Goal: Task Accomplishment & Management: Use online tool/utility

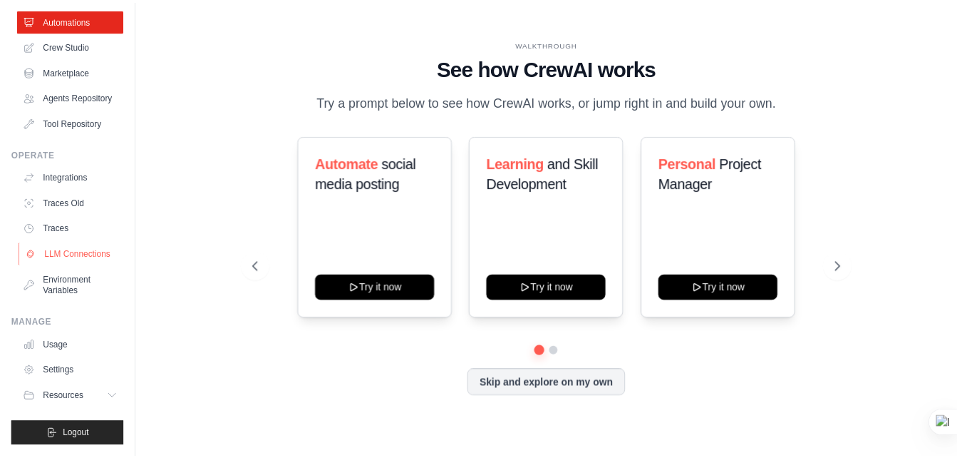
scroll to position [91, 0]
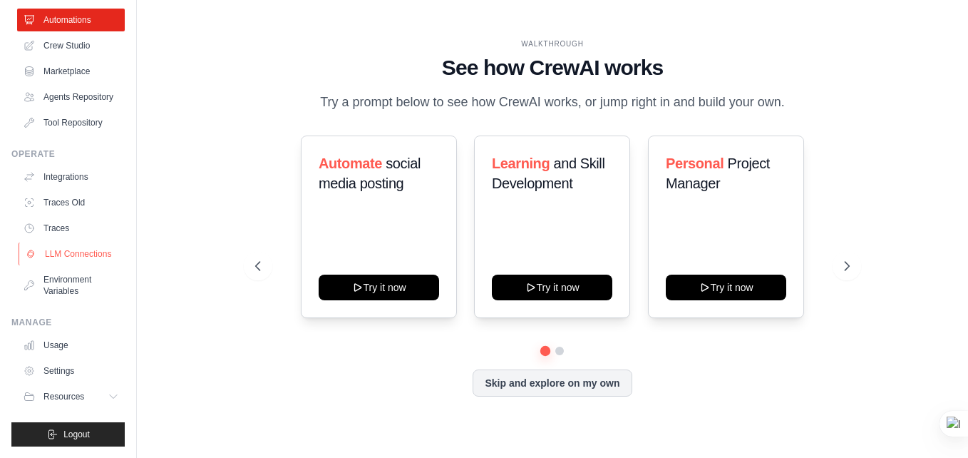
click at [64, 254] on link "LLM Connections" at bounding box center [73, 253] width 108 height 23
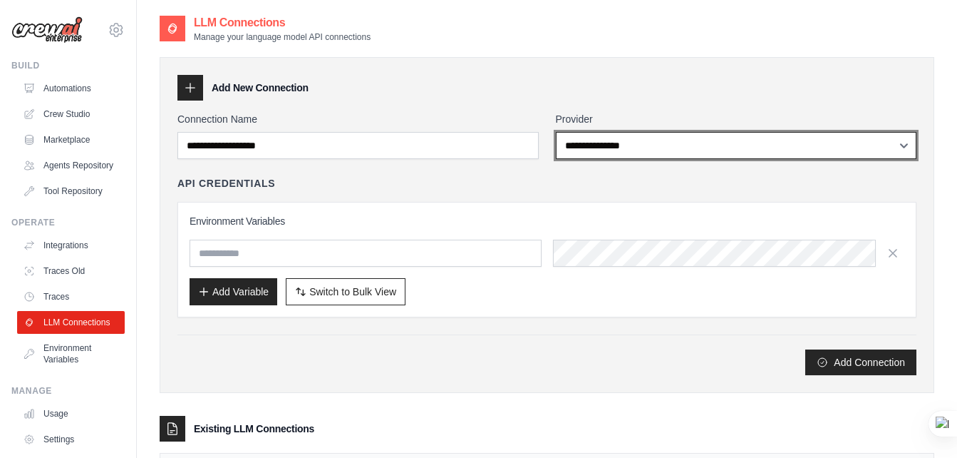
click at [695, 151] on select "**********" at bounding box center [736, 145] width 361 height 27
select select "******"
click at [556, 132] on select "**********" at bounding box center [736, 145] width 361 height 27
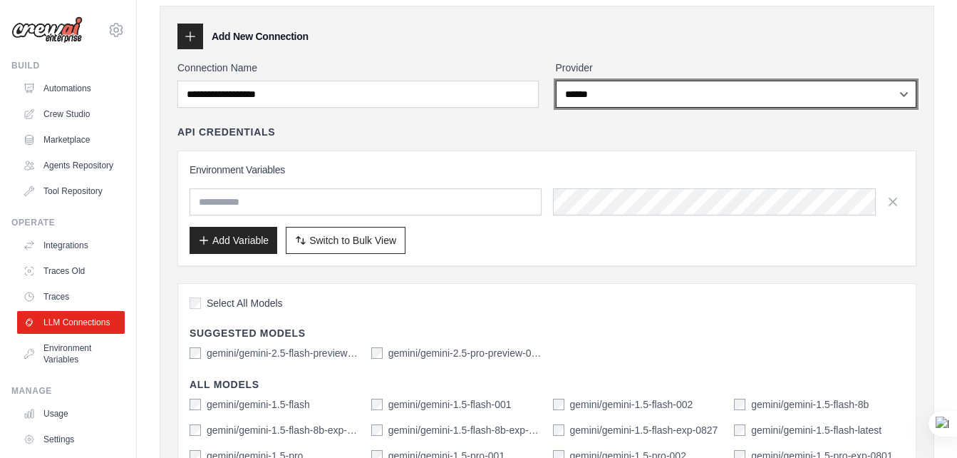
scroll to position [71, 0]
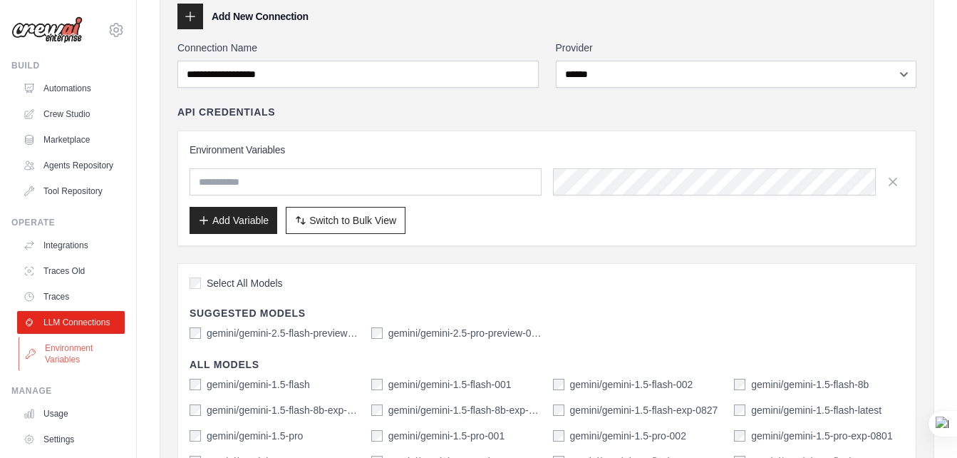
click at [72, 371] on link "Environment Variables" at bounding box center [73, 353] width 108 height 34
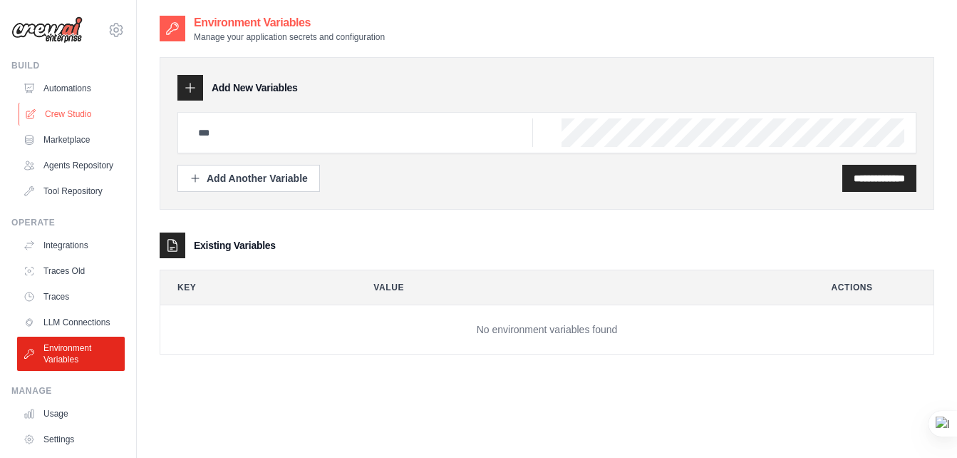
click at [58, 114] on link "Crew Studio" at bounding box center [73, 114] width 108 height 23
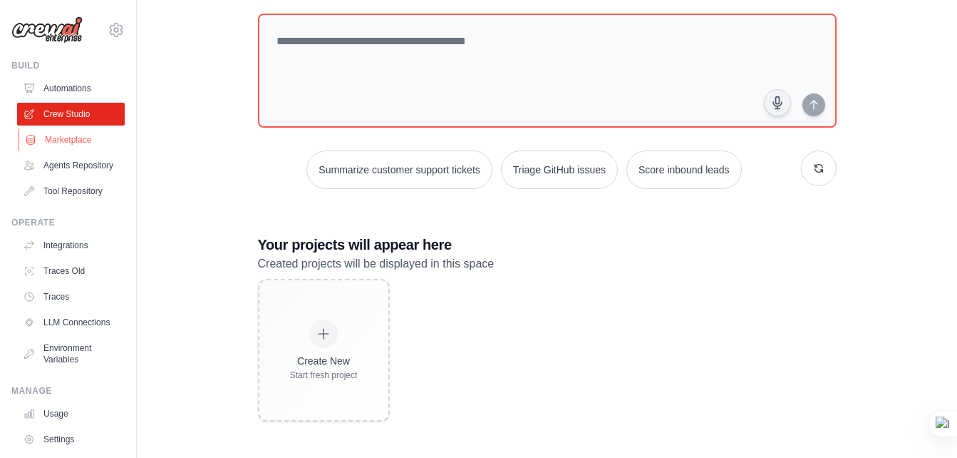
click at [75, 140] on link "Marketplace" at bounding box center [73, 139] width 108 height 23
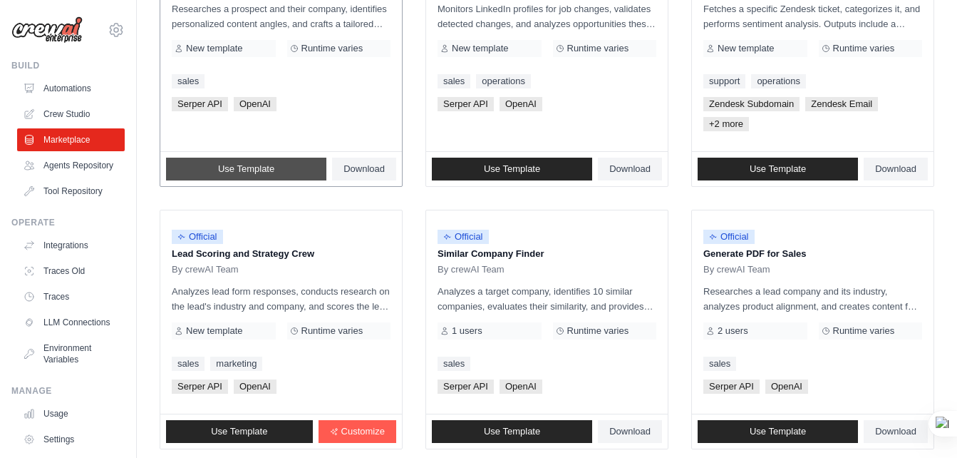
scroll to position [855, 0]
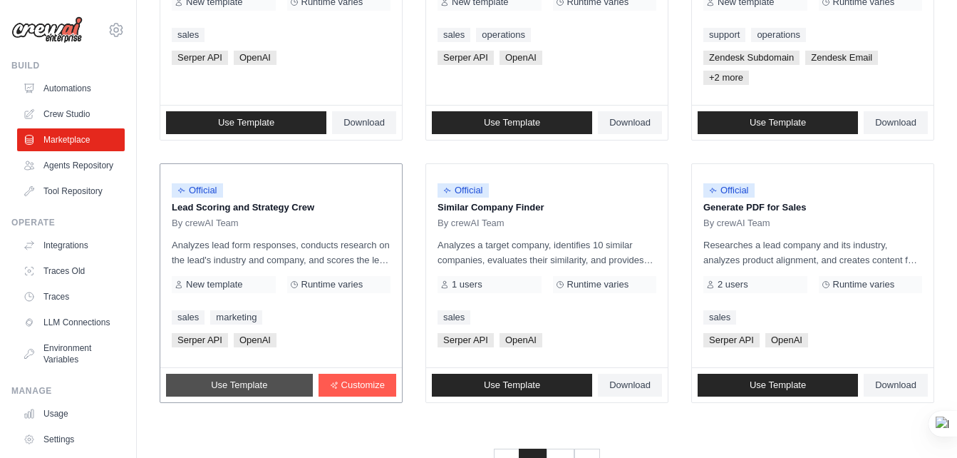
click at [274, 385] on link "Use Template" at bounding box center [239, 384] width 147 height 23
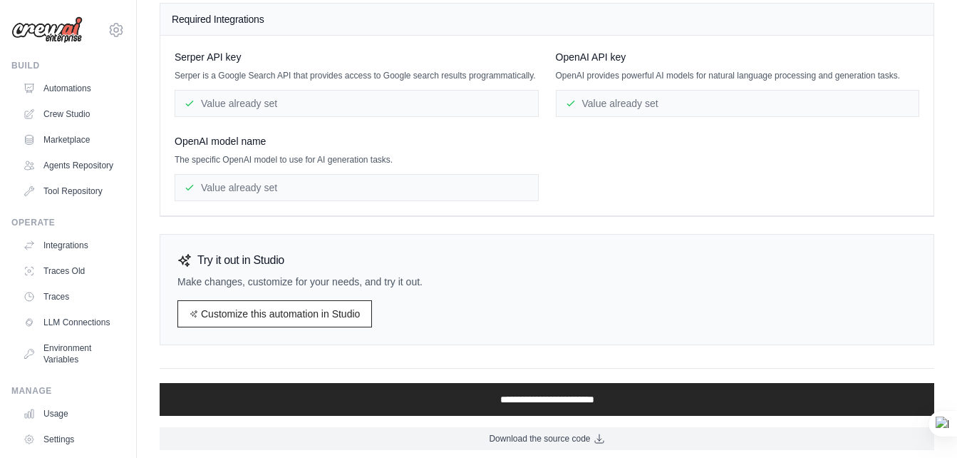
scroll to position [168, 0]
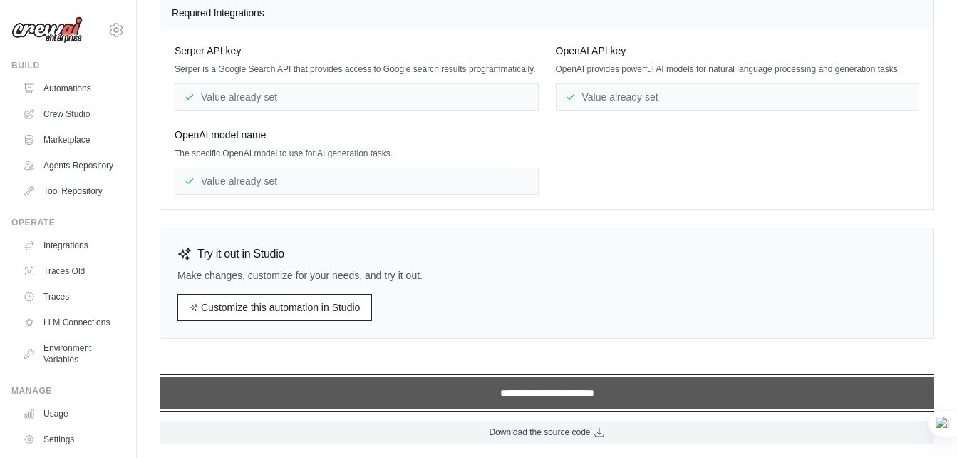
click at [537, 396] on input "**********" at bounding box center [547, 392] width 775 height 33
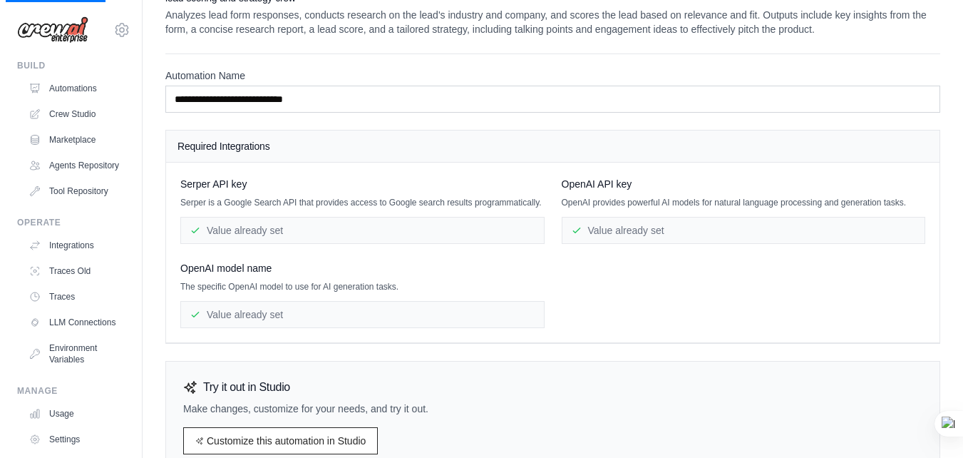
scroll to position [0, 0]
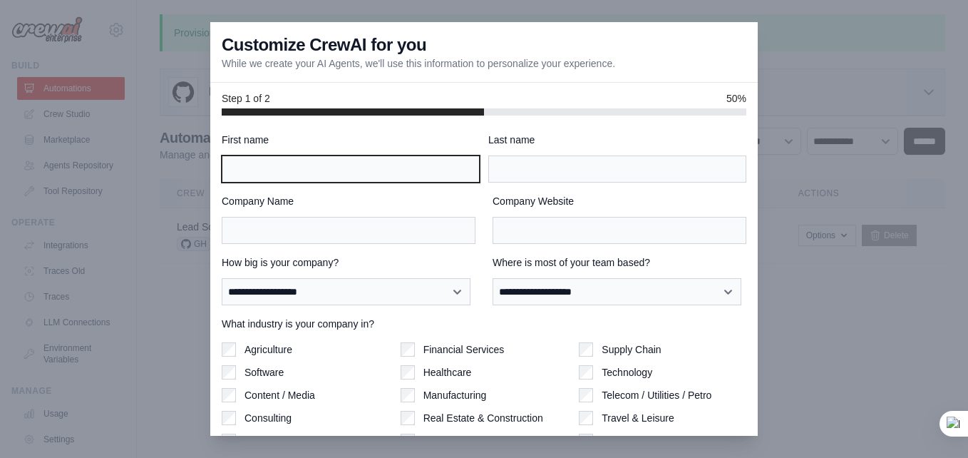
click at [293, 164] on input "First name" at bounding box center [351, 168] width 258 height 27
type input "******"
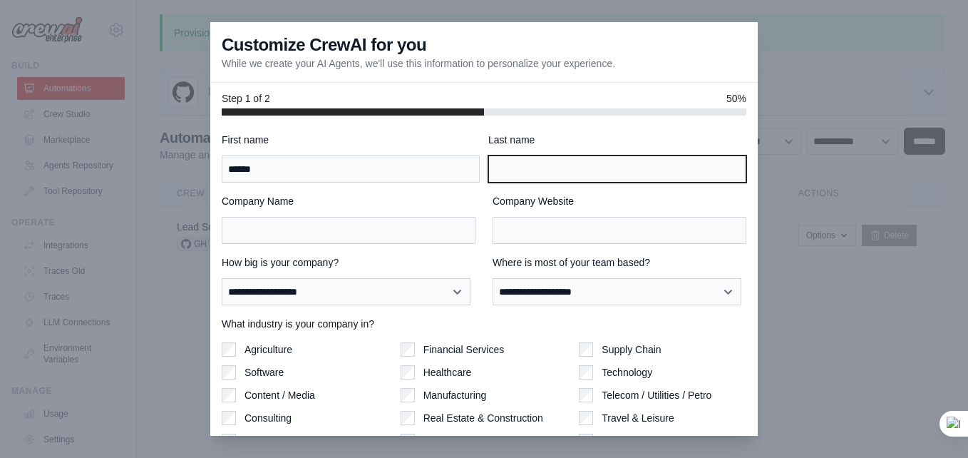
type input "*"
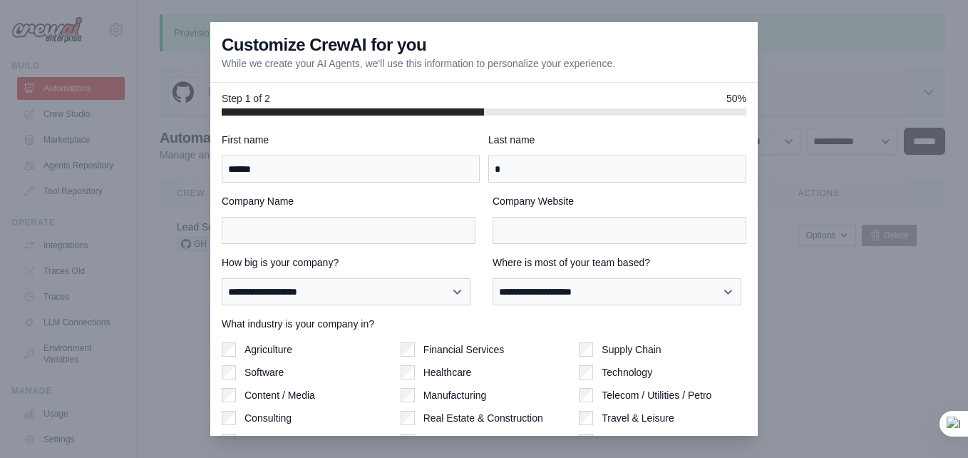
type input "**********"
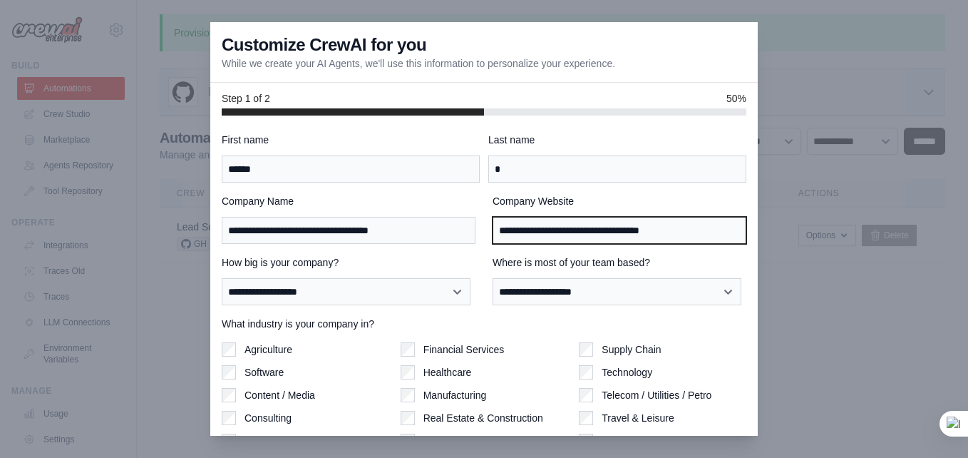
drag, startPoint x: 690, startPoint y: 229, endPoint x: 487, endPoint y: 251, distance: 203.6
click at [487, 251] on div "**********" at bounding box center [484, 323] width 525 height 381
type input "**********"
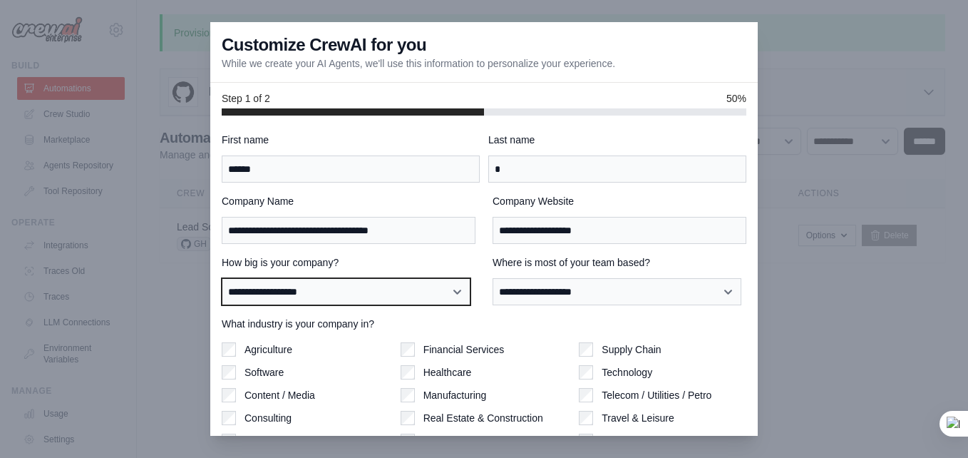
click at [435, 295] on select "**********" at bounding box center [346, 291] width 249 height 27
select select "**********"
click at [222, 278] on select "**********" at bounding box center [346, 291] width 249 height 27
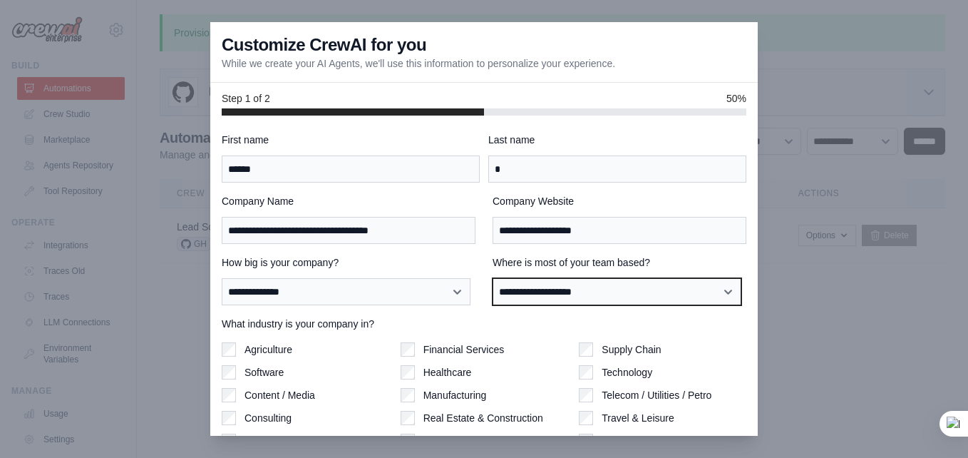
click at [673, 289] on select "**********" at bounding box center [616, 291] width 249 height 27
select select "**********"
click at [492, 278] on select "**********" at bounding box center [616, 291] width 249 height 27
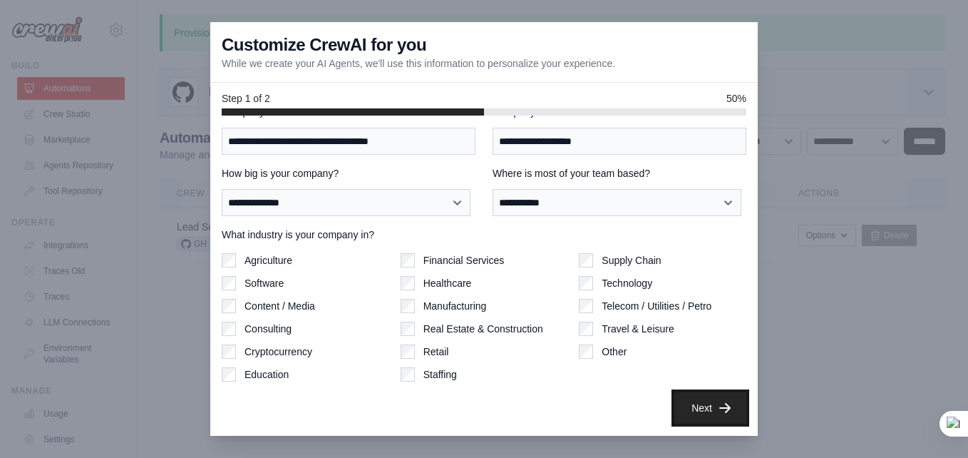
click at [718, 408] on icon "button" at bounding box center [725, 408] width 14 height 14
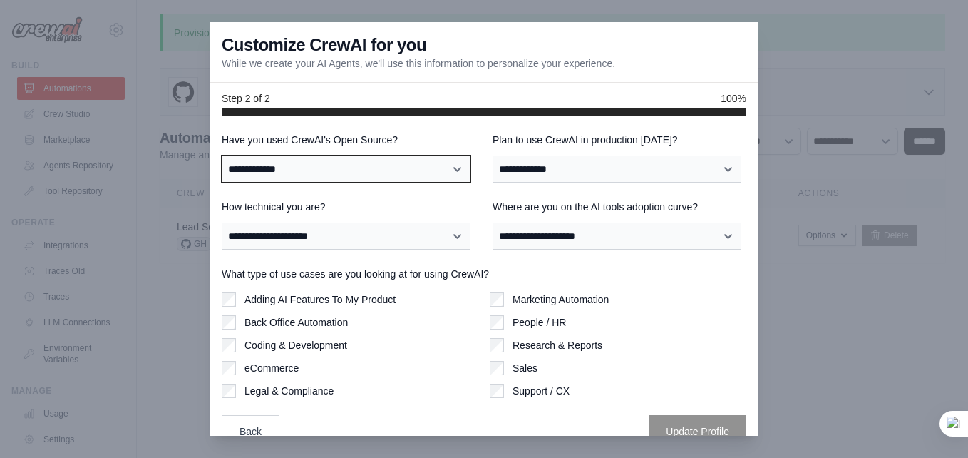
click at [426, 174] on select "**********" at bounding box center [346, 168] width 249 height 27
select select "**"
click at [222, 155] on select "**********" at bounding box center [346, 168] width 249 height 27
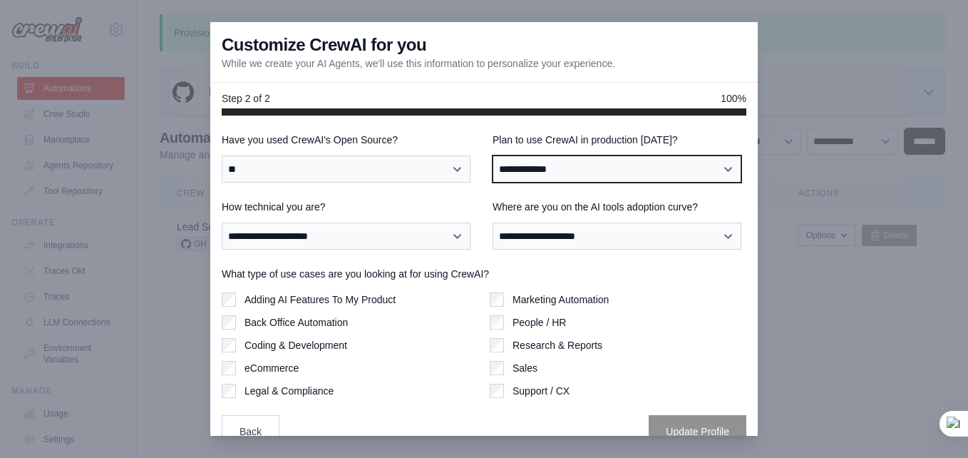
click at [602, 168] on select "**********" at bounding box center [616, 168] width 249 height 27
select select "****"
click at [492, 155] on select "**********" at bounding box center [616, 168] width 249 height 27
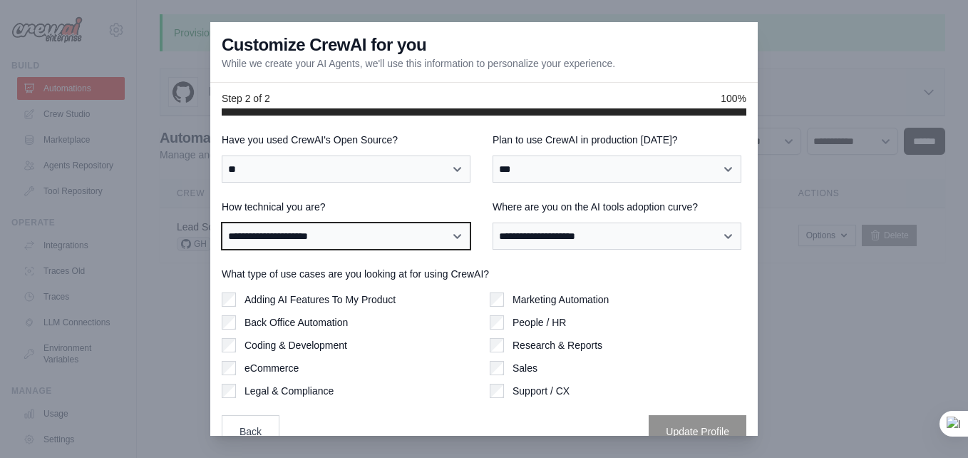
click at [254, 240] on select "**********" at bounding box center [346, 235] width 249 height 27
select select "**********"
click at [222, 222] on select "**********" at bounding box center [346, 235] width 249 height 27
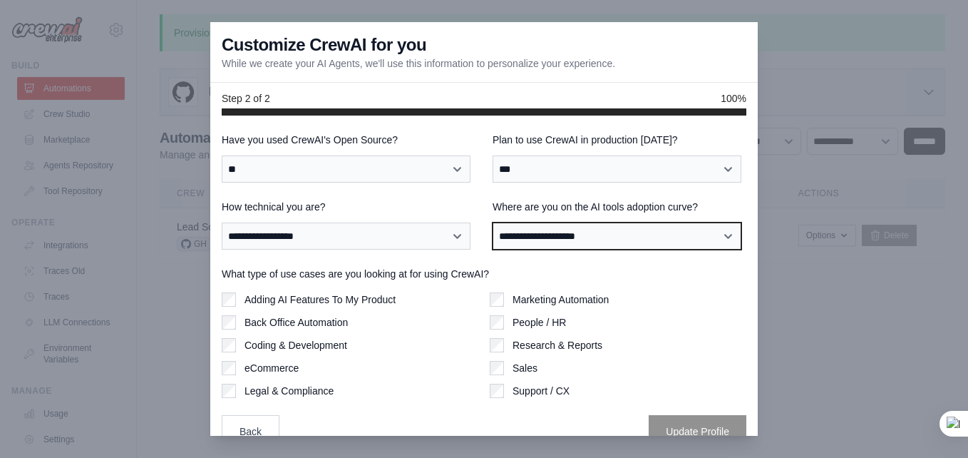
click at [624, 239] on select "**********" at bounding box center [616, 235] width 249 height 27
select select "**********"
click at [492, 222] on select "**********" at bounding box center [616, 235] width 249 height 27
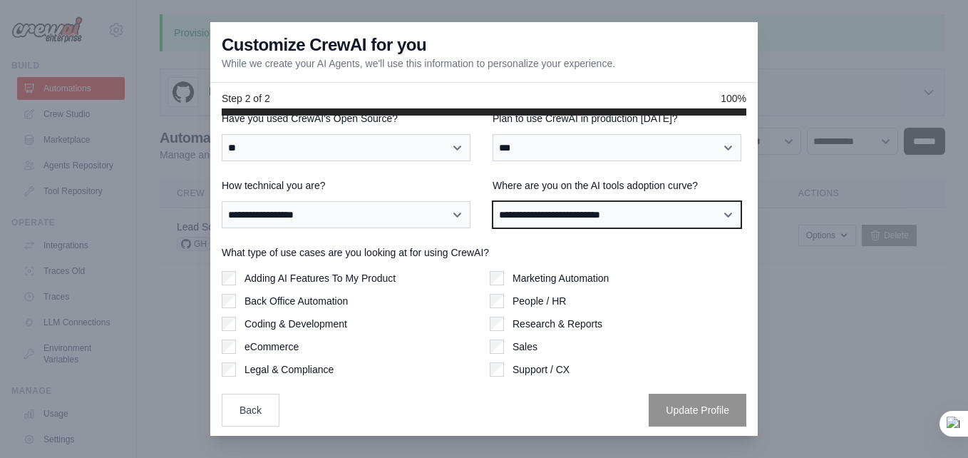
scroll to position [24, 0]
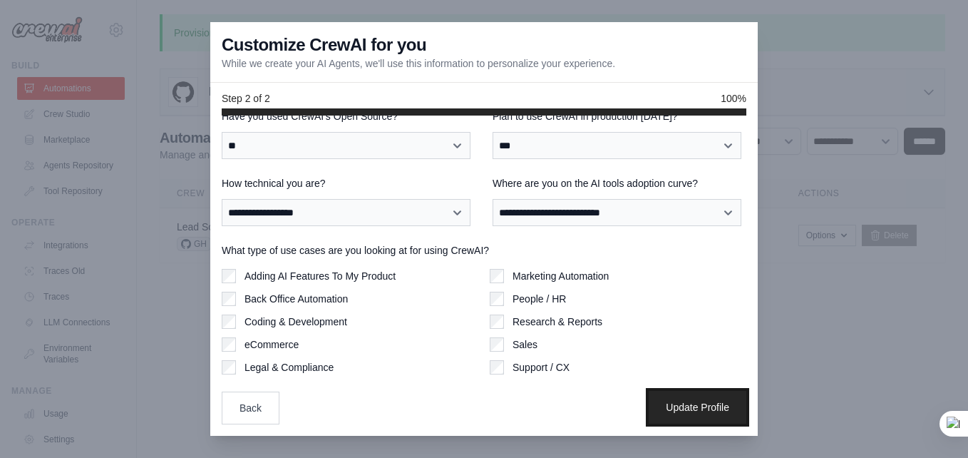
click at [665, 414] on button "Update Profile" at bounding box center [698, 407] width 98 height 33
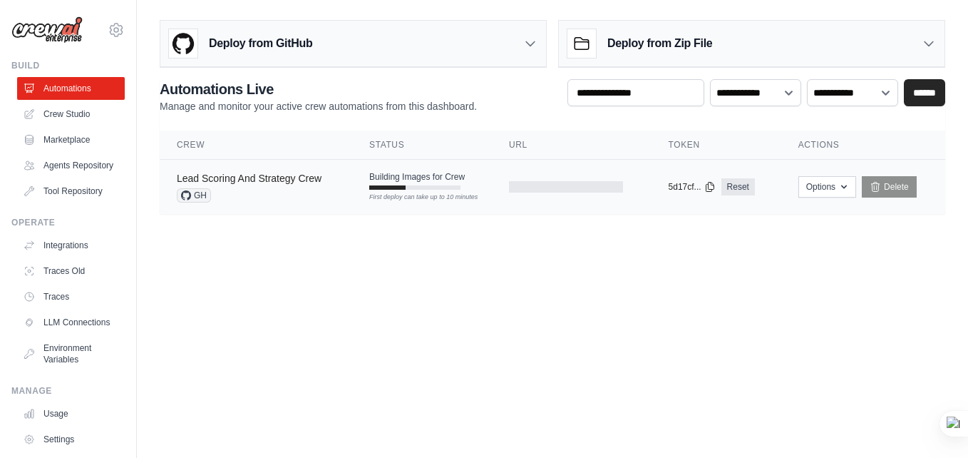
click at [242, 177] on link "Lead Scoring And Strategy Crew" at bounding box center [249, 177] width 145 height 11
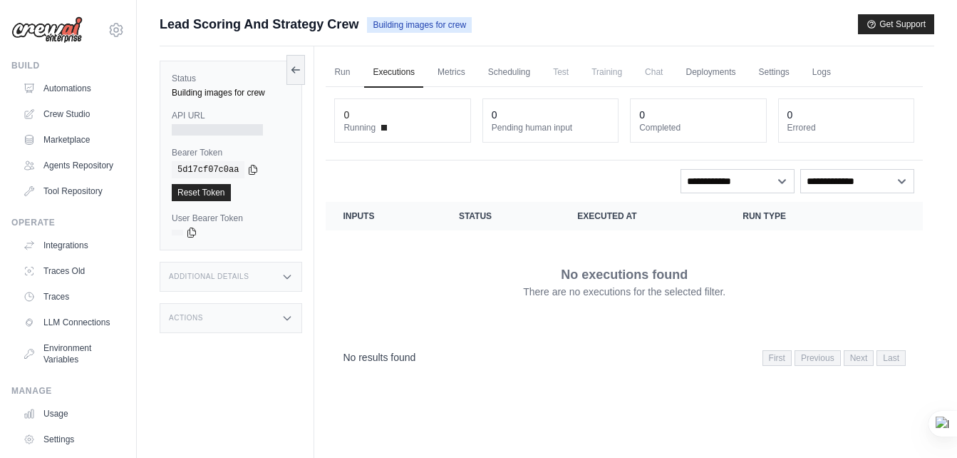
click at [196, 127] on div at bounding box center [217, 129] width 91 height 11
click at [261, 272] on div "Additional Details" at bounding box center [231, 277] width 143 height 30
click at [261, 274] on div "Additional Details" at bounding box center [231, 277] width 143 height 30
click at [250, 316] on div "Actions" at bounding box center [231, 318] width 143 height 30
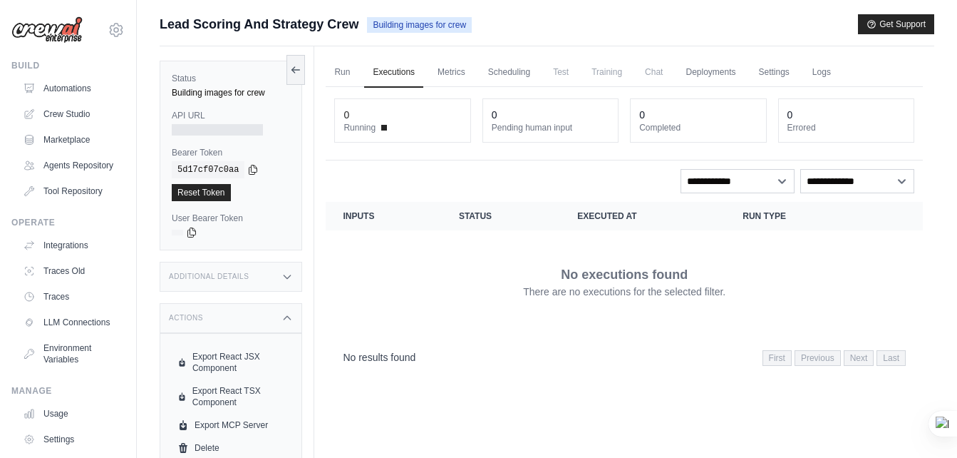
click at [372, 294] on div "No executions found There are no executions for the selected filter." at bounding box center [624, 282] width 563 height 80
click at [295, 321] on div "Actions" at bounding box center [231, 318] width 143 height 30
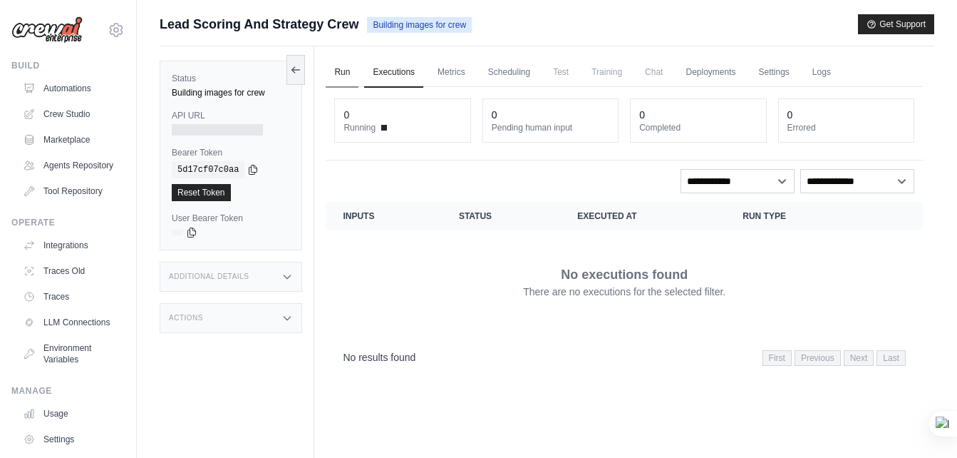
click at [336, 76] on link "Run" at bounding box center [342, 73] width 33 height 30
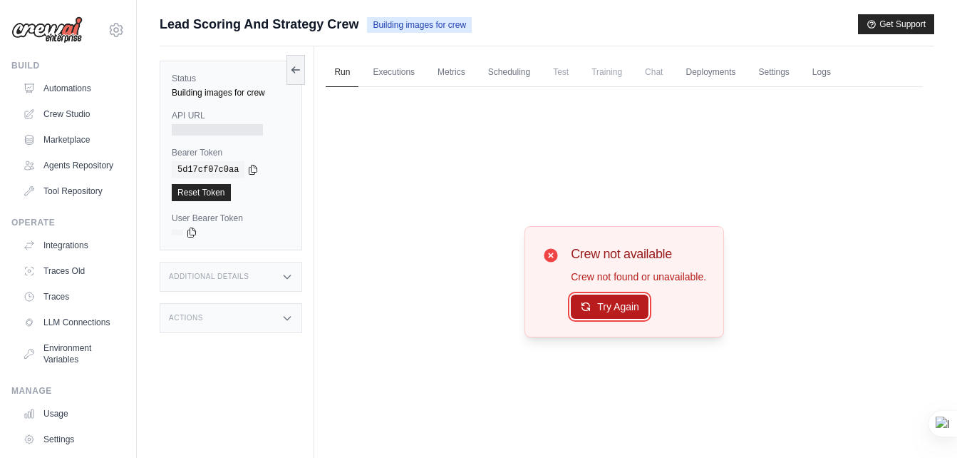
click at [602, 294] on button "Try Again" at bounding box center [610, 306] width 78 height 24
click at [721, 75] on link "Deployments" at bounding box center [710, 73] width 67 height 30
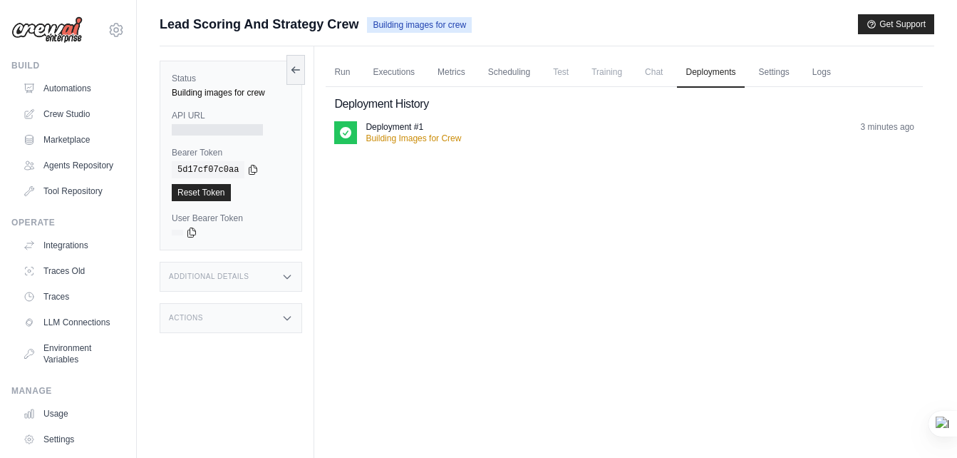
click at [365, 138] on div "Deployment #1 Building Images for Crew 3 minutes ago" at bounding box center [624, 132] width 580 height 23
click at [795, 78] on link "Settings" at bounding box center [774, 73] width 48 height 30
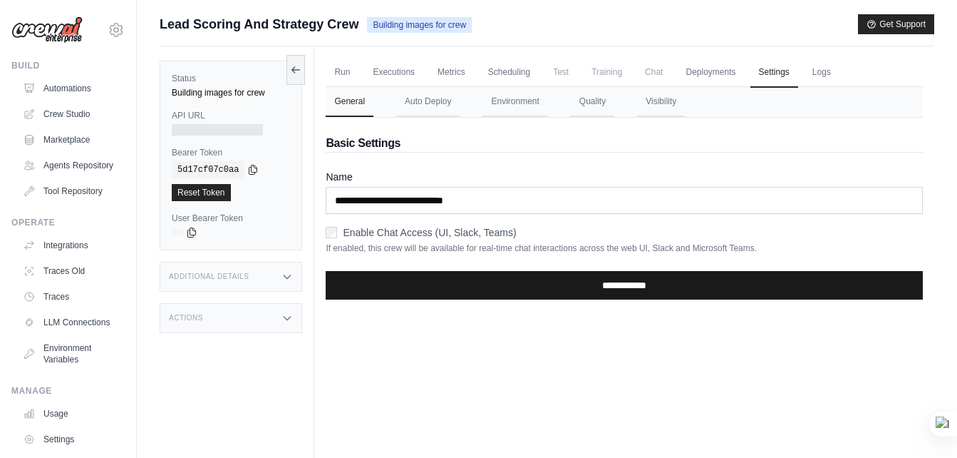
click at [571, 287] on input "**********" at bounding box center [624, 285] width 597 height 29
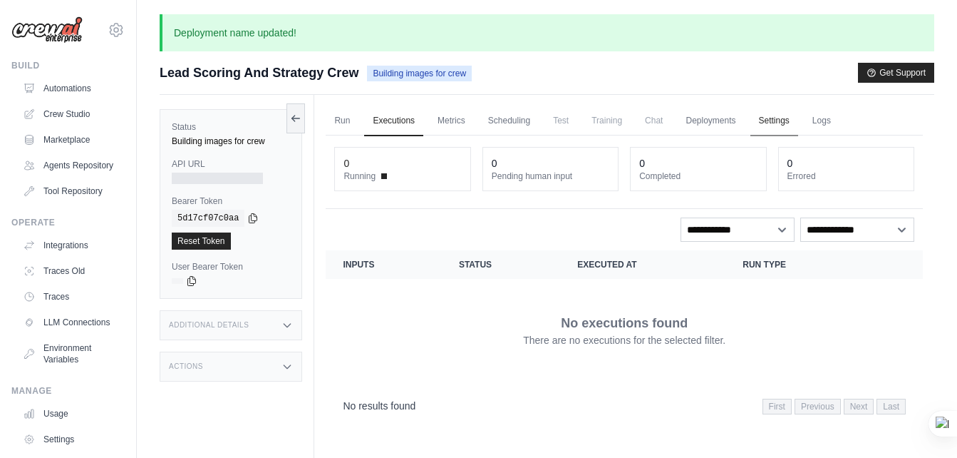
click at [790, 118] on link "Settings" at bounding box center [774, 121] width 48 height 30
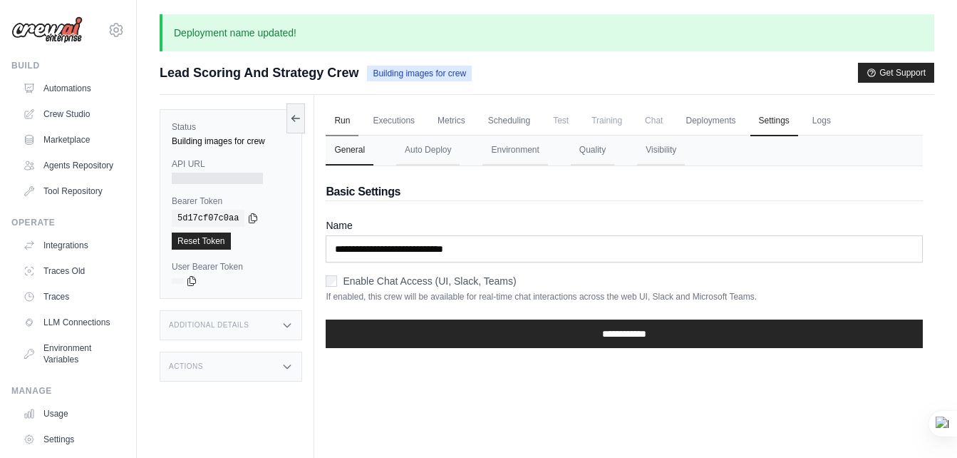
click at [342, 117] on link "Run" at bounding box center [342, 121] width 33 height 30
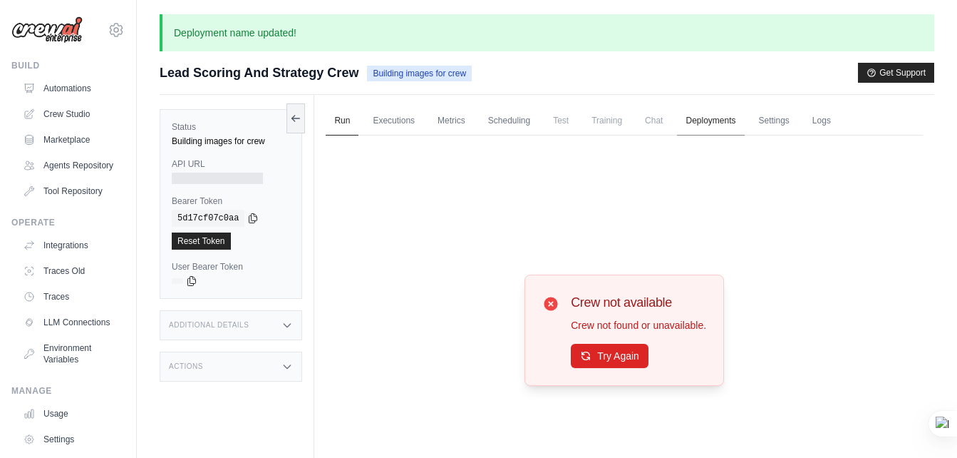
click at [741, 123] on link "Deployments" at bounding box center [710, 121] width 67 height 30
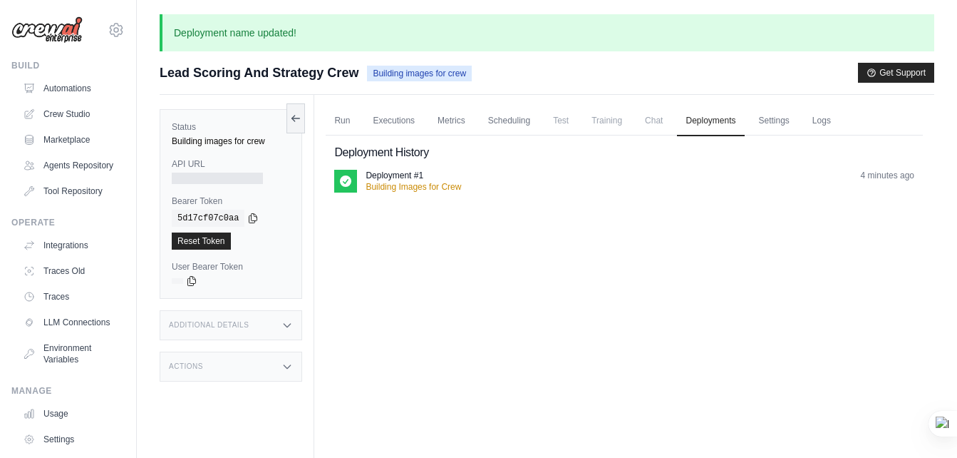
click at [467, 194] on div "Deployment #1 Building Images for Crew 4 minutes ago" at bounding box center [624, 187] width 580 height 34
click at [413, 180] on p "Deployment #1" at bounding box center [395, 175] width 58 height 11
click at [510, 121] on link "Scheduling" at bounding box center [509, 121] width 59 height 30
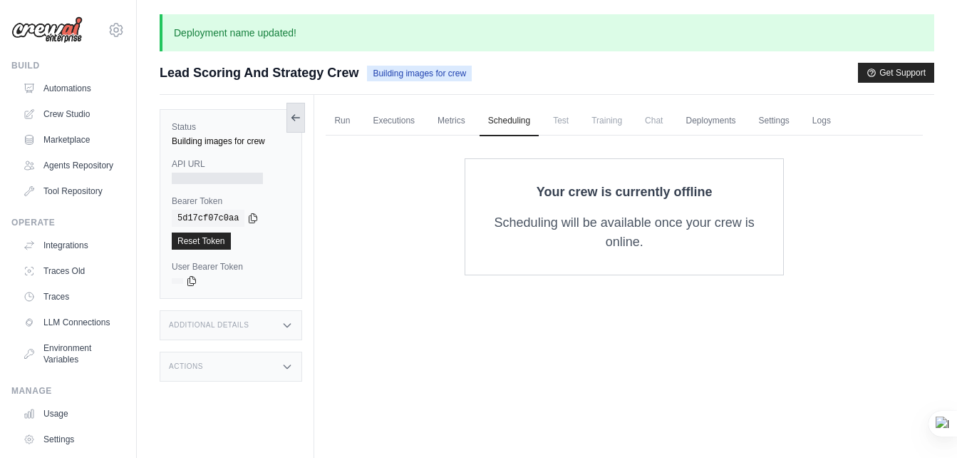
click at [292, 119] on icon at bounding box center [295, 117] width 11 height 11
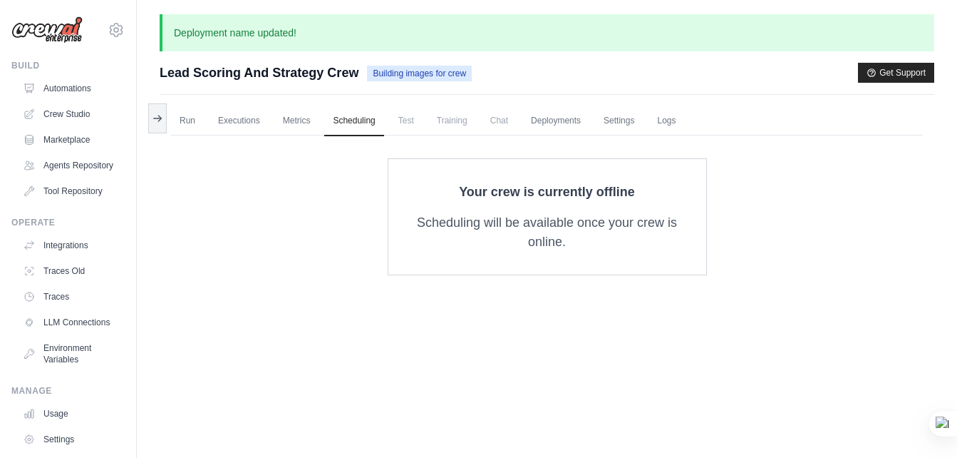
click at [224, 74] on span "Lead Scoring And Strategy Crew" at bounding box center [259, 73] width 199 height 20
click at [86, 91] on link "Automations" at bounding box center [73, 88] width 108 height 23
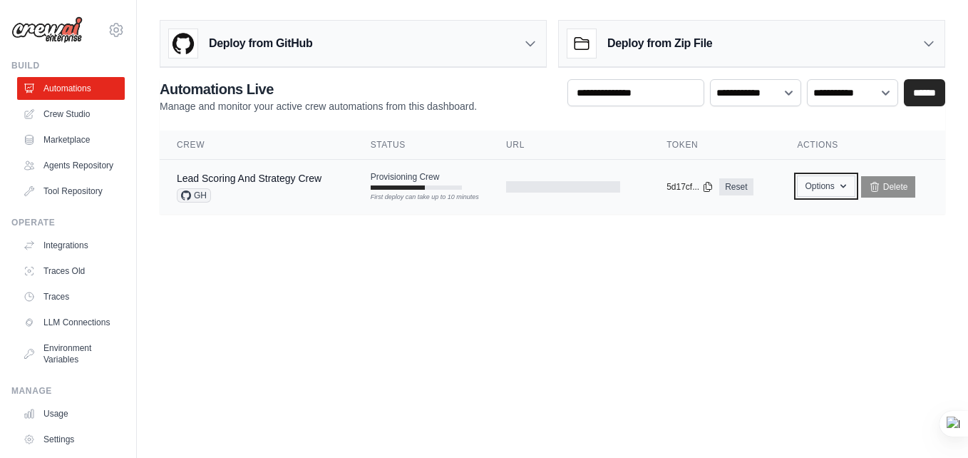
click at [853, 189] on button "Options" at bounding box center [826, 185] width 58 height 21
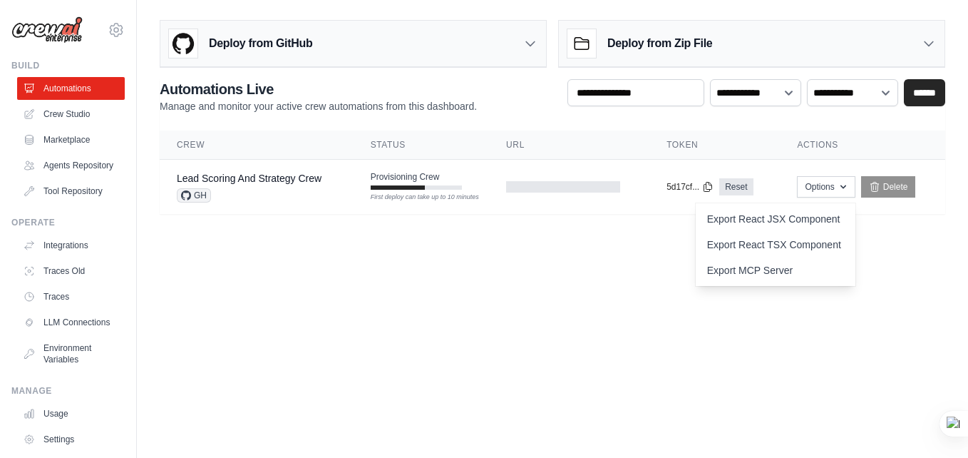
click at [894, 268] on body "[EMAIL_ADDRESS][DOMAIN_NAME] Settings Build Automations" at bounding box center [484, 229] width 968 height 458
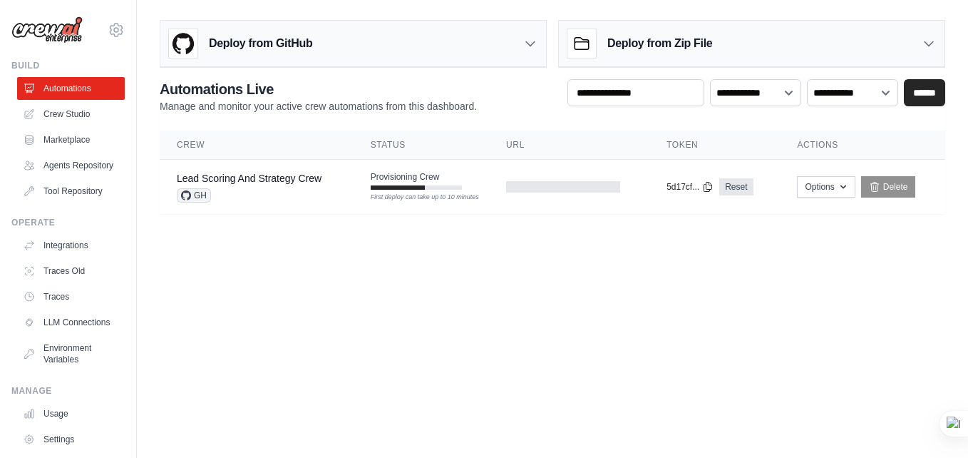
drag, startPoint x: 536, startPoint y: 145, endPoint x: 526, endPoint y: 145, distance: 10.0
click at [535, 145] on th "URL" at bounding box center [569, 144] width 160 height 29
drag, startPoint x: 525, startPoint y: 145, endPoint x: 530, endPoint y: 184, distance: 39.5
click at [525, 145] on th "URL" at bounding box center [569, 144] width 160 height 29
click at [531, 185] on div at bounding box center [563, 186] width 114 height 11
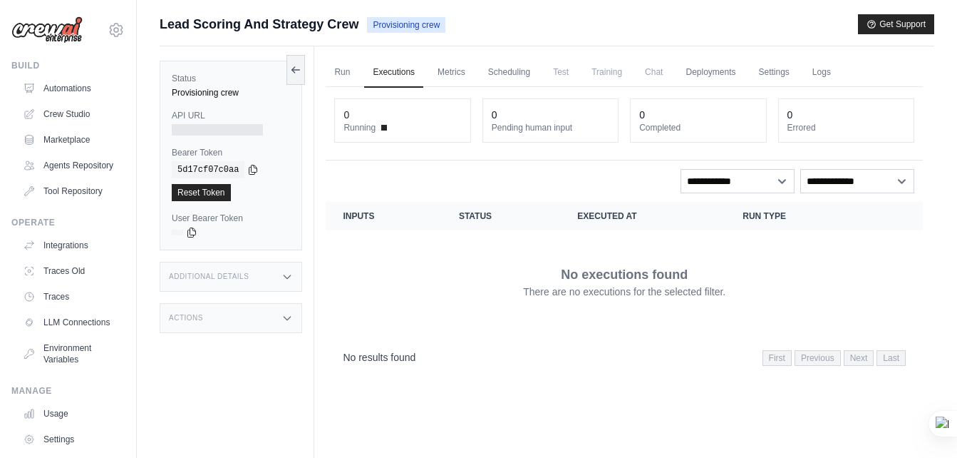
click at [239, 135] on div at bounding box center [217, 129] width 91 height 11
click at [239, 128] on div at bounding box center [217, 129] width 91 height 11
click at [187, 130] on div at bounding box center [217, 129] width 91 height 11
click at [186, 114] on label "API URL" at bounding box center [231, 115] width 118 height 11
click at [790, 70] on link "Settings" at bounding box center [774, 73] width 48 height 30
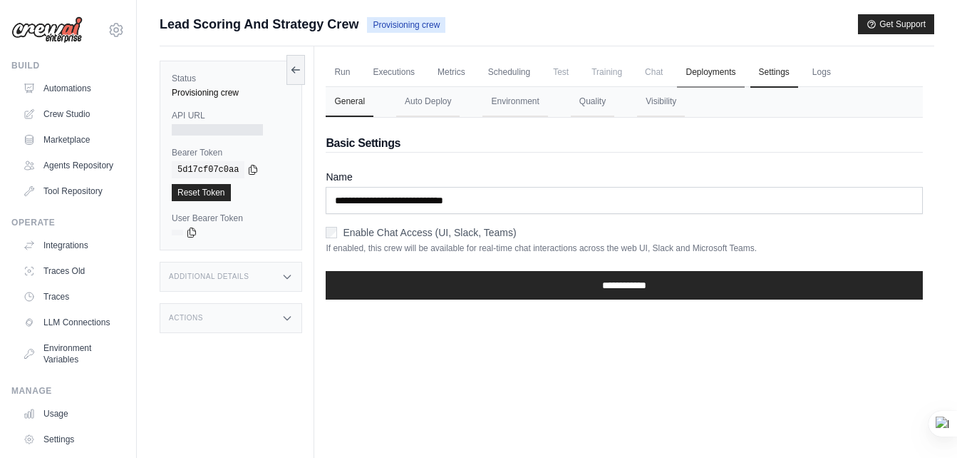
click at [721, 76] on link "Deployments" at bounding box center [710, 73] width 67 height 30
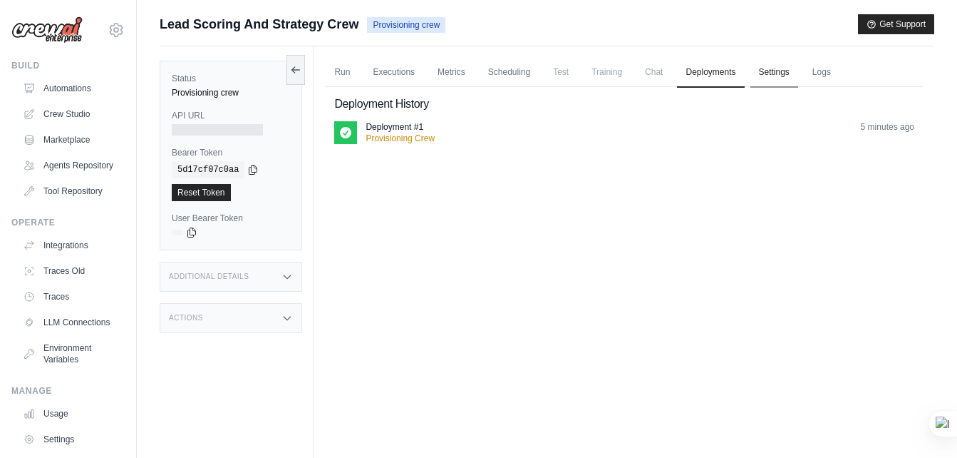
click at [798, 77] on link "Settings" at bounding box center [774, 73] width 48 height 30
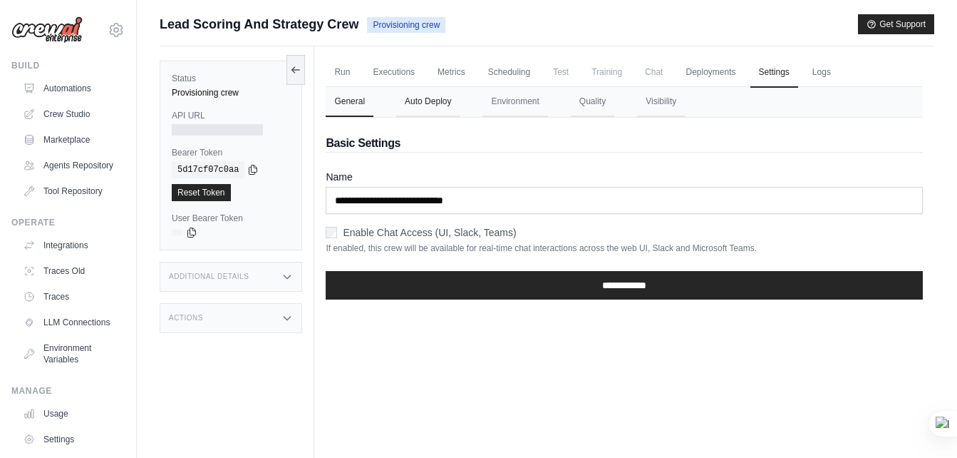
click at [432, 100] on button "Auto Deploy" at bounding box center [427, 102] width 63 height 30
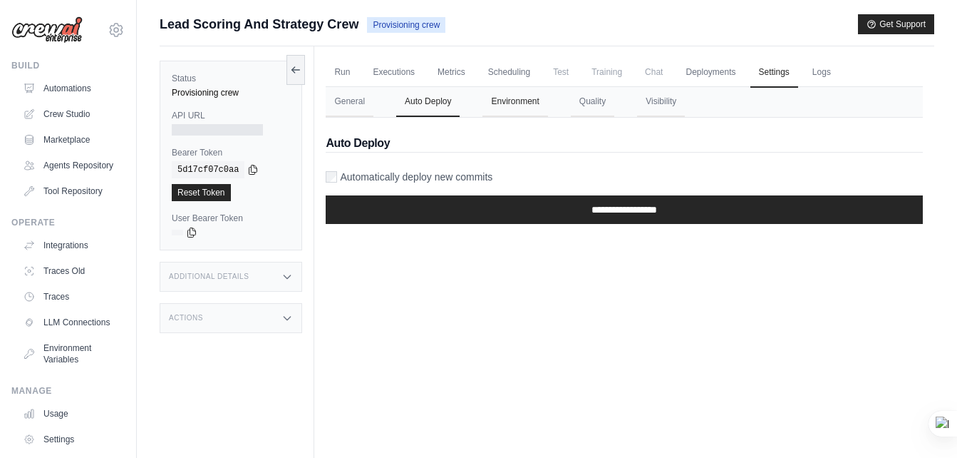
click at [528, 107] on button "Environment" at bounding box center [515, 102] width 65 height 30
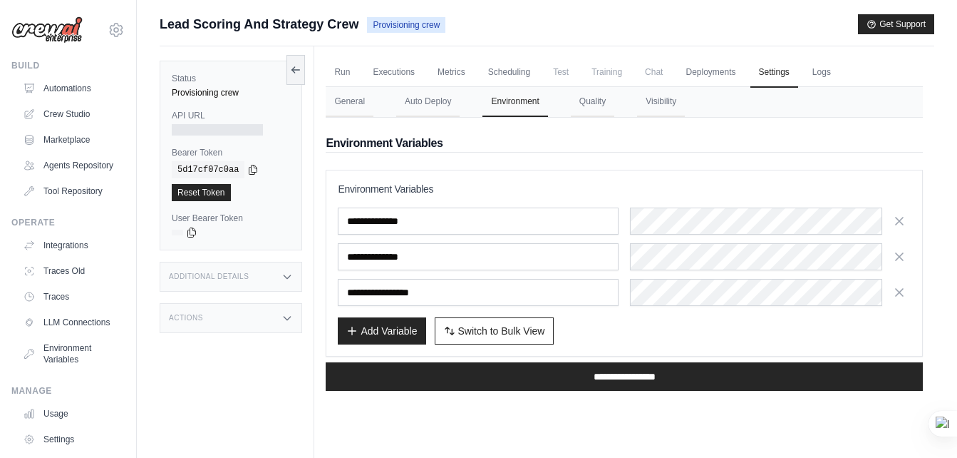
click at [450, 413] on div "Run Executions Metrics Scheduling Test Training Chat Deployments Settings Logs …" at bounding box center [624, 275] width 620 height 458
click at [614, 101] on button "Quality" at bounding box center [592, 102] width 43 height 30
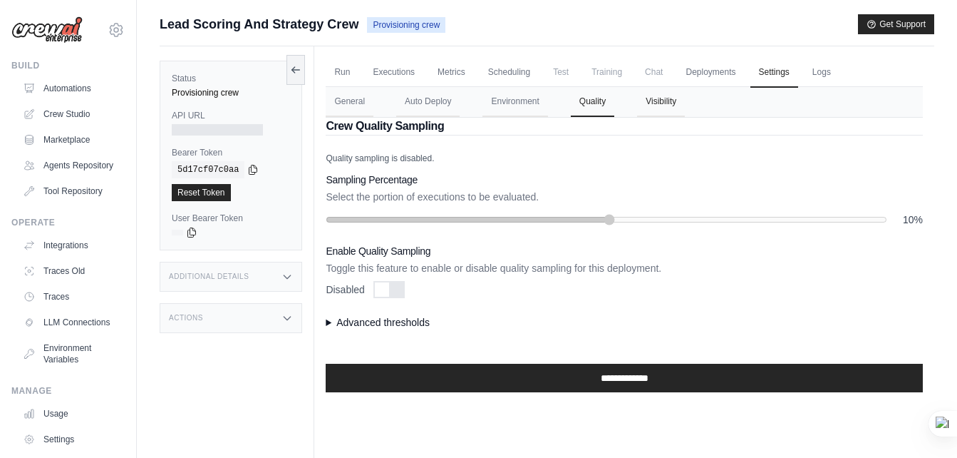
click at [661, 102] on button "Visibility" at bounding box center [661, 102] width 48 height 30
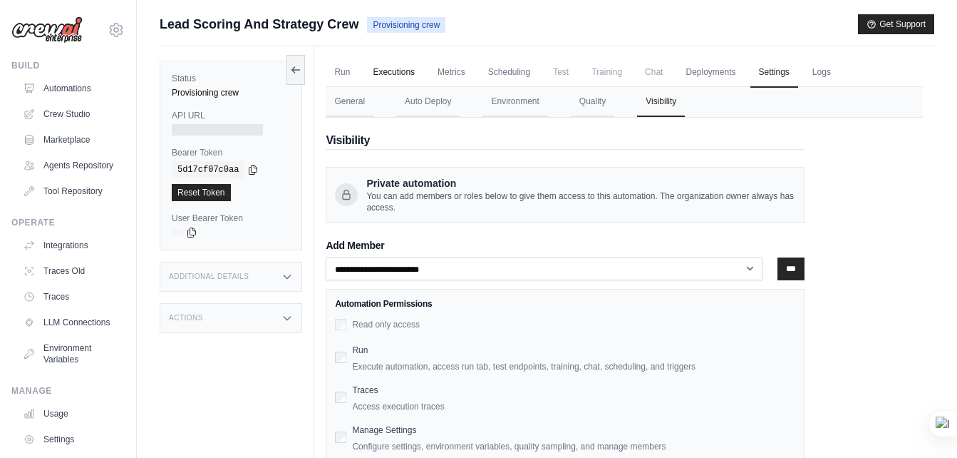
click at [377, 68] on link "Executions" at bounding box center [393, 73] width 59 height 30
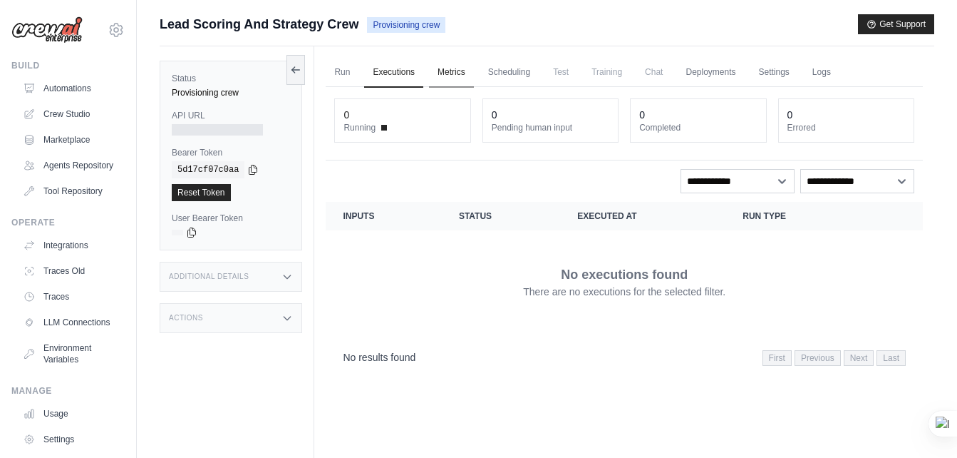
click at [462, 79] on link "Metrics" at bounding box center [451, 73] width 45 height 30
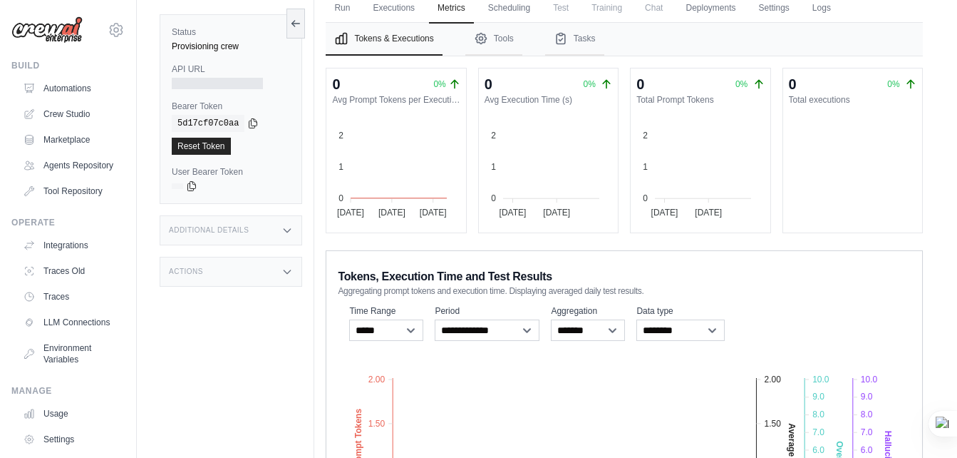
scroll to position [71, 0]
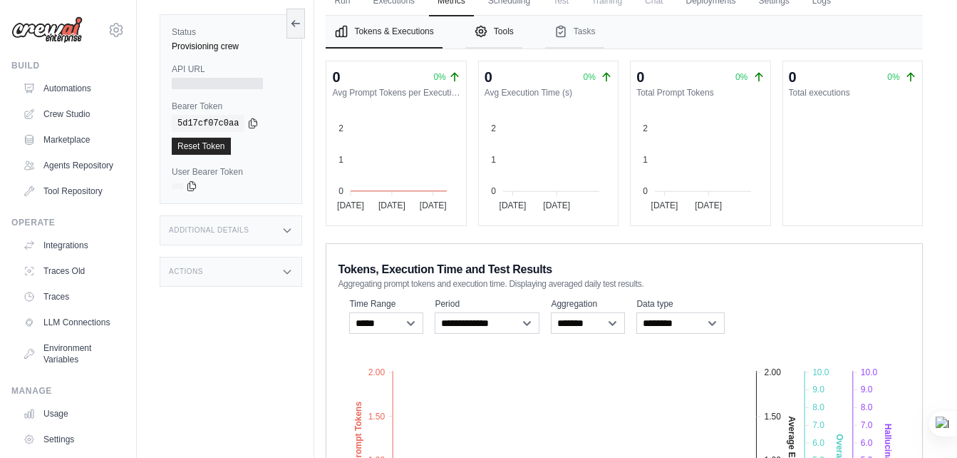
click at [500, 29] on button "Tools" at bounding box center [493, 32] width 57 height 33
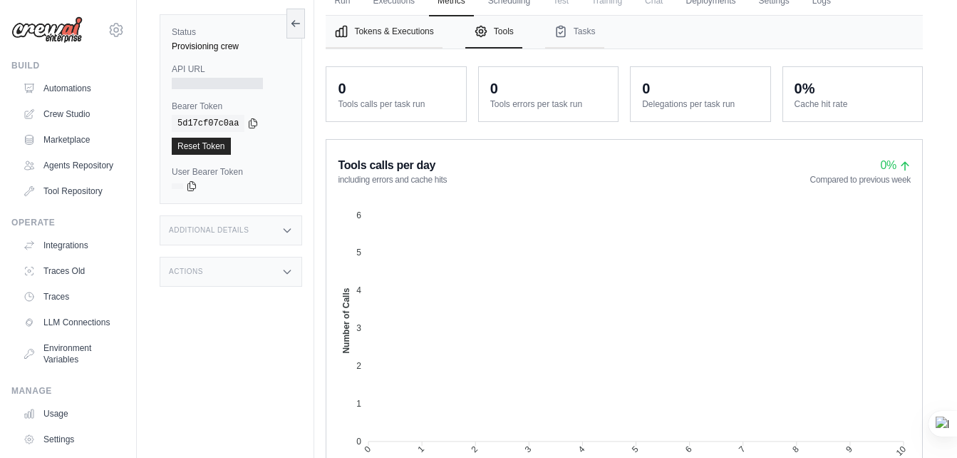
click at [409, 36] on button "Tokens & Executions" at bounding box center [384, 32] width 116 height 33
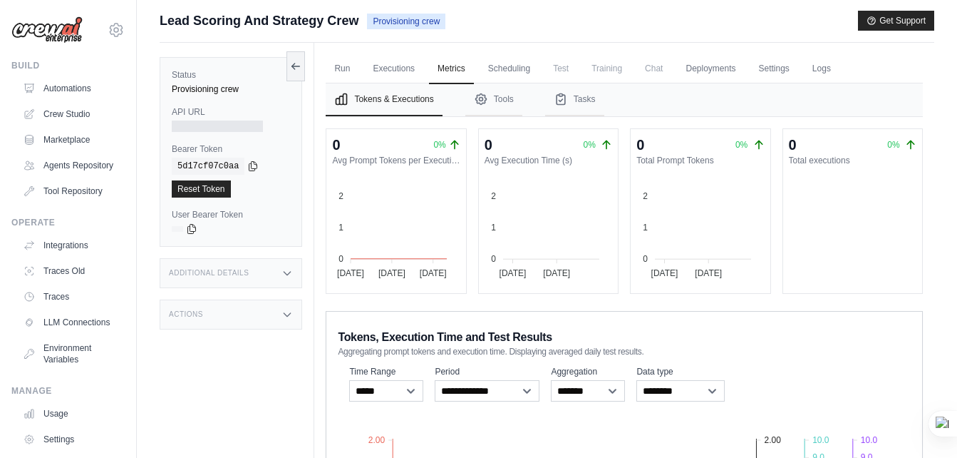
scroll to position [0, 0]
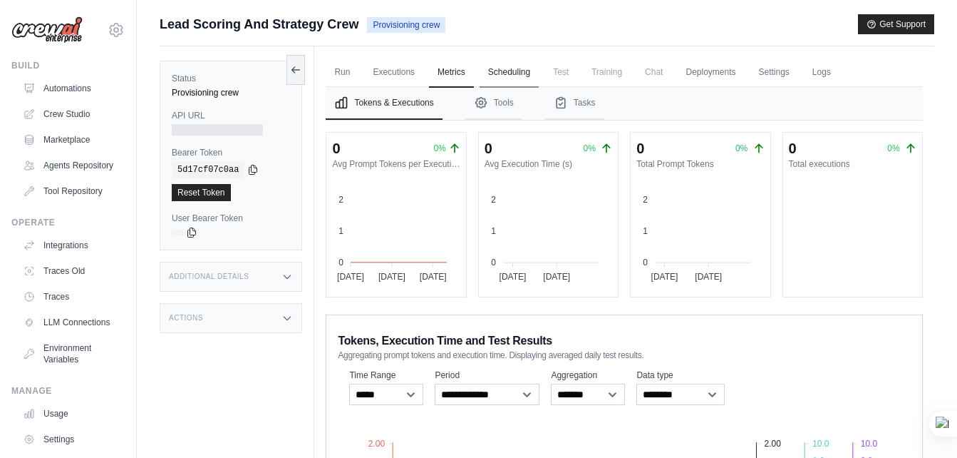
click at [525, 71] on link "Scheduling" at bounding box center [509, 73] width 59 height 30
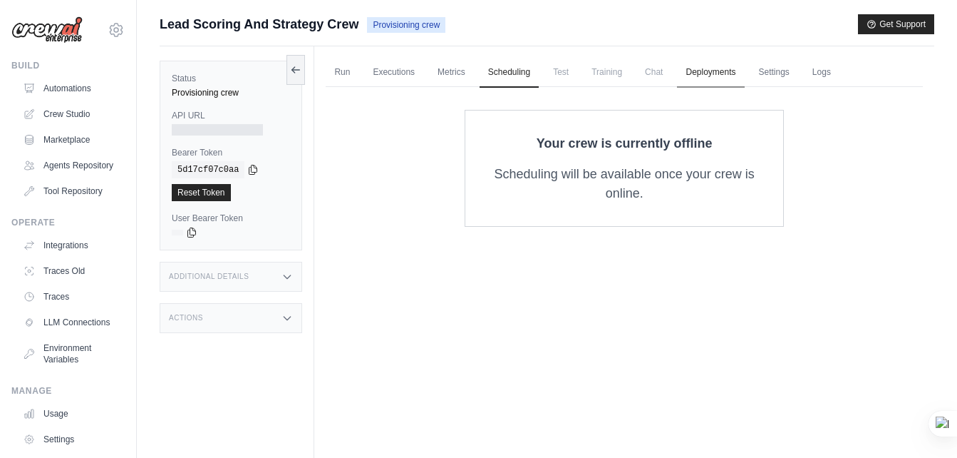
click at [742, 71] on link "Deployments" at bounding box center [710, 73] width 67 height 30
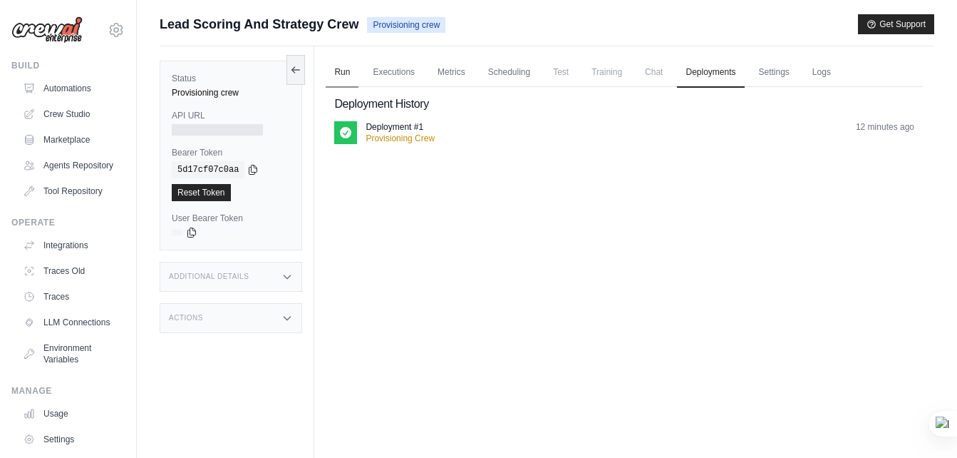
click at [354, 76] on link "Run" at bounding box center [342, 73] width 33 height 30
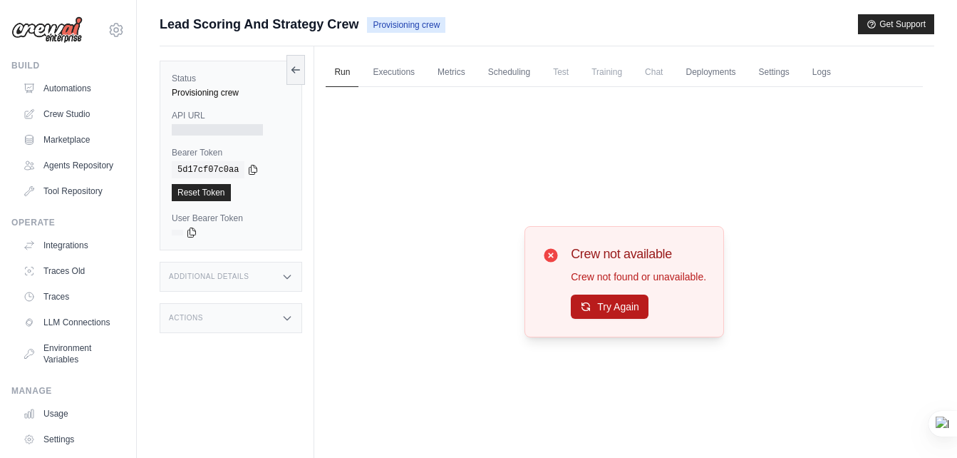
click at [592, 294] on div "Crew not available Crew not found or unavailable. Try Again" at bounding box center [638, 282] width 135 height 76
click at [591, 305] on button "Try Again" at bounding box center [610, 306] width 78 height 24
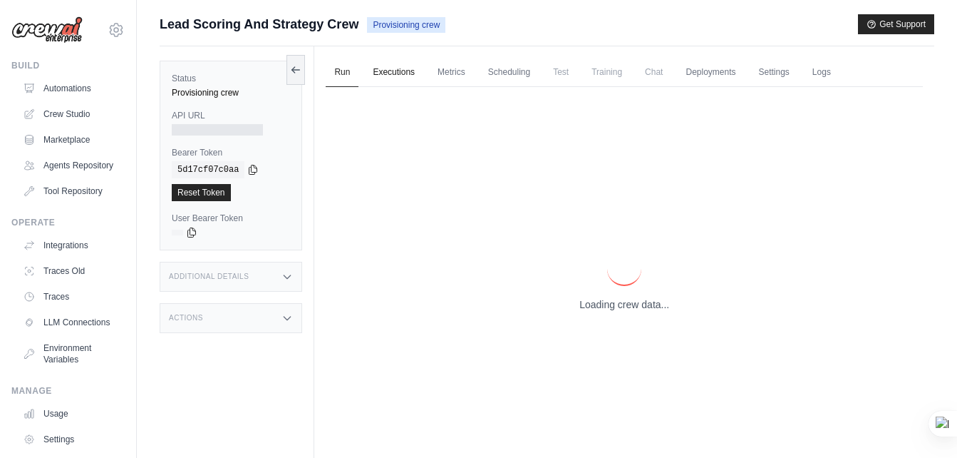
click at [389, 71] on link "Executions" at bounding box center [393, 73] width 59 height 30
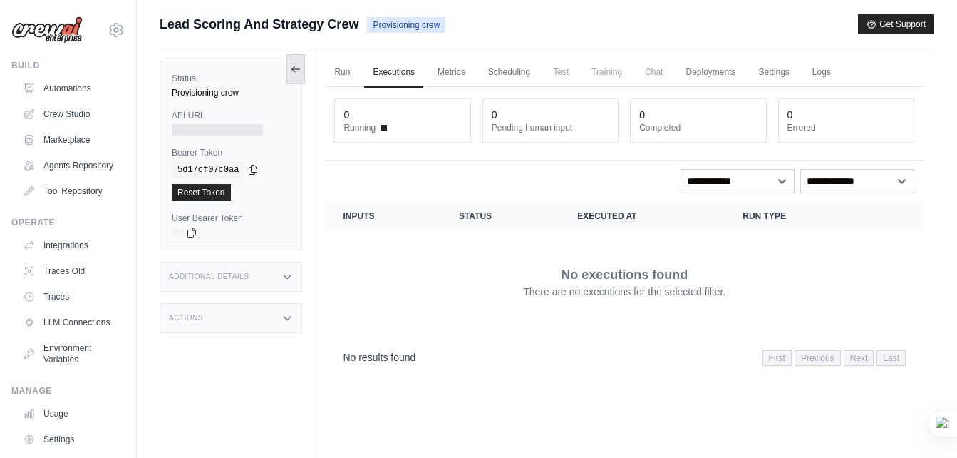
click at [296, 70] on icon at bounding box center [295, 68] width 11 height 11
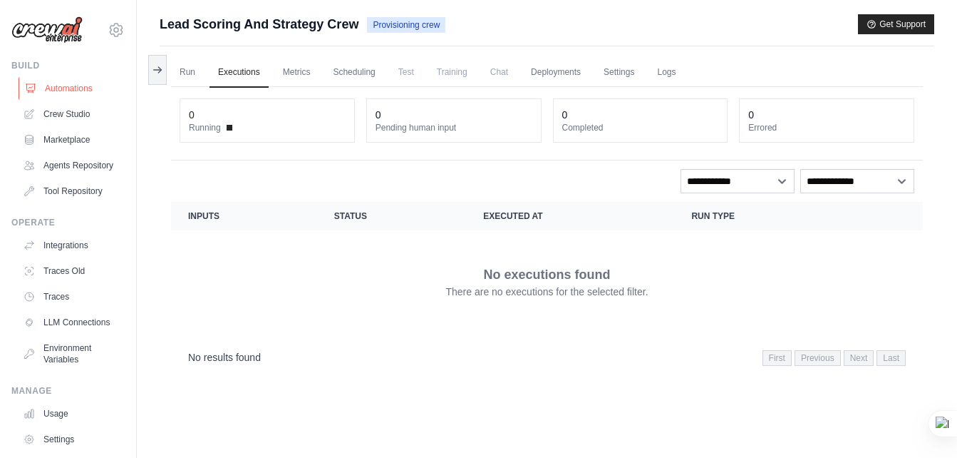
click at [79, 86] on link "Automations" at bounding box center [73, 88] width 108 height 23
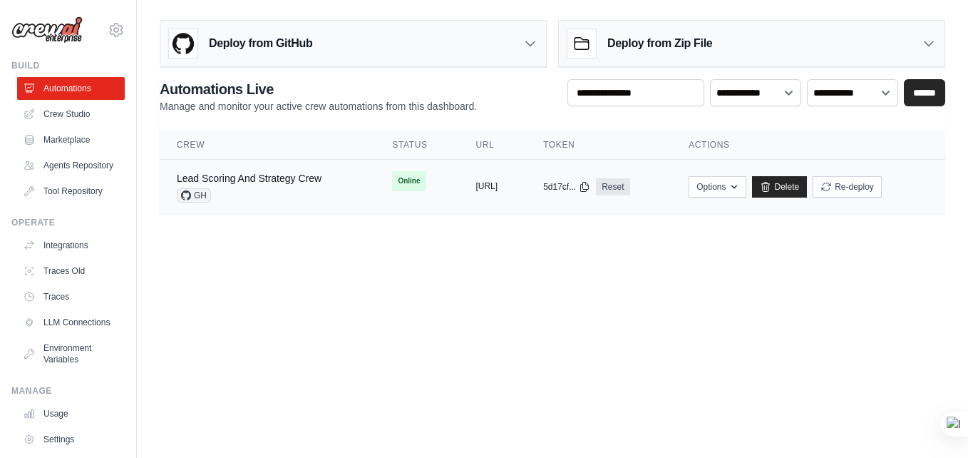
click at [475, 187] on button "https://lead-scoring-and-strategy-c" at bounding box center [486, 185] width 22 height 11
click at [234, 180] on link "Lead Scoring And Strategy Crew" at bounding box center [249, 177] width 145 height 11
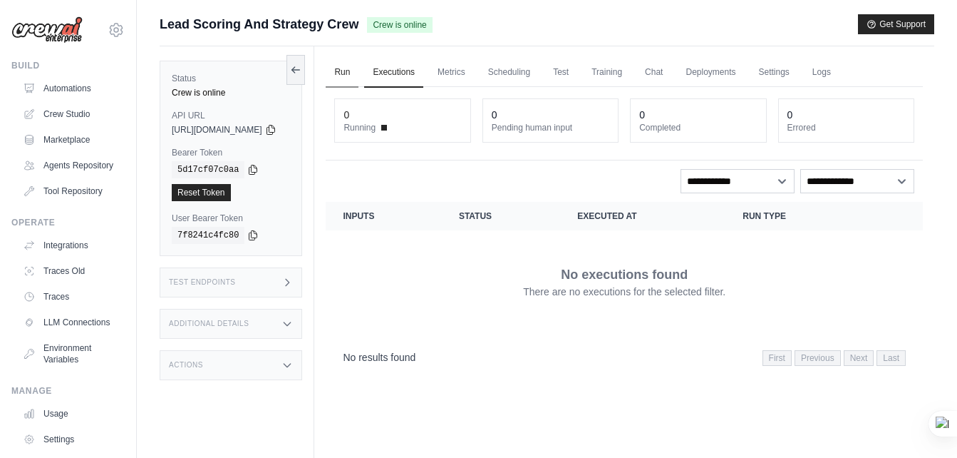
click at [358, 76] on link "Run" at bounding box center [342, 73] width 33 height 30
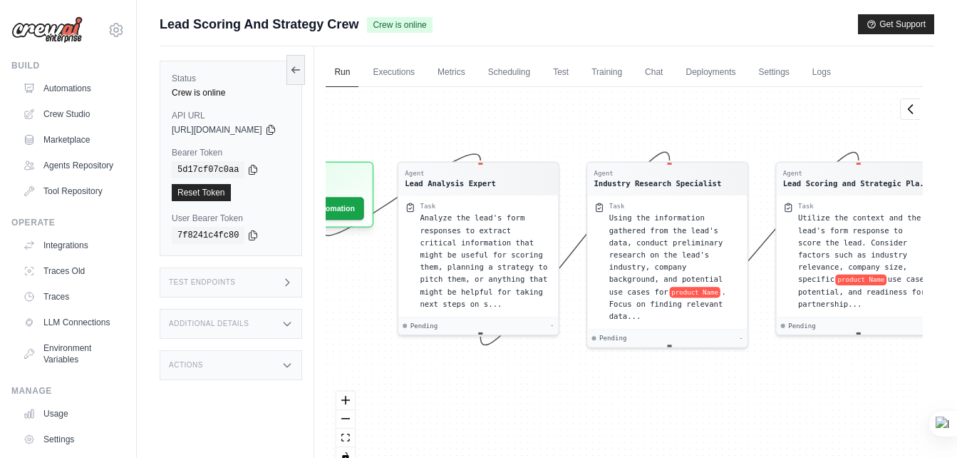
click at [432, 388] on div "Agent Lead Analysis Expert Task Analyze the lead's form responses to extract cr…" at bounding box center [624, 281] width 597 height 389
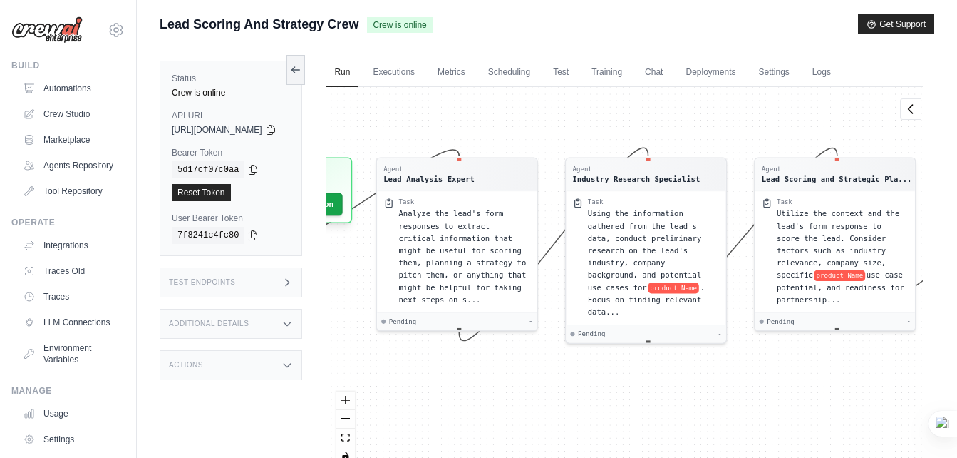
drag, startPoint x: 430, startPoint y: 355, endPoint x: 409, endPoint y: 351, distance: 21.8
click at [409, 351] on div "Agent Lead Analysis Expert Task Analyze the lead's form responses to extract cr…" at bounding box center [624, 281] width 597 height 389
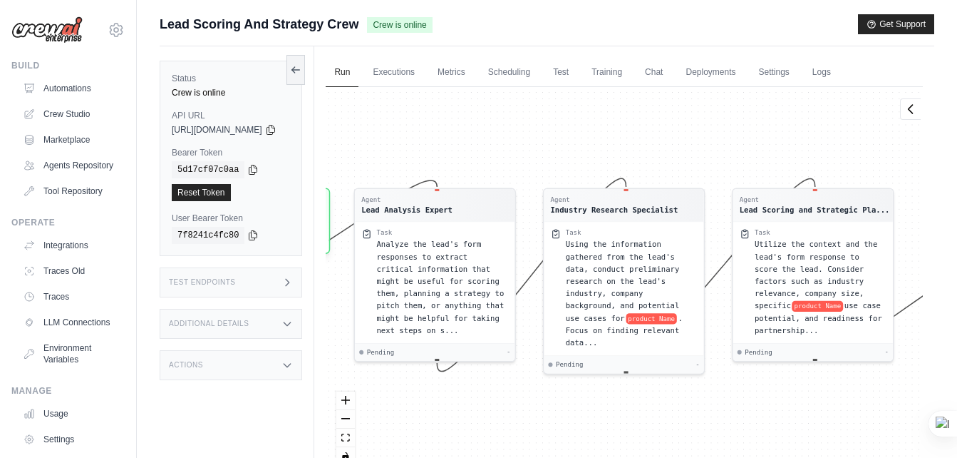
drag, startPoint x: 778, startPoint y: 383, endPoint x: 756, endPoint y: 414, distance: 37.8
click at [756, 414] on div "Agent Lead Analysis Expert Task Analyze the lead's form responses to extract cr…" at bounding box center [624, 281] width 597 height 389
click at [423, 76] on link "Executions" at bounding box center [393, 73] width 59 height 30
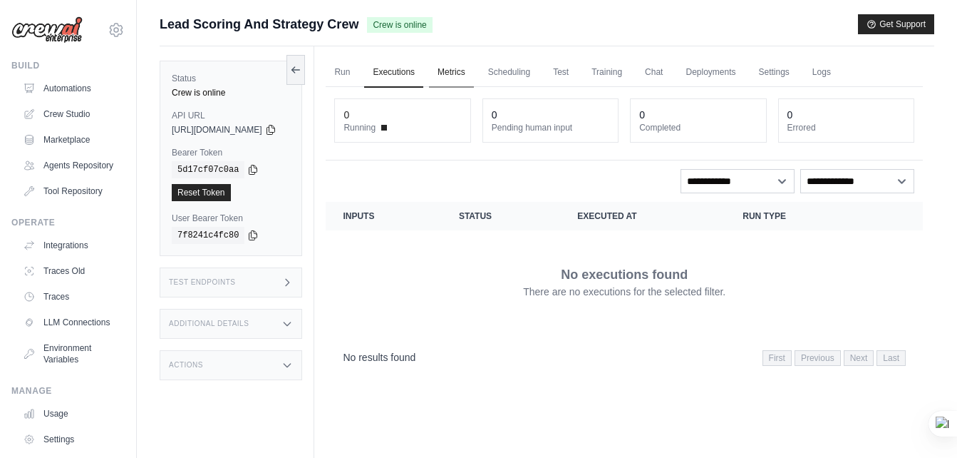
click at [469, 66] on link "Metrics" at bounding box center [451, 73] width 45 height 30
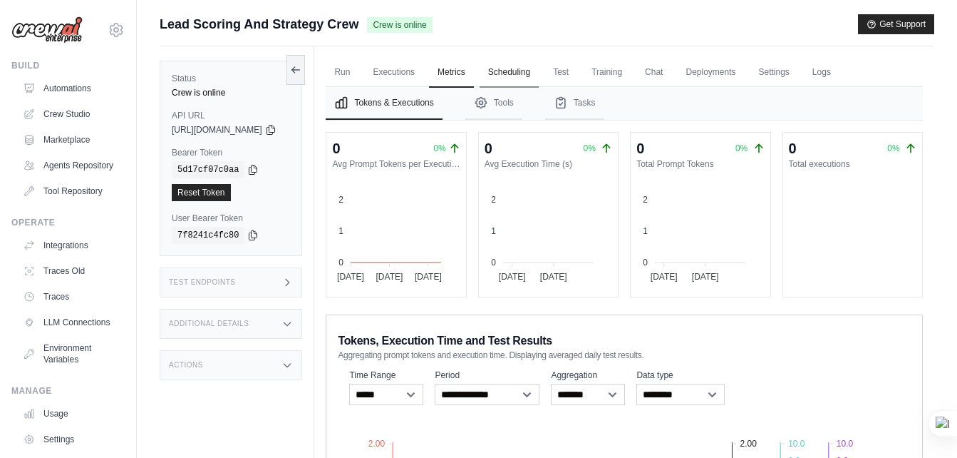
click at [537, 73] on link "Scheduling" at bounding box center [509, 73] width 59 height 30
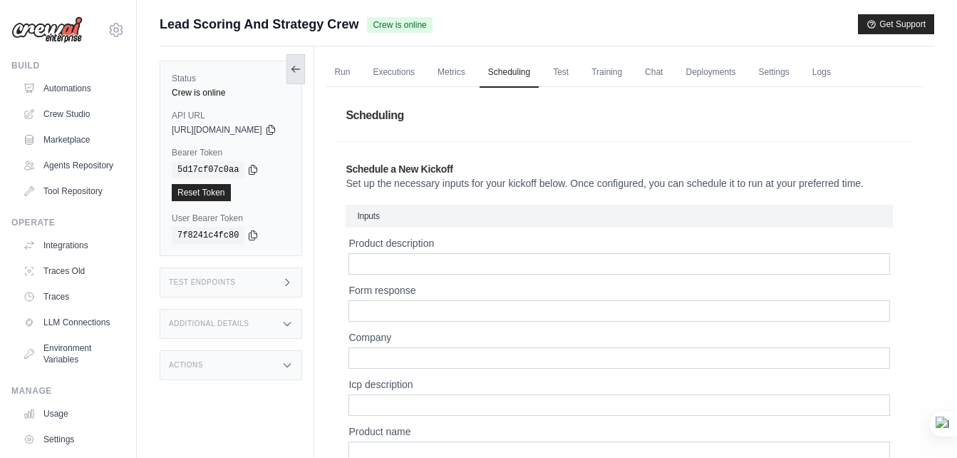
click at [301, 67] on icon at bounding box center [295, 68] width 11 height 11
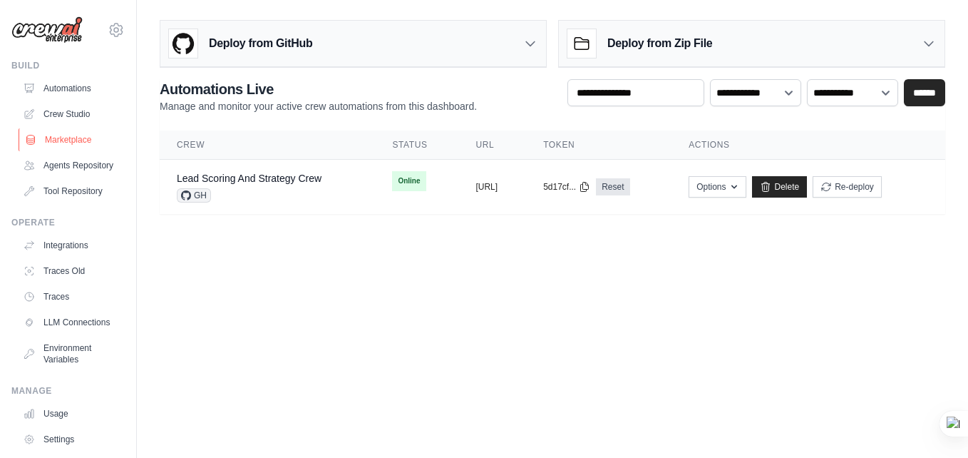
click at [82, 143] on link "Marketplace" at bounding box center [73, 139] width 108 height 23
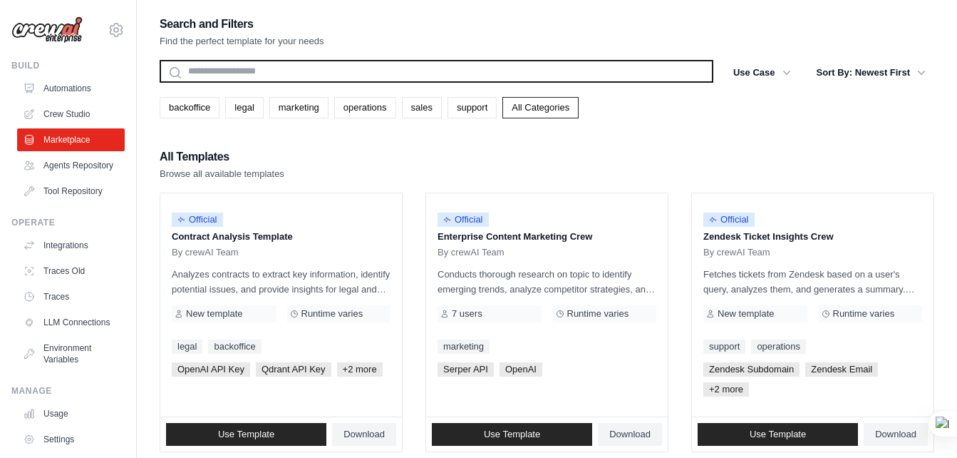
click at [329, 70] on input "text" at bounding box center [437, 71] width 554 height 23
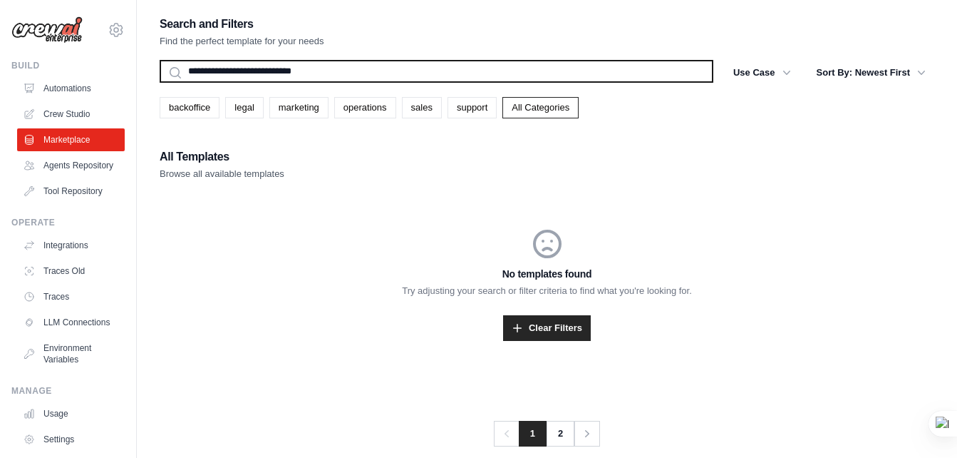
type input "**********"
click at [159, 82] on button "Search" at bounding box center [159, 82] width 1 height 1
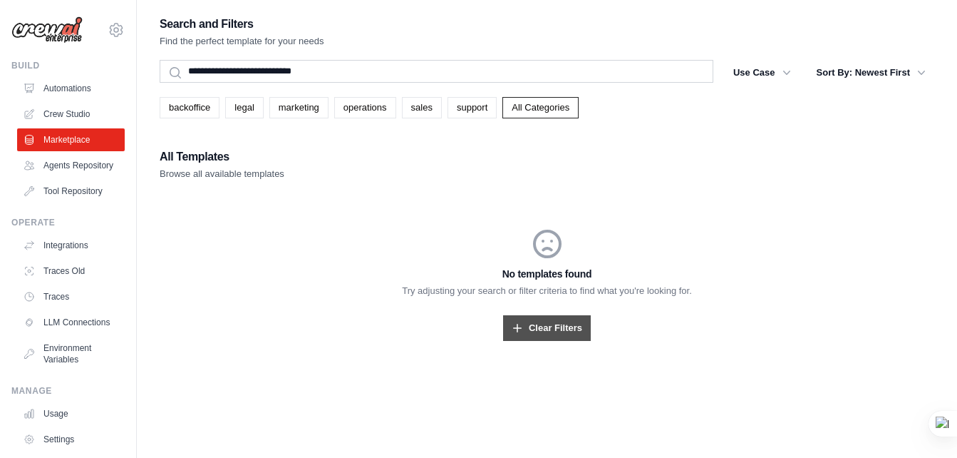
click at [559, 339] on link "Clear Filters" at bounding box center [547, 328] width 88 height 26
click at [579, 113] on link "All Categories" at bounding box center [540, 107] width 76 height 21
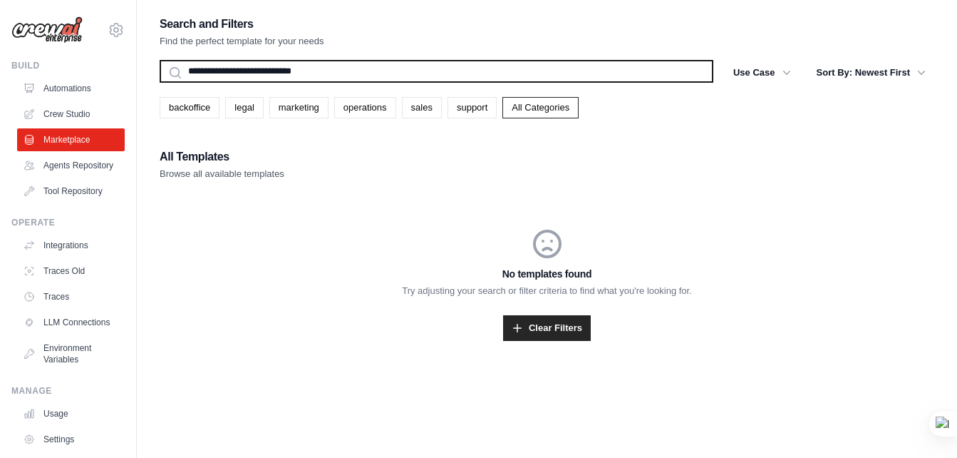
drag, startPoint x: 316, startPoint y: 68, endPoint x: 180, endPoint y: 73, distance: 136.2
click at [180, 73] on input "**********" at bounding box center [437, 71] width 554 height 23
type input "**********"
click at [159, 82] on button "Search" at bounding box center [159, 82] width 1 height 1
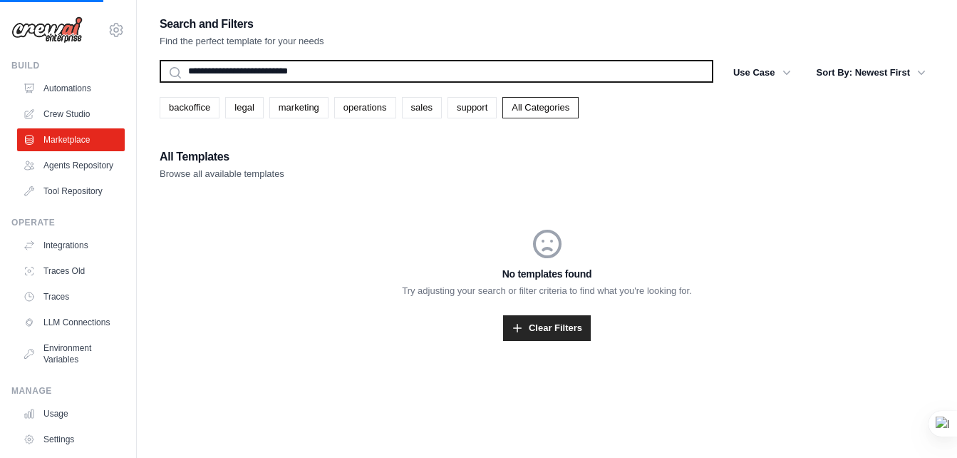
type input "**********"
click at [159, 82] on button "Search" at bounding box center [159, 82] width 1 height 1
drag, startPoint x: 306, startPoint y: 68, endPoint x: 47, endPoint y: 68, distance: 259.4
click at [47, 68] on div "[EMAIL_ADDRESS][DOMAIN_NAME] Settings Build Automations" at bounding box center [478, 243] width 957 height 486
type input "**"
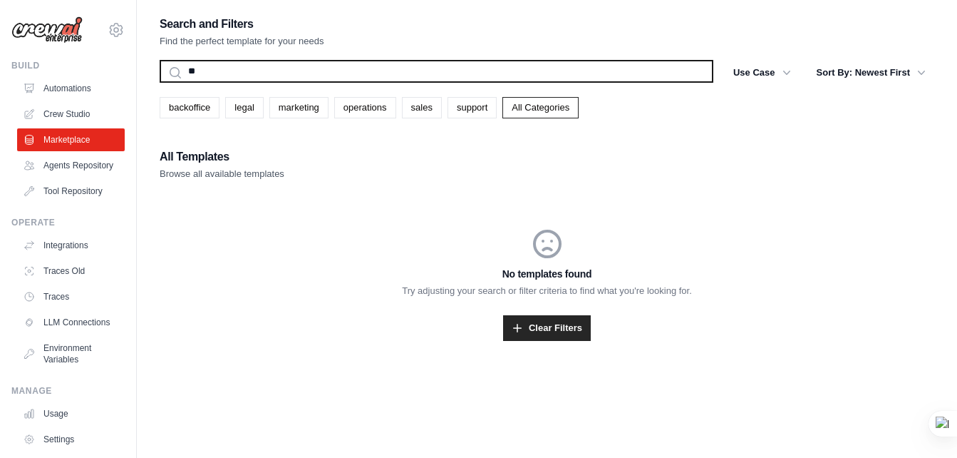
click at [159, 82] on button "Search" at bounding box center [159, 82] width 1 height 1
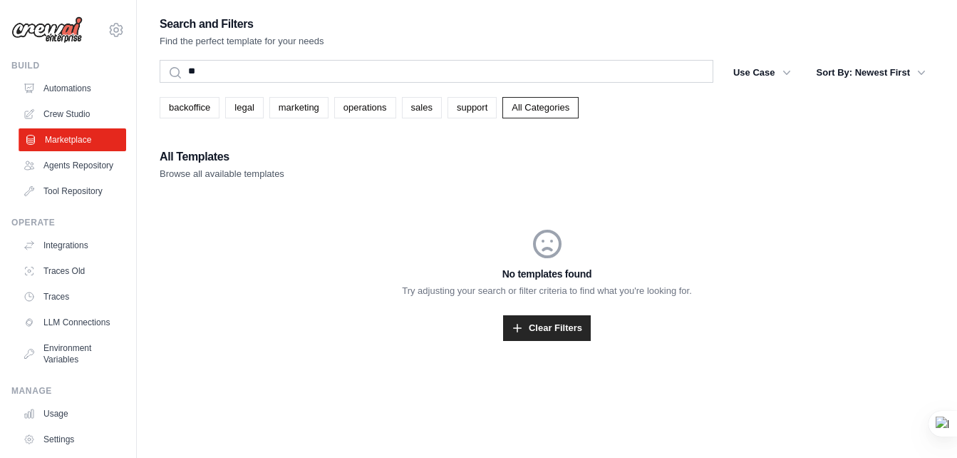
click at [41, 135] on link "Marketplace" at bounding box center [73, 139] width 108 height 23
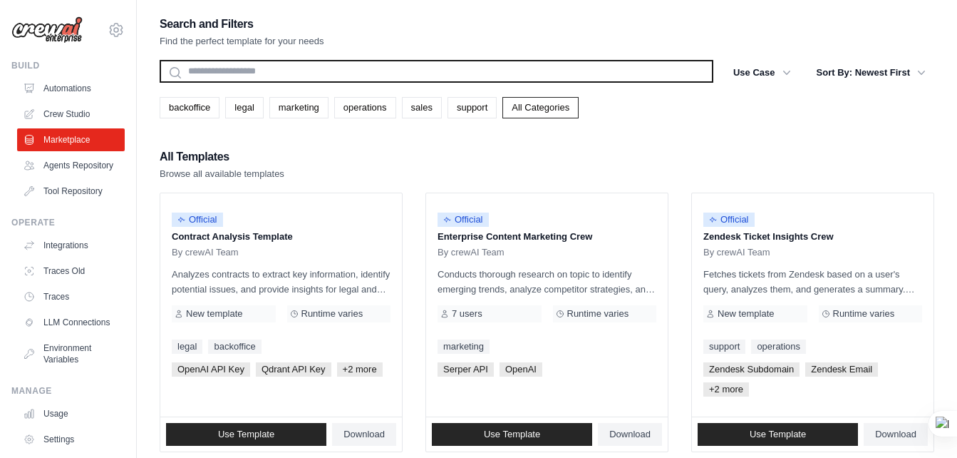
click at [299, 71] on input "text" at bounding box center [437, 71] width 554 height 23
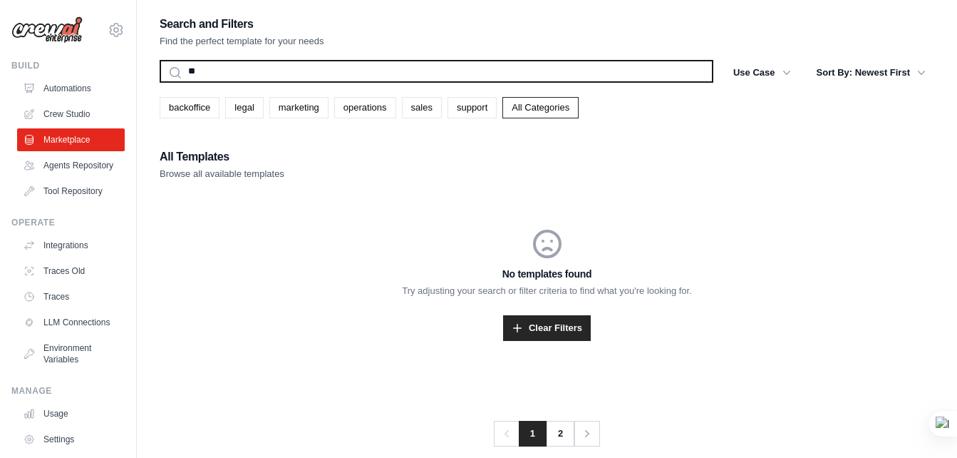
type input "**"
click at [159, 82] on button "Search" at bounding box center [159, 82] width 1 height 1
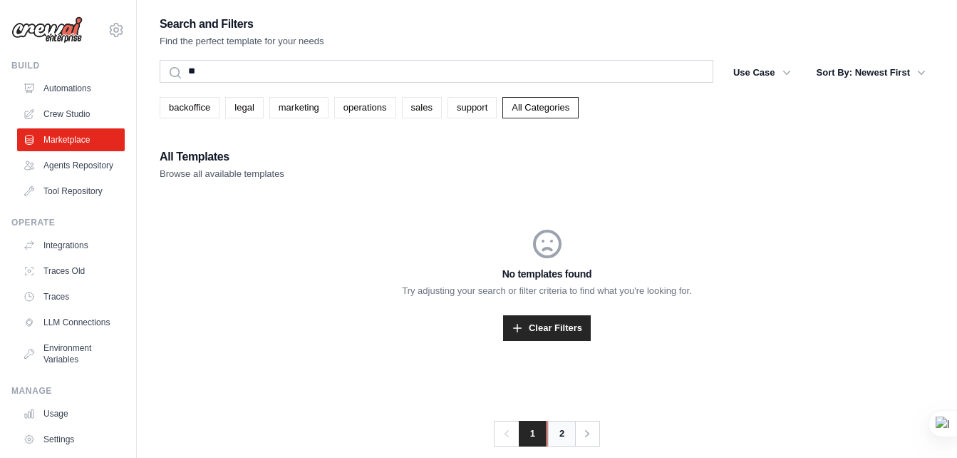
click at [555, 431] on link "2" at bounding box center [561, 433] width 29 height 26
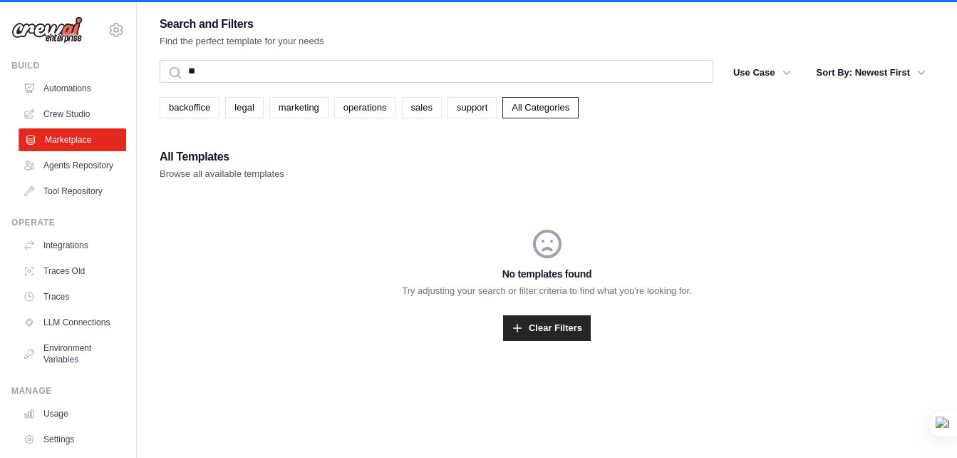
click at [70, 136] on link "Marketplace" at bounding box center [73, 139] width 108 height 23
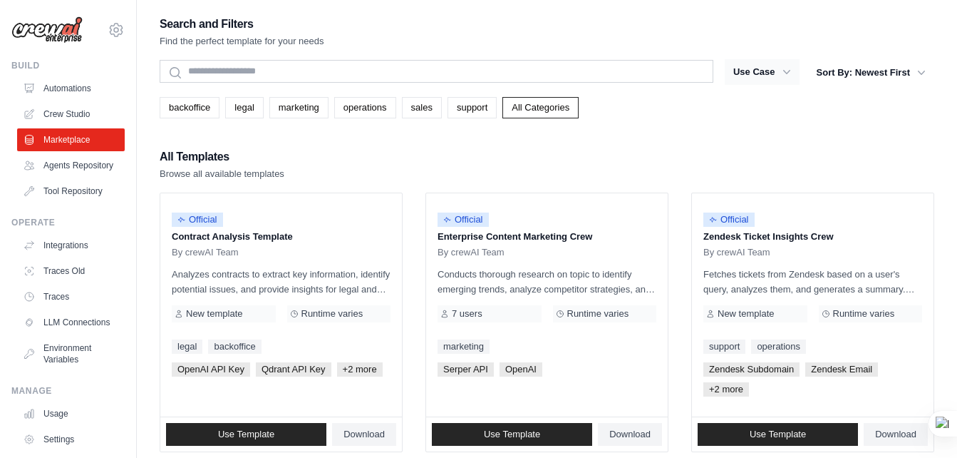
drag, startPoint x: 666, startPoint y: 138, endPoint x: 761, endPoint y: 84, distance: 108.8
click at [793, 63] on button "Use Case" at bounding box center [762, 72] width 75 height 26
click at [785, 79] on button "Use Case" at bounding box center [762, 72] width 75 height 26
click at [750, 70] on button "Use Case" at bounding box center [762, 72] width 75 height 26
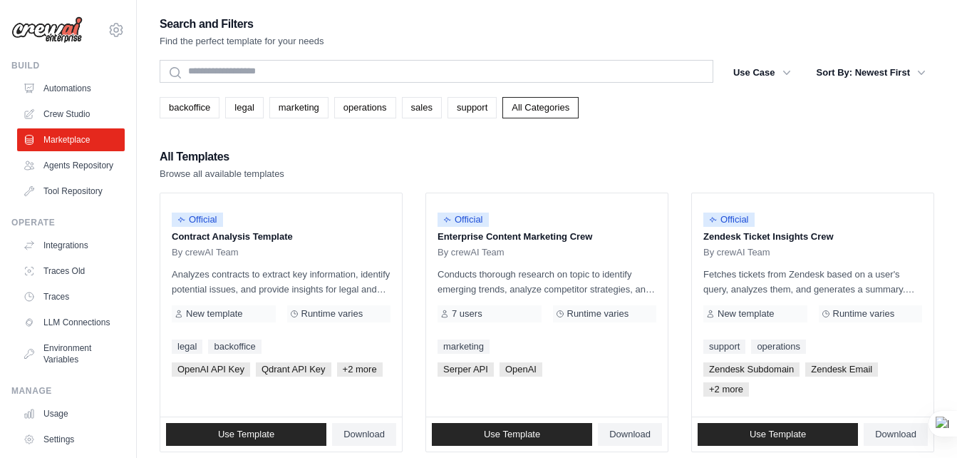
click at [811, 106] on div "backoffice legal marketing operations sales support All Categories" at bounding box center [547, 107] width 775 height 21
click at [753, 76] on button "Use Case" at bounding box center [762, 72] width 75 height 26
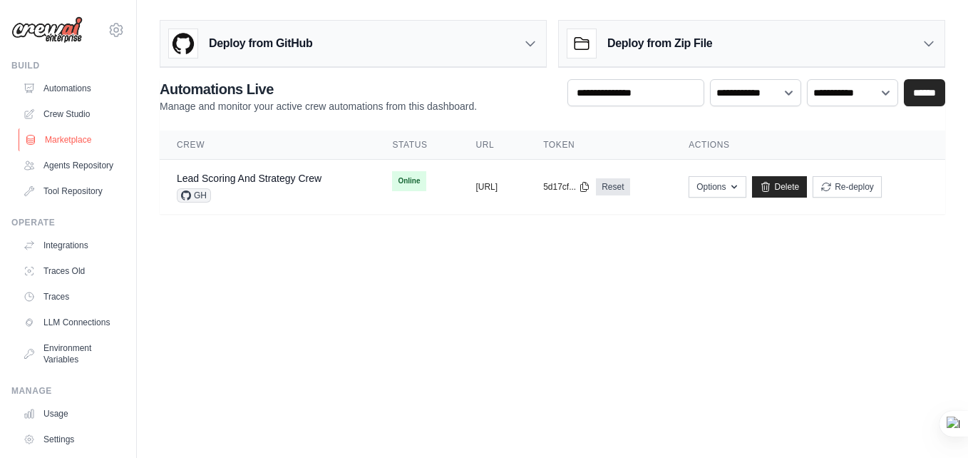
click at [68, 136] on link "Marketplace" at bounding box center [73, 139] width 108 height 23
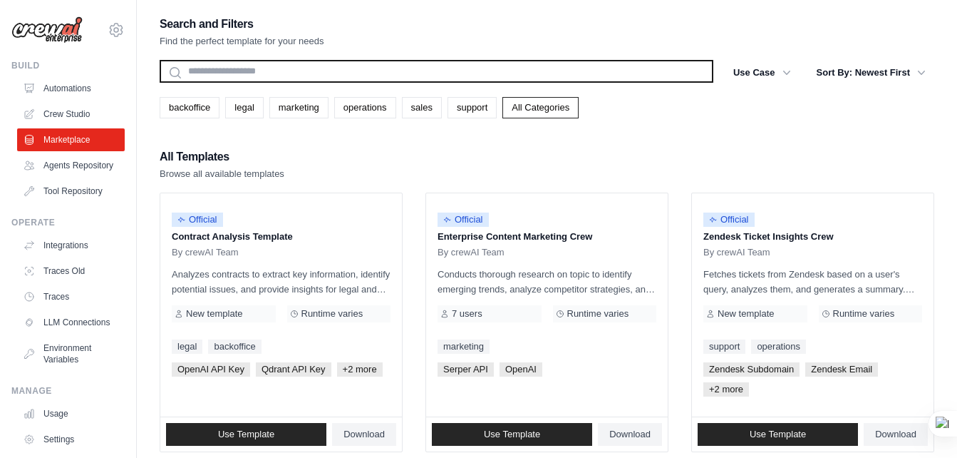
click at [354, 74] on input "text" at bounding box center [437, 71] width 554 height 23
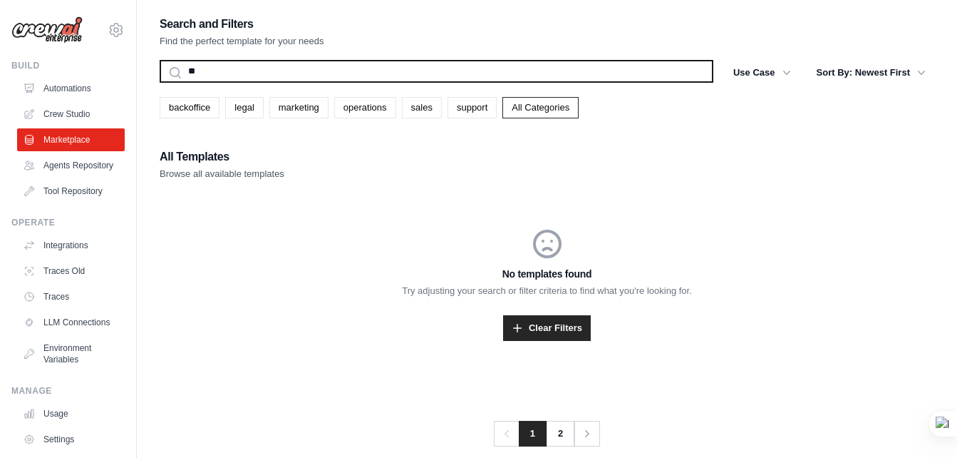
type input "*"
type input "*********"
click at [159, 82] on button "Search" at bounding box center [159, 82] width 1 height 1
click at [354, 74] on input "*********" at bounding box center [437, 71] width 554 height 23
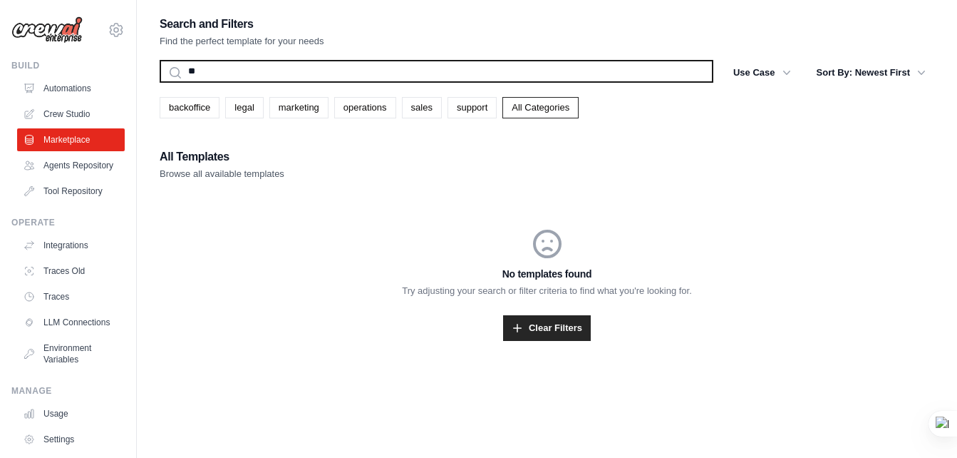
type input "*"
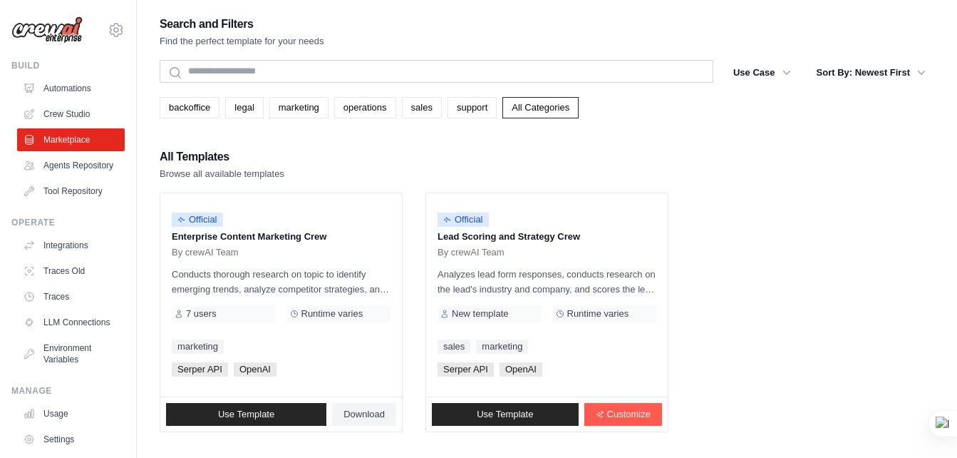
click at [229, 175] on p "Browse all available templates" at bounding box center [222, 174] width 125 height 14
click at [579, 108] on link "All Categories" at bounding box center [540, 107] width 76 height 21
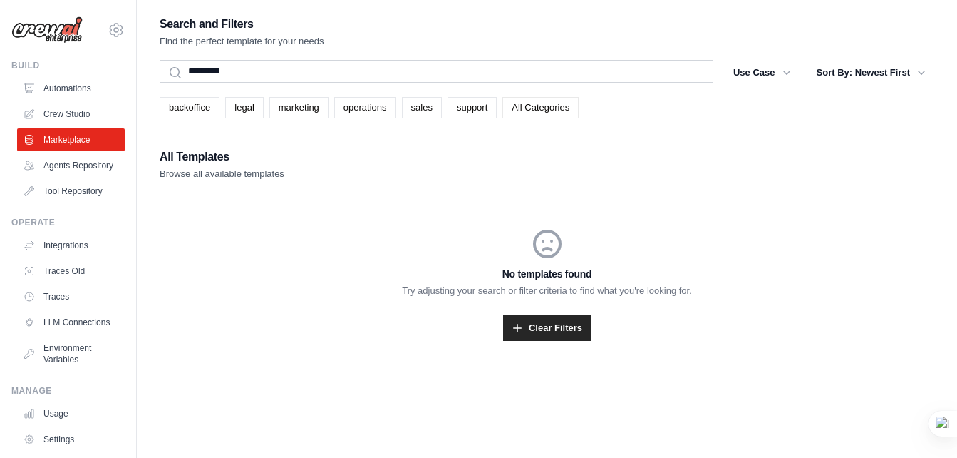
click at [577, 103] on link "All Categories" at bounding box center [540, 107] width 76 height 21
click at [564, 111] on link "All Categories" at bounding box center [540, 107] width 76 height 21
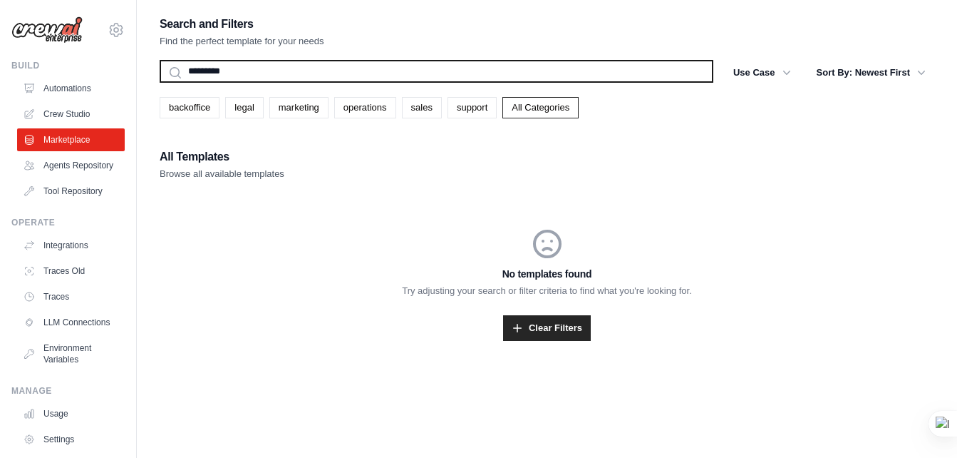
click at [448, 68] on input "*********" at bounding box center [437, 71] width 554 height 23
type input "*"
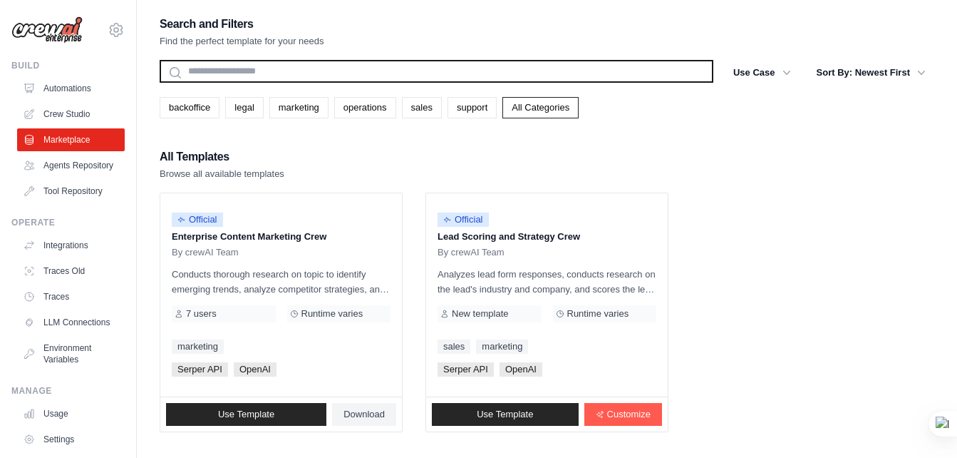
click at [159, 82] on button "Search" at bounding box center [159, 82] width 1 height 1
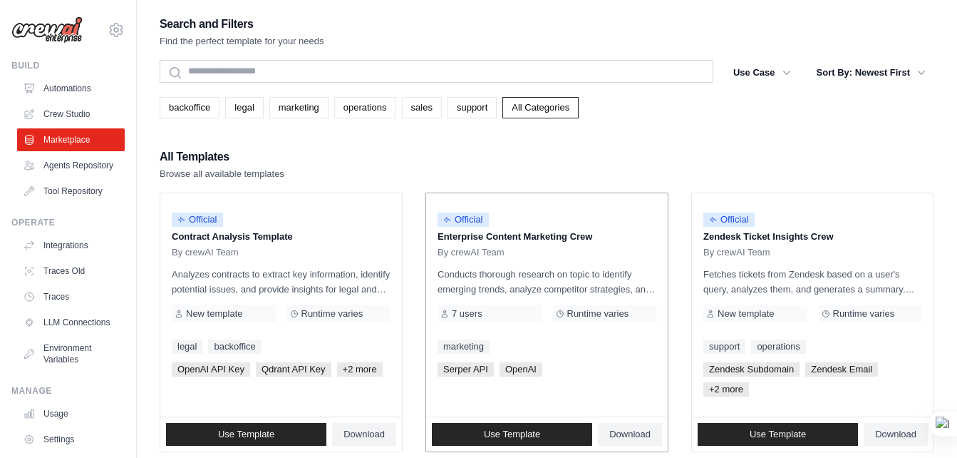
click at [636, 267] on p "Conducts thorough research on topic to identify emerging trends, analyze compet…" at bounding box center [547, 282] width 219 height 30
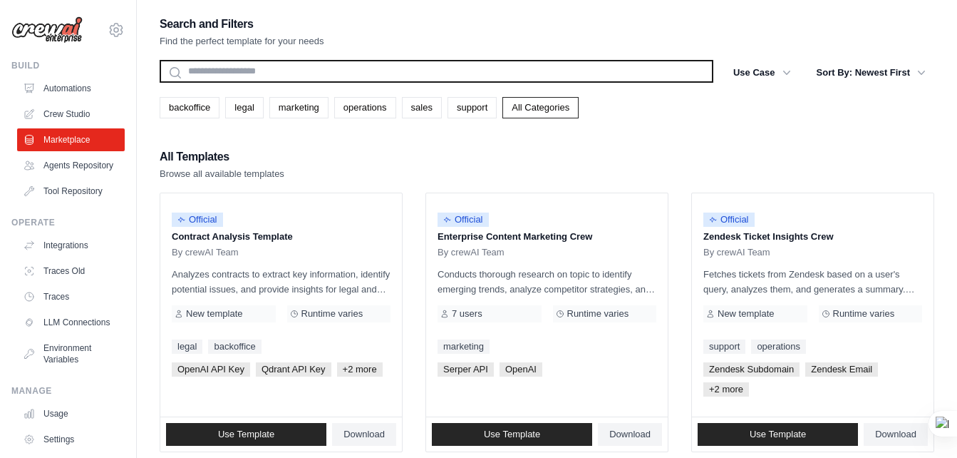
click at [493, 67] on input "text" at bounding box center [437, 71] width 554 height 23
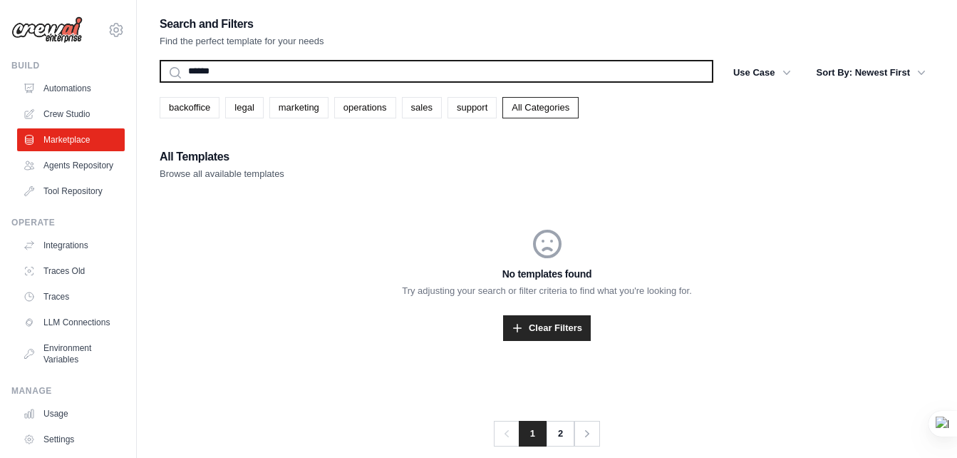
type input "******"
click at [159, 82] on button "Search" at bounding box center [159, 82] width 1 height 1
click at [488, 66] on input "******" at bounding box center [437, 71] width 554 height 23
type input "*****"
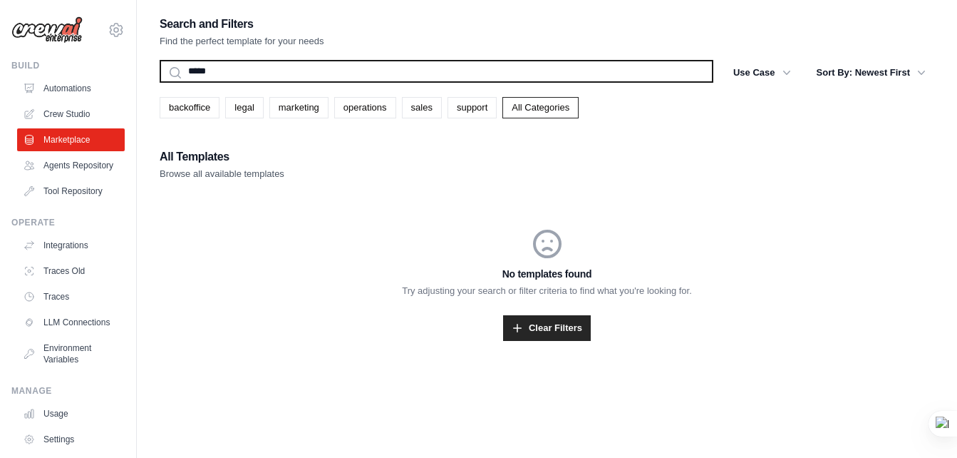
click at [159, 82] on button "Search" at bounding box center [159, 82] width 1 height 1
click at [488, 66] on input "*****" at bounding box center [437, 71] width 554 height 23
type input "******"
click at [159, 82] on button "Search" at bounding box center [159, 82] width 1 height 1
type input "*****"
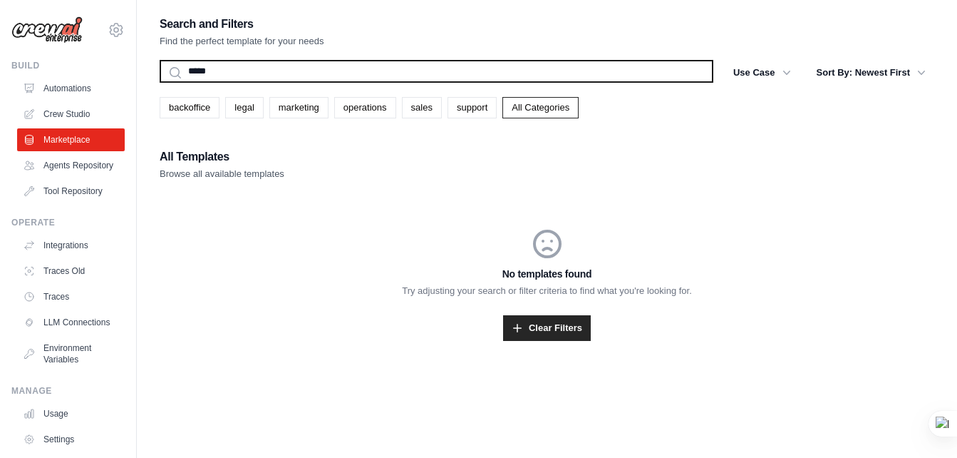
click at [159, 82] on button "Search" at bounding box center [159, 82] width 1 height 1
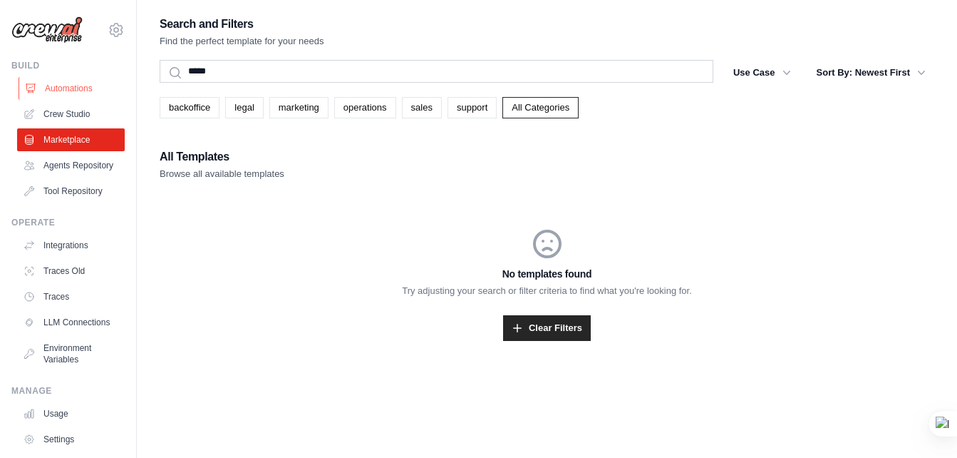
click at [76, 92] on link "Automations" at bounding box center [73, 88] width 108 height 23
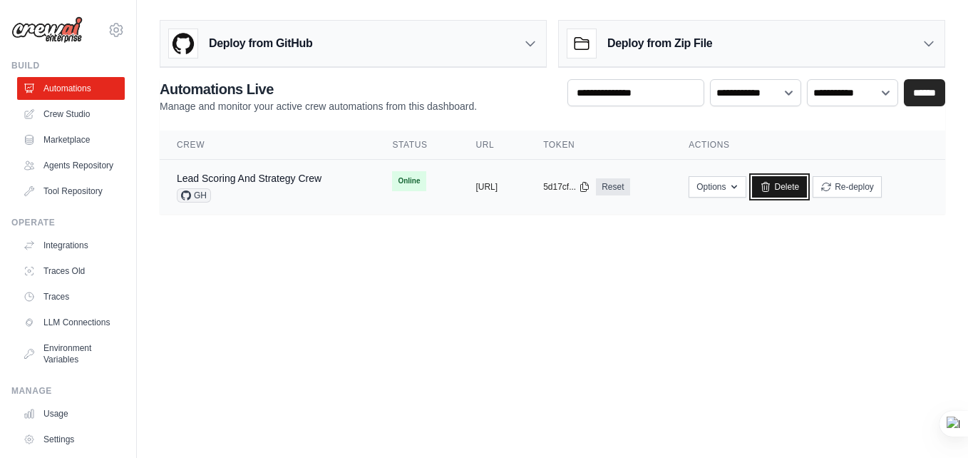
click at [771, 187] on icon at bounding box center [765, 186] width 11 height 11
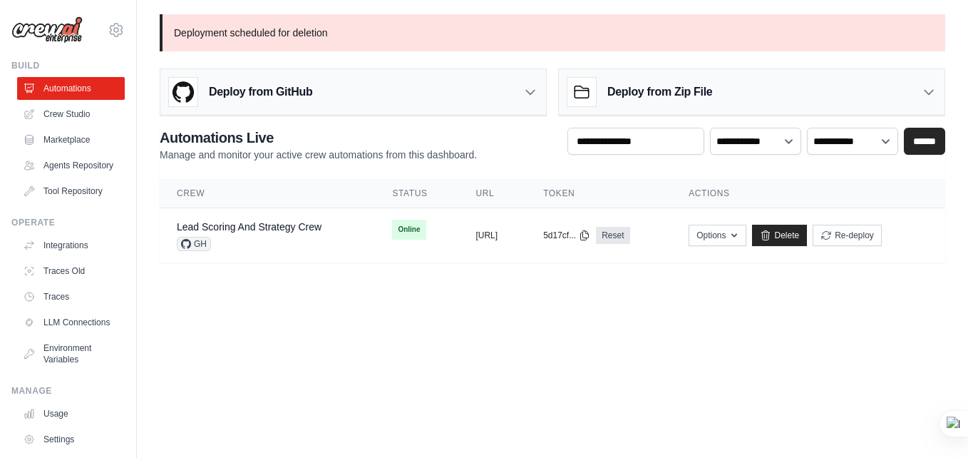
click at [649, 307] on body "[EMAIL_ADDRESS][DOMAIN_NAME] Settings Build Automations" at bounding box center [484, 229] width 968 height 458
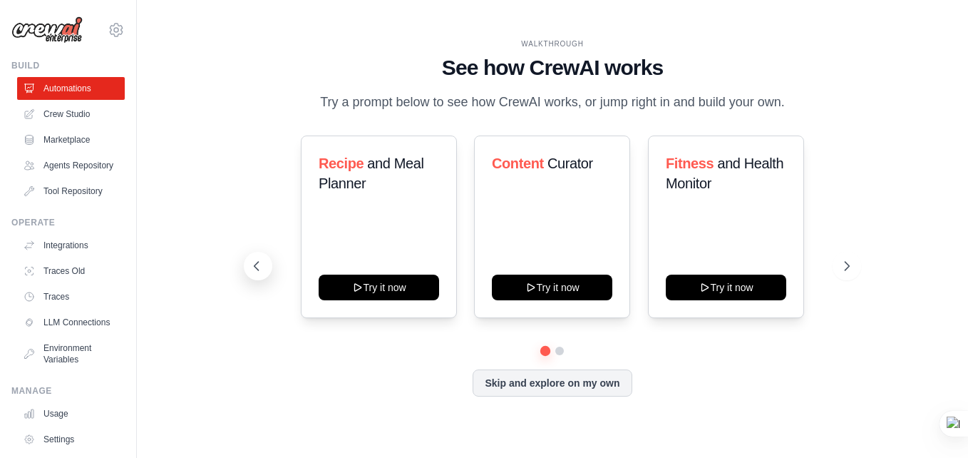
click at [254, 272] on icon at bounding box center [256, 266] width 14 height 14
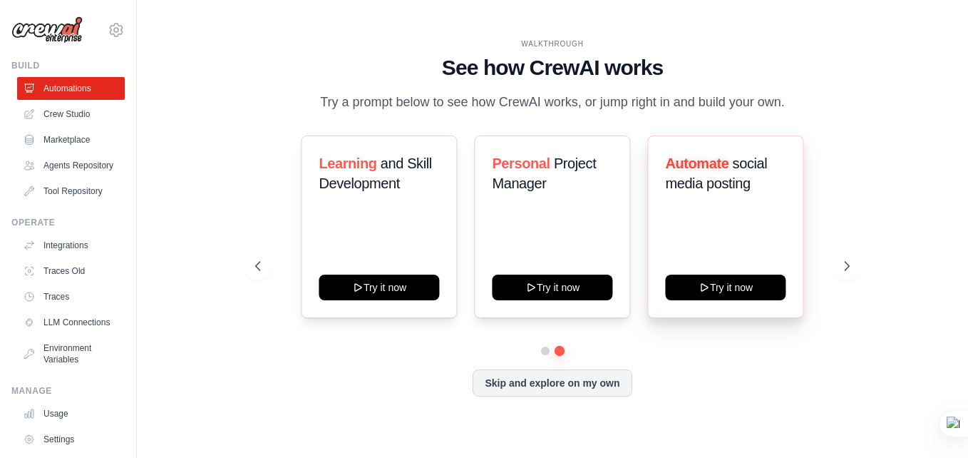
click at [750, 191] on span "social media posting" at bounding box center [717, 173] width 102 height 36
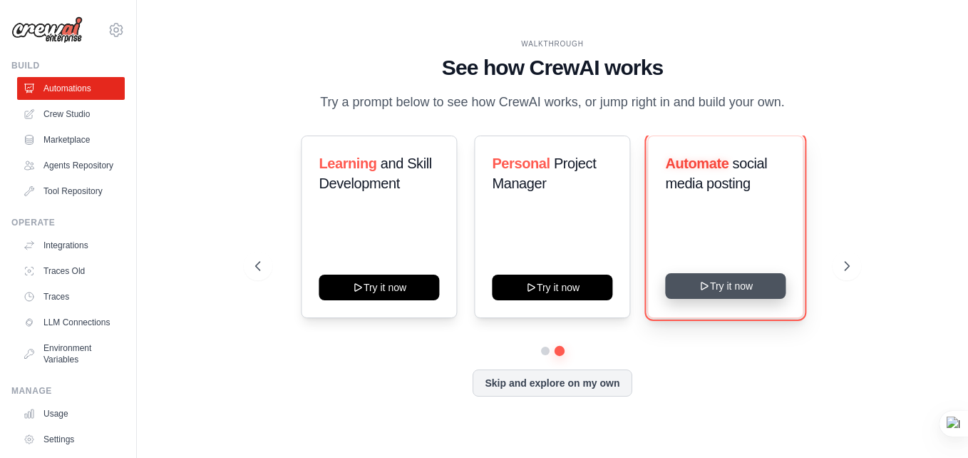
click at [744, 294] on button "Try it now" at bounding box center [726, 286] width 120 height 26
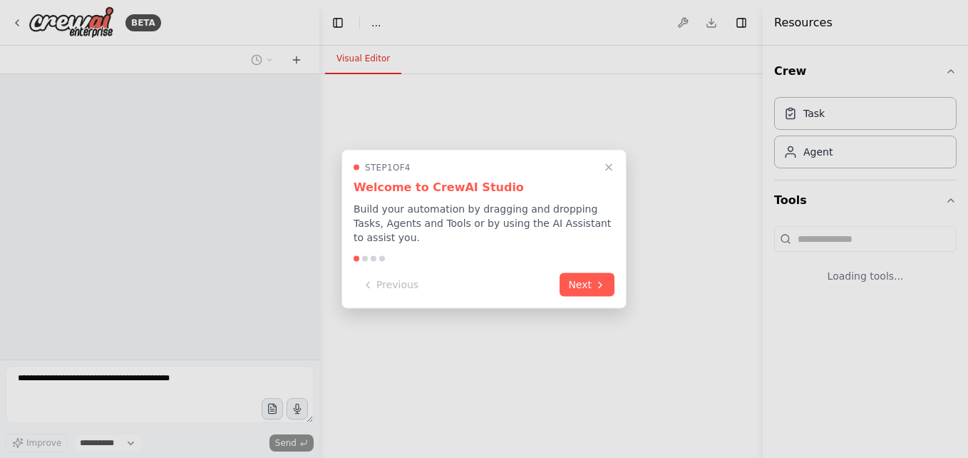
select select "****"
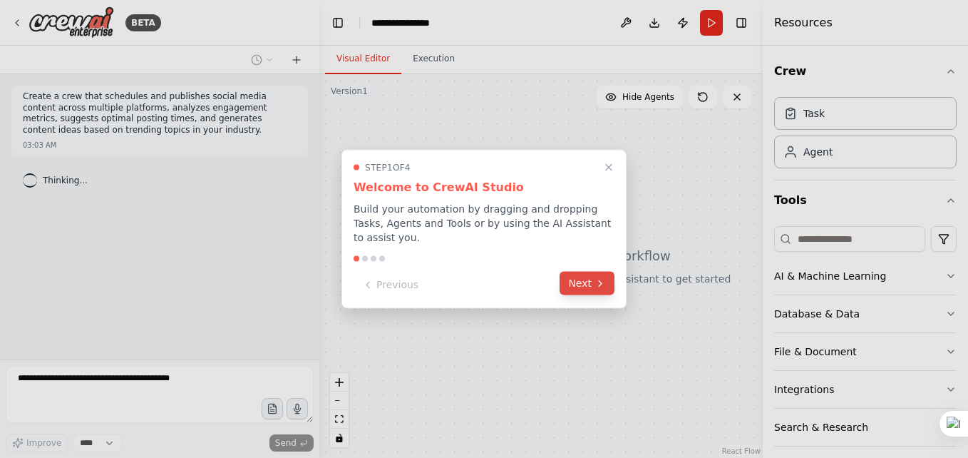
click at [575, 277] on button "Next" at bounding box center [586, 284] width 55 height 24
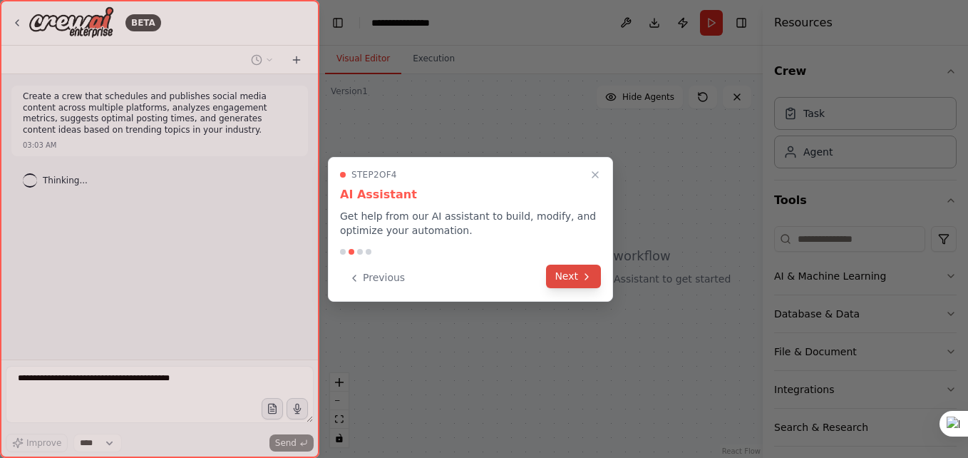
click at [574, 277] on button "Next" at bounding box center [573, 276] width 55 height 24
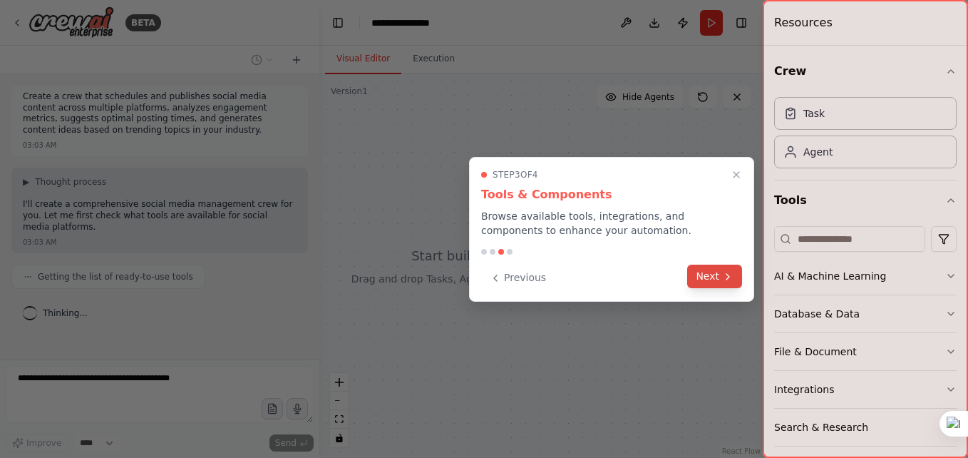
click at [715, 281] on button "Next" at bounding box center [714, 276] width 55 height 24
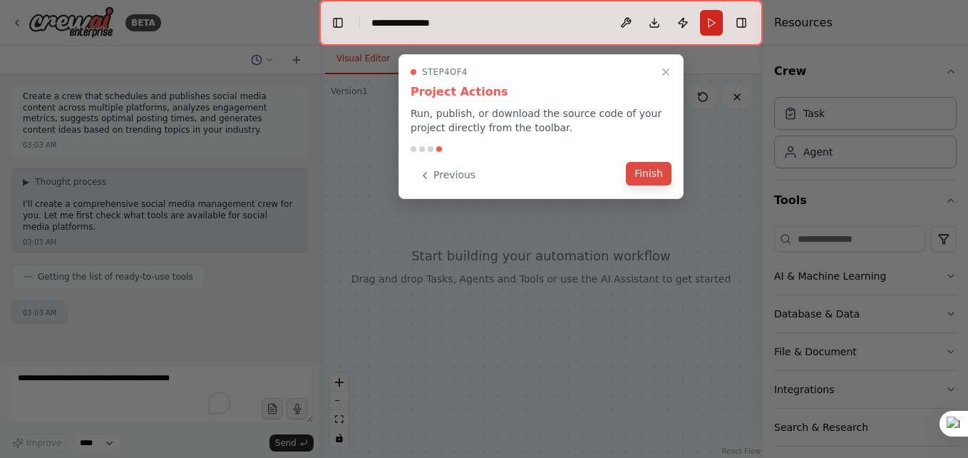
click at [654, 176] on button "Finish" at bounding box center [649, 174] width 46 height 24
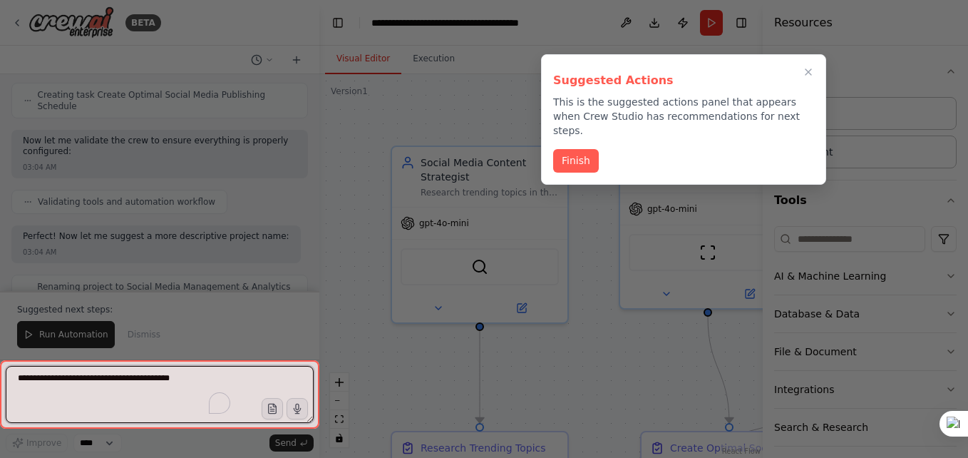
scroll to position [1264, 0]
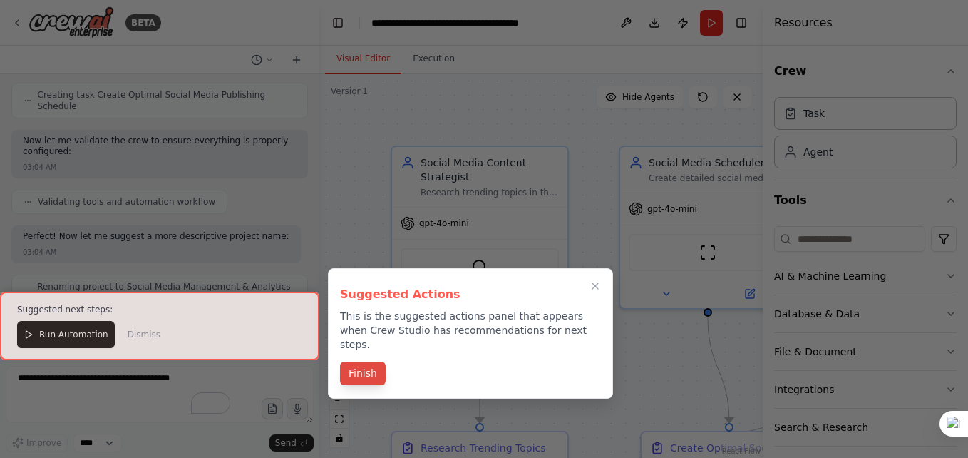
click at [363, 361] on button "Finish" at bounding box center [363, 373] width 46 height 24
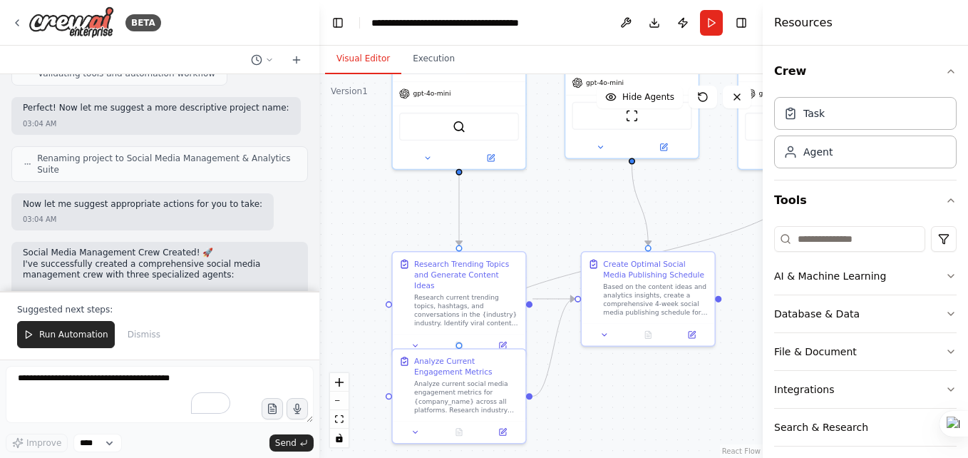
drag, startPoint x: 438, startPoint y: 361, endPoint x: 395, endPoint y: 200, distance: 166.0
click at [395, 200] on div ".deletable-edge-delete-btn { width: 20px; height: 20px; border: 0px solid #ffff…" at bounding box center [540, 265] width 443 height 383
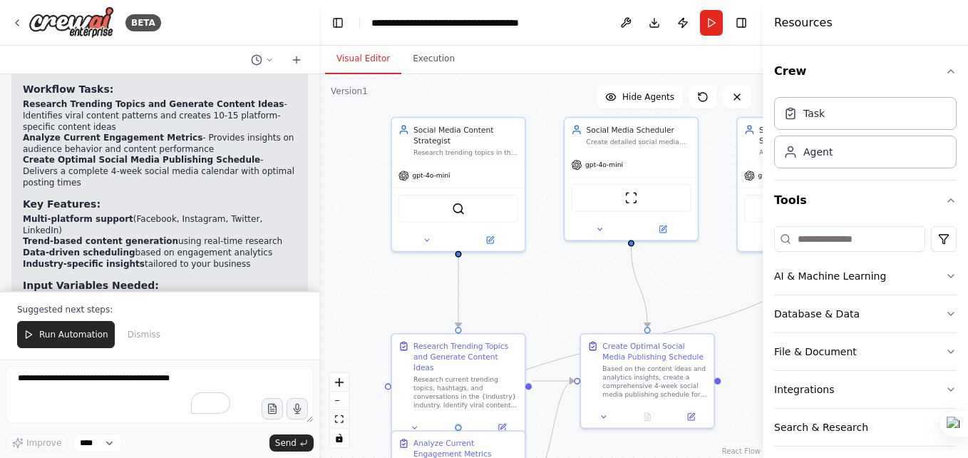
scroll to position [1715, 0]
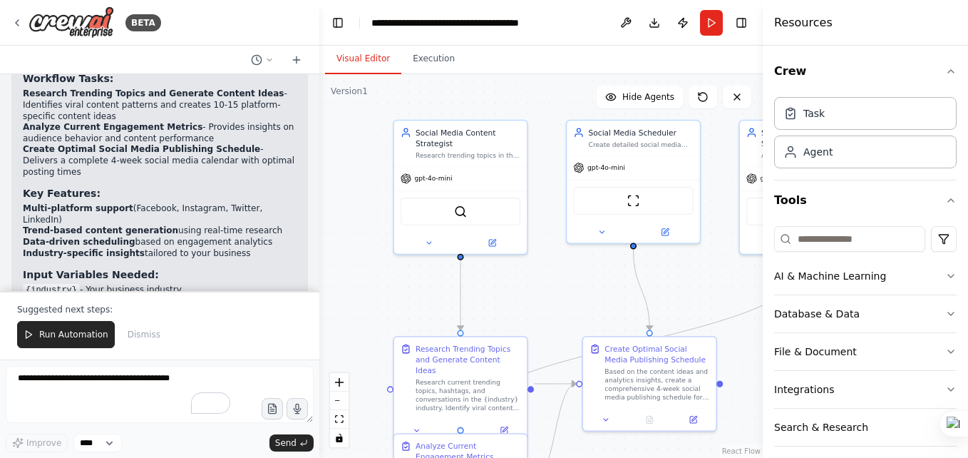
drag, startPoint x: 535, startPoint y: 206, endPoint x: 536, endPoint y: 291, distance: 84.8
click at [536, 291] on div ".deletable-edge-delete-btn { width: 20px; height: 20px; border: 0px solid #ffff…" at bounding box center [540, 265] width 443 height 383
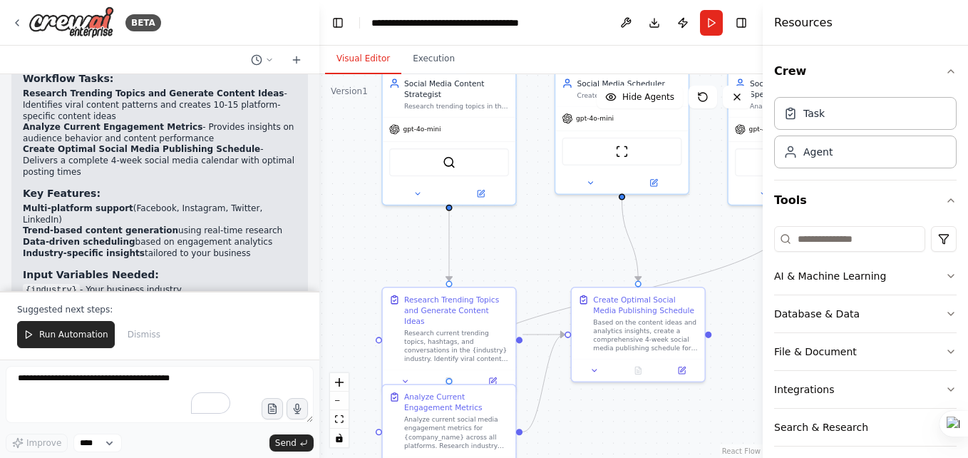
drag, startPoint x: 536, startPoint y: 291, endPoint x: 525, endPoint y: 242, distance: 50.5
click at [525, 242] on div ".deletable-edge-delete-btn { width: 20px; height: 20px; border: 0px solid #ffff…" at bounding box center [540, 265] width 443 height 383
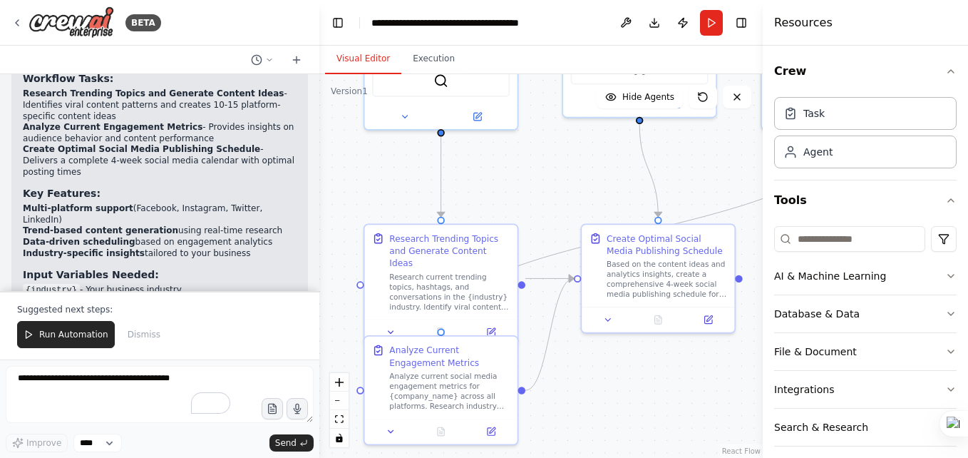
drag, startPoint x: 554, startPoint y: 408, endPoint x: 590, endPoint y: 396, distance: 37.4
click at [590, 396] on div ".deletable-edge-delete-btn { width: 20px; height: 20px; border: 0px solid #ffff…" at bounding box center [540, 265] width 443 height 383
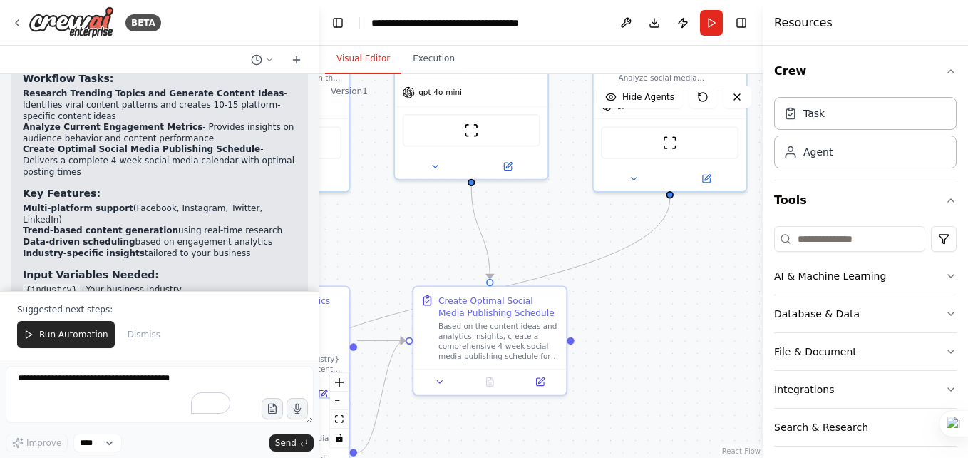
drag, startPoint x: 706, startPoint y: 398, endPoint x: 514, endPoint y: 464, distance: 203.5
click at [514, 457] on html "BETA Create a crew that schedules and publishes social media content across mul…" at bounding box center [484, 229] width 968 height 458
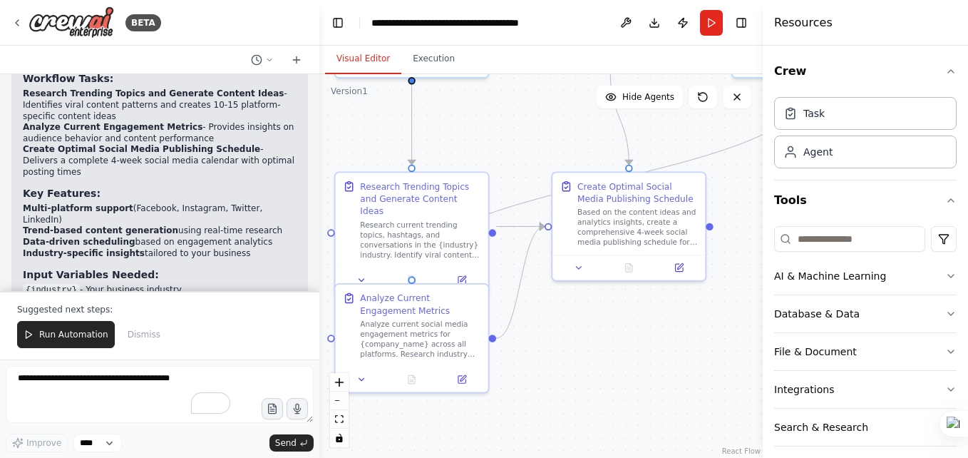
drag, startPoint x: 591, startPoint y: 316, endPoint x: 741, endPoint y: 252, distance: 163.5
click at [760, 197] on div "BETA Create a crew that schedules and publishes social media content across mul…" at bounding box center [484, 229] width 968 height 458
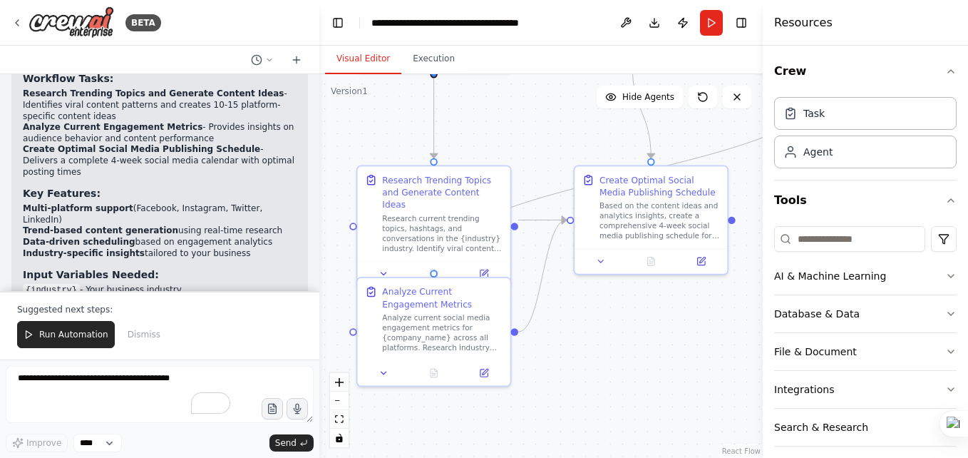
drag, startPoint x: 592, startPoint y: 370, endPoint x: 606, endPoint y: 350, distance: 24.5
click at [610, 363] on div ".deletable-edge-delete-btn { width: 20px; height: 20px; border: 0px solid #ffff…" at bounding box center [540, 265] width 443 height 383
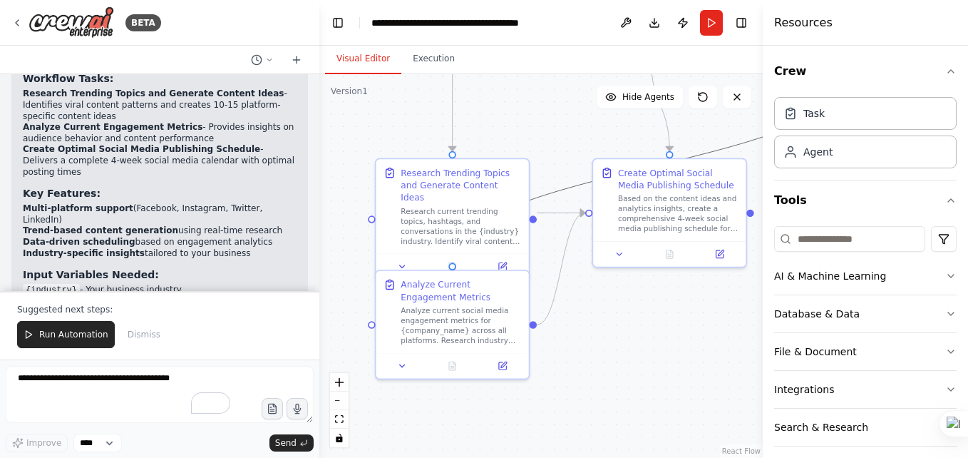
click at [550, 192] on icon "Edge from 6f133587-af7c-4de8-b848-a91ce8157793 to 9ab3592c-f439-4750-a416-1ba33…" at bounding box center [651, 167] width 397 height 192
click at [622, 398] on div ".deletable-edge-delete-btn { width: 20px; height: 20px; border: 0px solid #ffff…" at bounding box center [540, 265] width 443 height 383
click at [220, 343] on div "Run Automation Dismiss" at bounding box center [159, 334] width 285 height 27
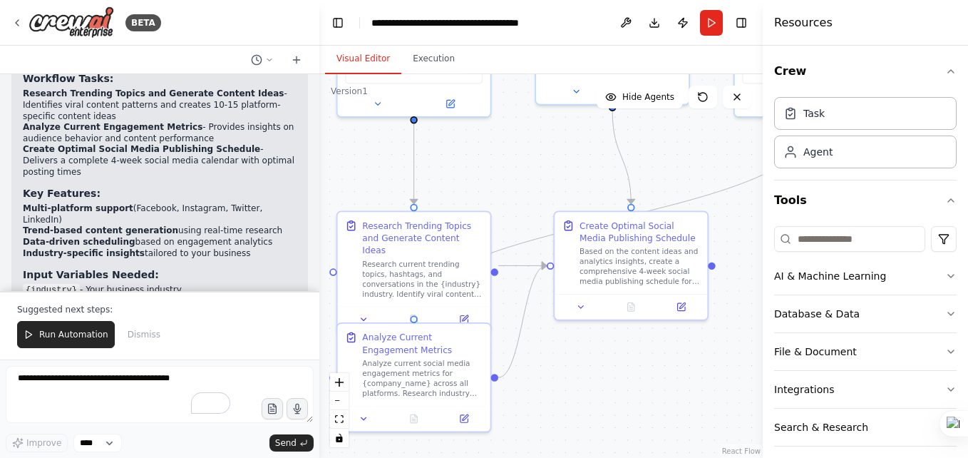
drag, startPoint x: 656, startPoint y: 372, endPoint x: 621, endPoint y: 412, distance: 53.0
click at [616, 418] on div ".deletable-edge-delete-btn { width: 20px; height: 20px; border: 0px solid #ffff…" at bounding box center [540, 265] width 443 height 383
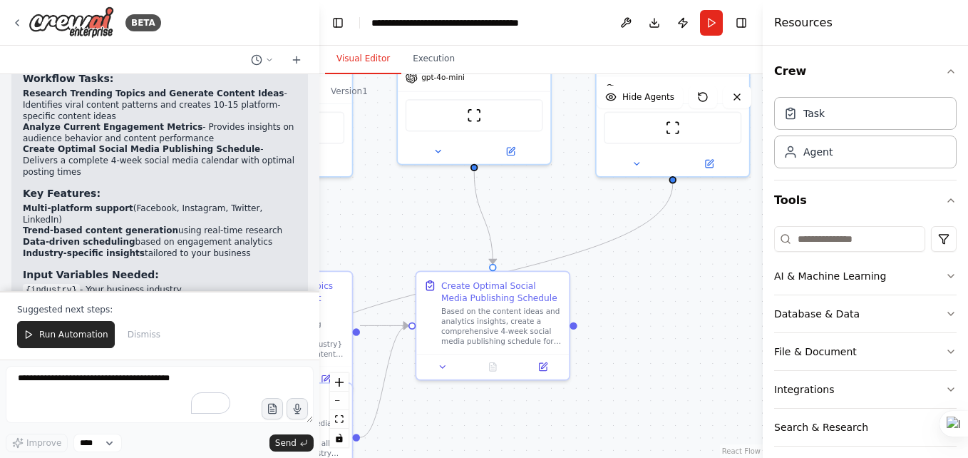
drag, startPoint x: 722, startPoint y: 363, endPoint x: 559, endPoint y: 431, distance: 176.7
click at [559, 431] on div ".deletable-edge-delete-btn { width: 20px; height: 20px; border: 0px solid #ffff…" at bounding box center [540, 265] width 443 height 383
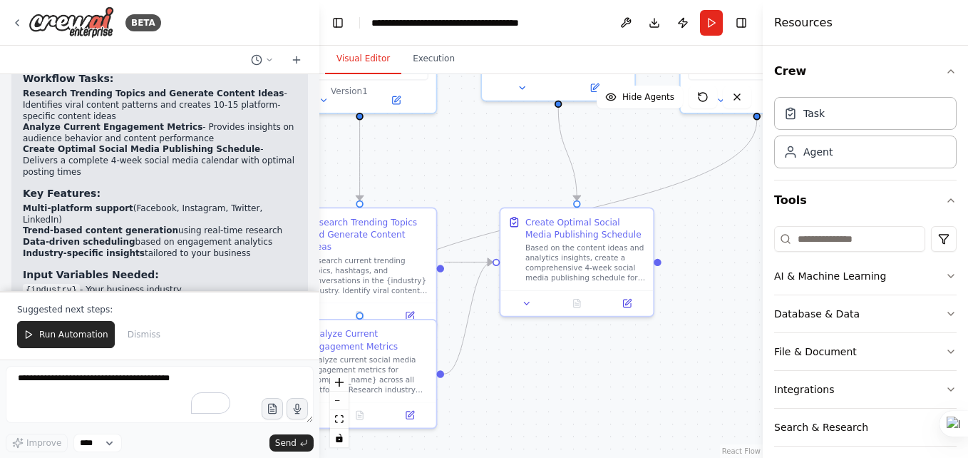
drag, startPoint x: 664, startPoint y: 300, endPoint x: 749, endPoint y: 218, distance: 118.5
click at [758, 205] on div "BETA Create a crew that schedules and publishes social media content across mul…" at bounding box center [484, 229] width 968 height 458
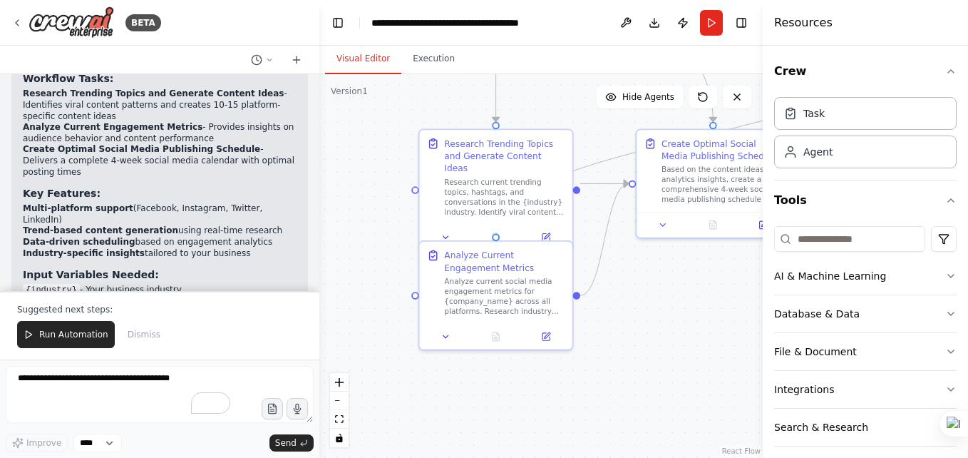
drag, startPoint x: 577, startPoint y: 408, endPoint x: 714, endPoint y: 331, distance: 158.0
click at [714, 331] on div ".deletable-edge-delete-btn { width: 20px; height: 20px; border: 0px solid #ffff…" at bounding box center [540, 265] width 443 height 383
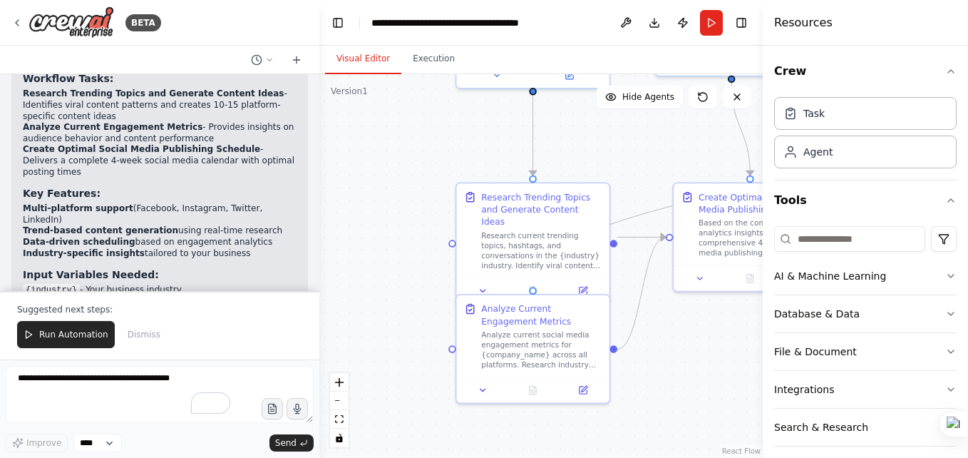
drag, startPoint x: 681, startPoint y: 368, endPoint x: 695, endPoint y: 413, distance: 47.8
click at [695, 413] on div ".deletable-edge-delete-btn { width: 20px; height: 20px; border: 0px solid #ffff…" at bounding box center [540, 265] width 443 height 383
click at [632, 222] on icon "Edge from 6f133587-af7c-4de8-b848-a91ce8157793 to 9ab3592c-f439-4750-a416-1ba33…" at bounding box center [731, 192] width 397 height 192
click at [699, 363] on div ".deletable-edge-delete-btn { width: 20px; height: 20px; border: 0px solid #ffff…" at bounding box center [540, 265] width 443 height 383
click at [632, 237] on icon "Edge from d8fd37e7-26f1-466f-b7de-712e1f93e625 to e6a51910-5468-42eb-ae6a-b8aa0…" at bounding box center [641, 237] width 48 height 0
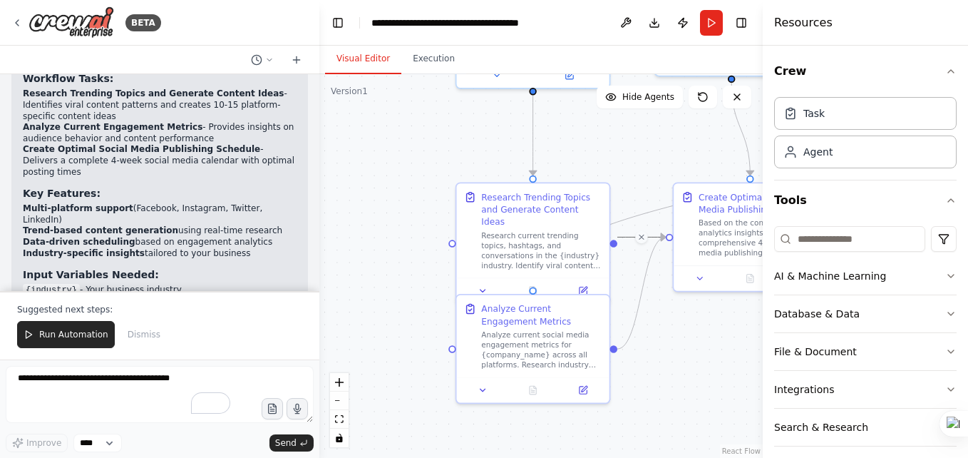
click at [713, 361] on div ".deletable-edge-delete-btn { width: 20px; height: 20px; border: 0px solid #ffff…" at bounding box center [540, 265] width 443 height 383
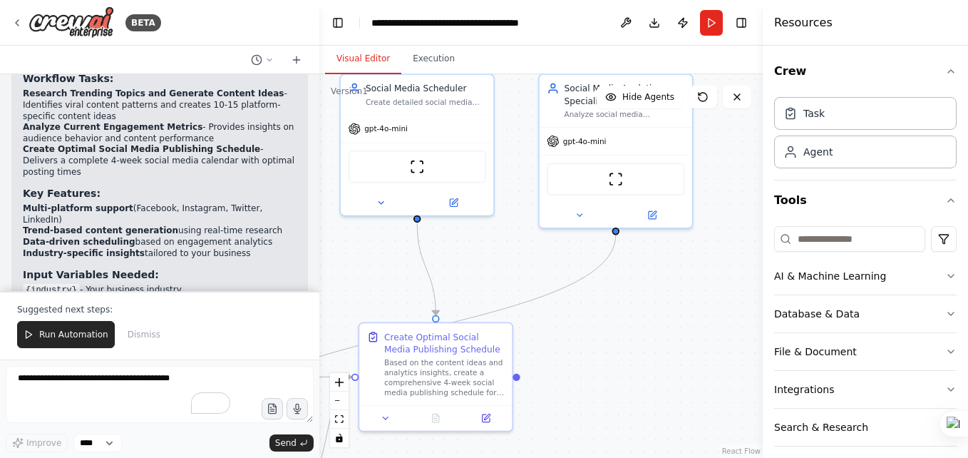
drag, startPoint x: 731, startPoint y: 354, endPoint x: 417, endPoint y: 494, distance: 343.9
click at [417, 457] on html "BETA Create a crew that schedules and publishes social media content across mul…" at bounding box center [484, 229] width 968 height 458
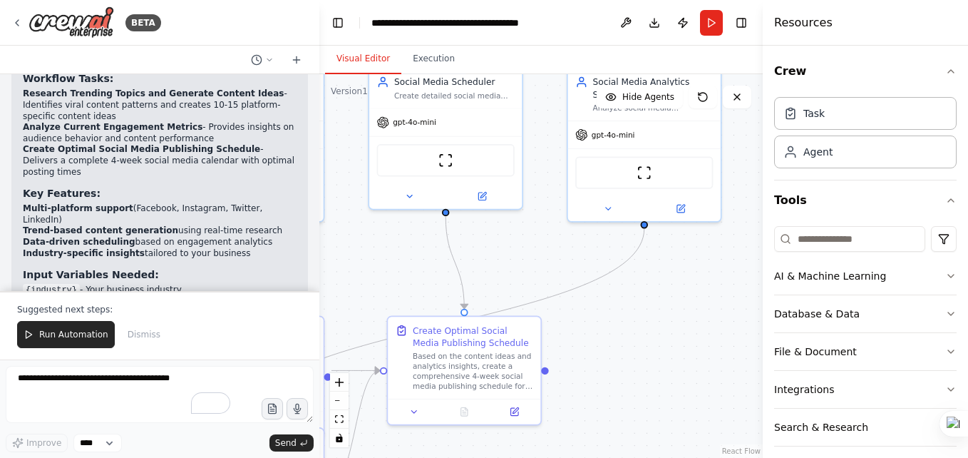
drag, startPoint x: 650, startPoint y: 263, endPoint x: 685, endPoint y: 234, distance: 45.5
click at [683, 237] on div ".deletable-edge-delete-btn { width: 20px; height: 20px; border: 0px solid #ffff…" at bounding box center [540, 265] width 443 height 383
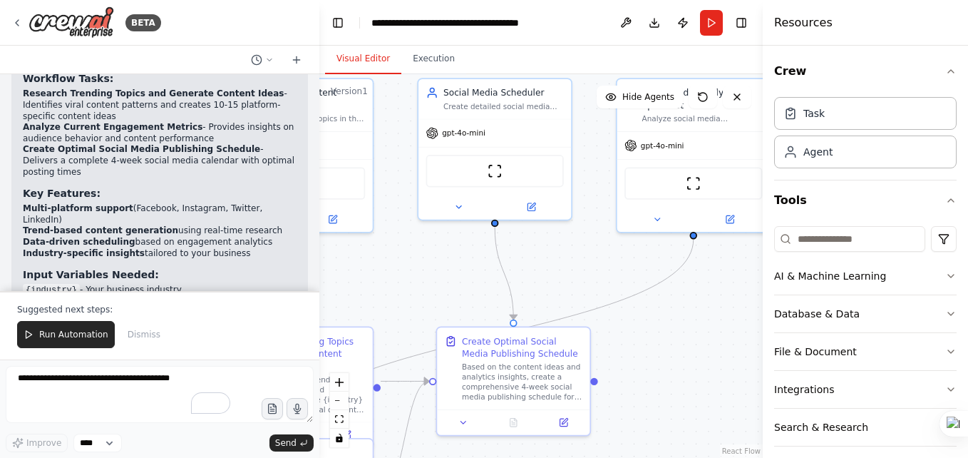
drag, startPoint x: 680, startPoint y: 322, endPoint x: 729, endPoint y: 352, distance: 57.6
click at [728, 352] on div ".deletable-edge-delete-btn { width: 20px; height: 20px; border: 0px solid #ffff…" at bounding box center [540, 265] width 443 height 383
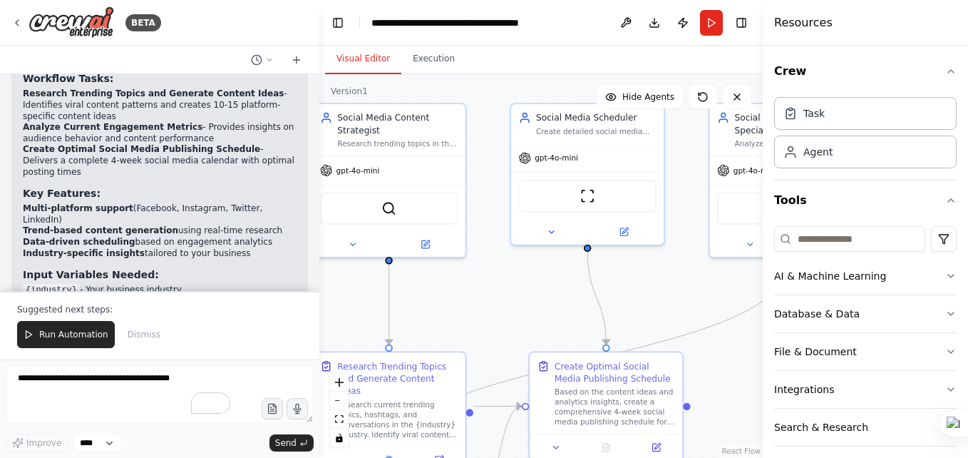
drag, startPoint x: 589, startPoint y: 274, endPoint x: 667, endPoint y: 289, distance: 79.1
click at [667, 289] on div ".deletable-edge-delete-btn { width: 20px; height: 20px; border: 0px solid #ffff…" at bounding box center [540, 265] width 443 height 383
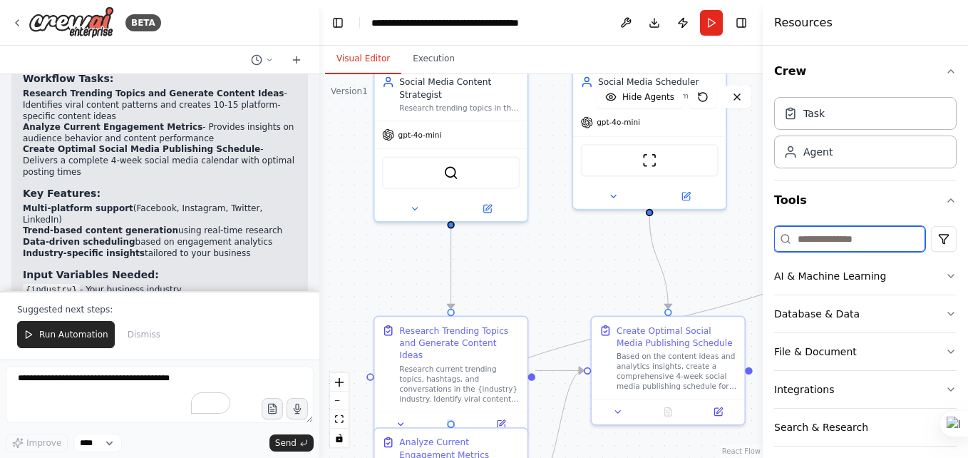
drag, startPoint x: 681, startPoint y: 282, endPoint x: 792, endPoint y: 226, distance: 124.6
click at [792, 226] on div "BETA Create a crew that schedules and publishes social media content across mul…" at bounding box center [484, 229] width 968 height 458
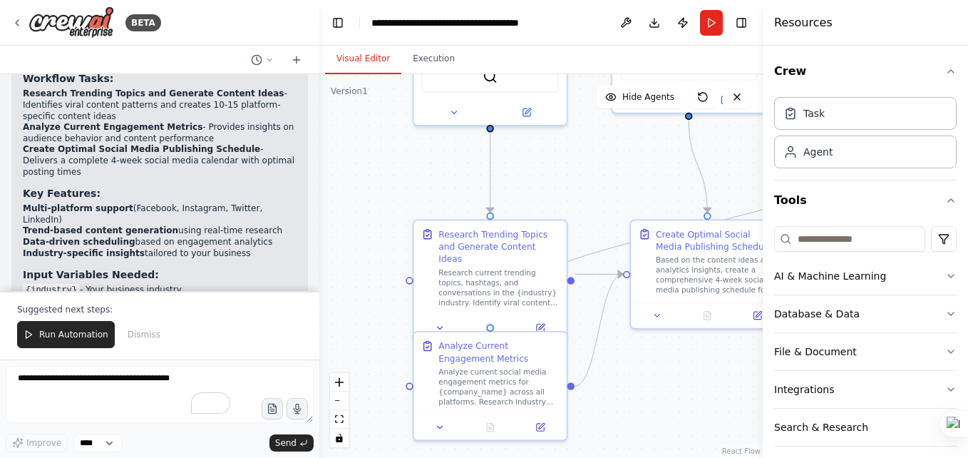
drag, startPoint x: 646, startPoint y: 255, endPoint x: 636, endPoint y: 180, distance: 76.3
click at [636, 180] on div ".deletable-edge-delete-btn { width: 20px; height: 20px; border: 0px solid #ffff…" at bounding box center [540, 265] width 443 height 383
click at [408, 385] on div at bounding box center [408, 382] width 7 height 7
click at [665, 382] on div ".deletable-edge-delete-btn { width: 20px; height: 20px; border: 0px solid #ffff…" at bounding box center [540, 265] width 443 height 383
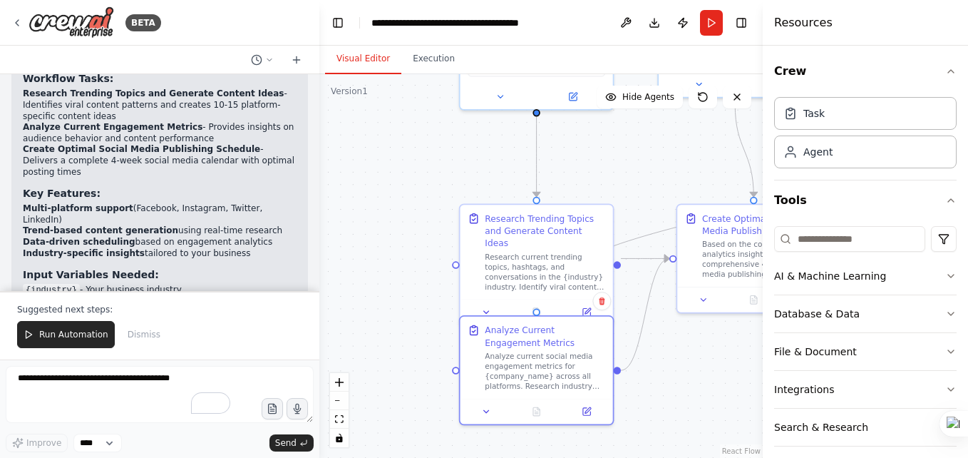
drag, startPoint x: 665, startPoint y: 382, endPoint x: 717, endPoint y: 364, distance: 55.0
click at [717, 364] on div ".deletable-edge-delete-btn { width: 20px; height: 20px; border: 0px solid #ffff…" at bounding box center [540, 265] width 443 height 383
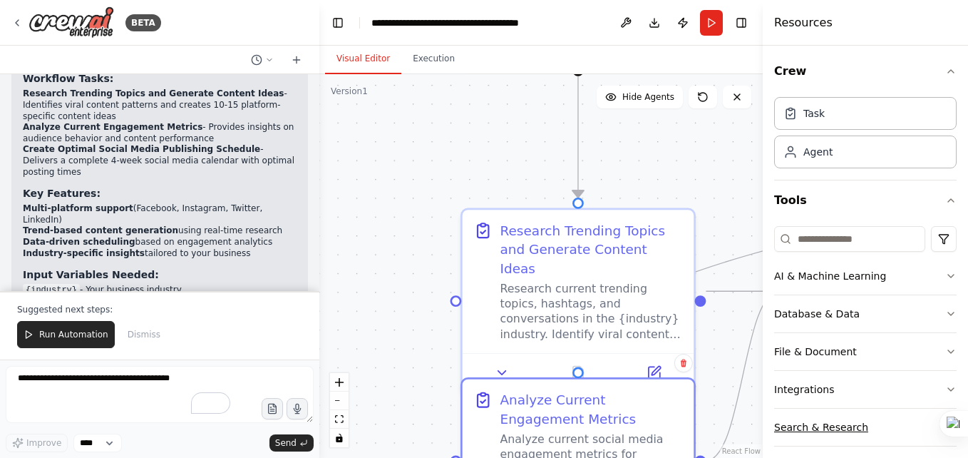
drag, startPoint x: 676, startPoint y: 324, endPoint x: 809, endPoint y: 413, distance: 160.3
click at [809, 413] on div "BETA Create a crew that schedules and publishes social media content across mul…" at bounding box center [484, 229] width 968 height 458
drag, startPoint x: 723, startPoint y: 262, endPoint x: 705, endPoint y: 203, distance: 61.1
click at [705, 203] on div ".deletable-edge-delete-btn { width: 20px; height: 20px; border: 0px solid #ffff…" at bounding box center [540, 265] width 443 height 383
drag, startPoint x: 740, startPoint y: 257, endPoint x: 679, endPoint y: 159, distance: 115.5
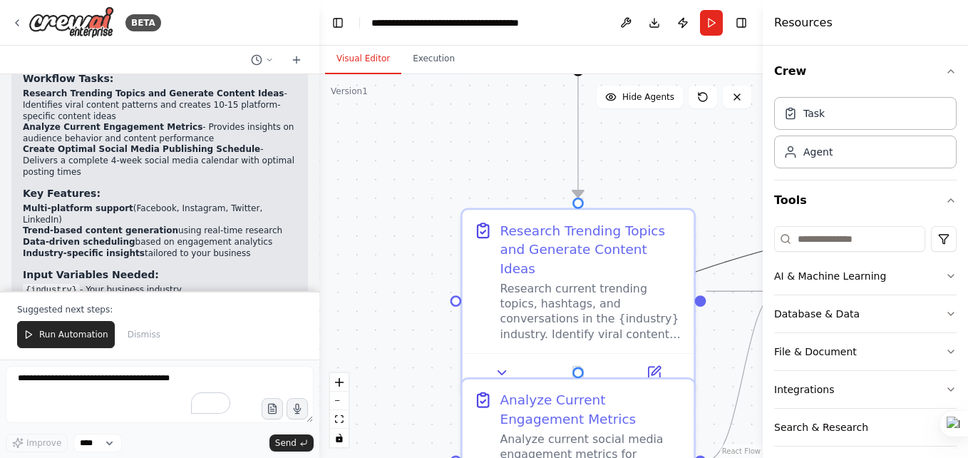
click at [679, 159] on div ".deletable-edge-delete-btn { width: 20px; height: 20px; border: 0px solid #ffff…" at bounding box center [540, 265] width 443 height 383
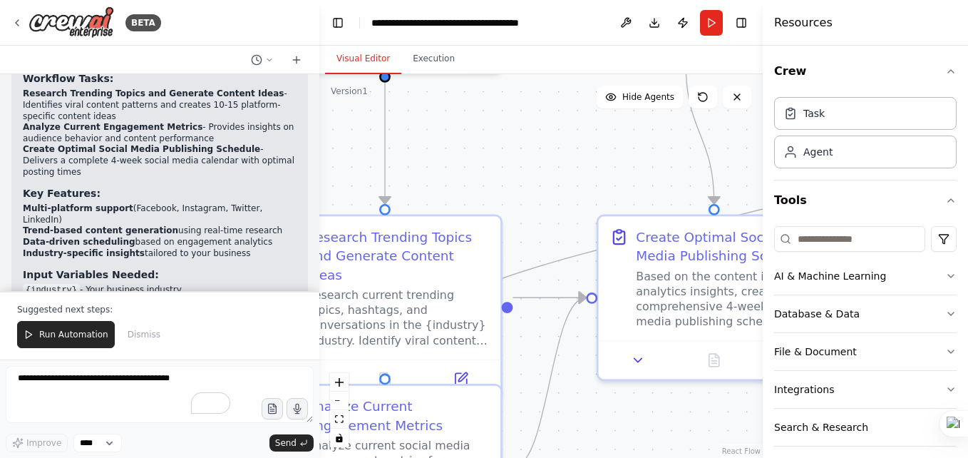
drag, startPoint x: 750, startPoint y: 397, endPoint x: 560, endPoint y: 412, distance: 190.9
click at [560, 409] on div ".deletable-edge-delete-btn { width: 20px; height: 20px; border: 0px solid #ffff…" at bounding box center [540, 265] width 443 height 383
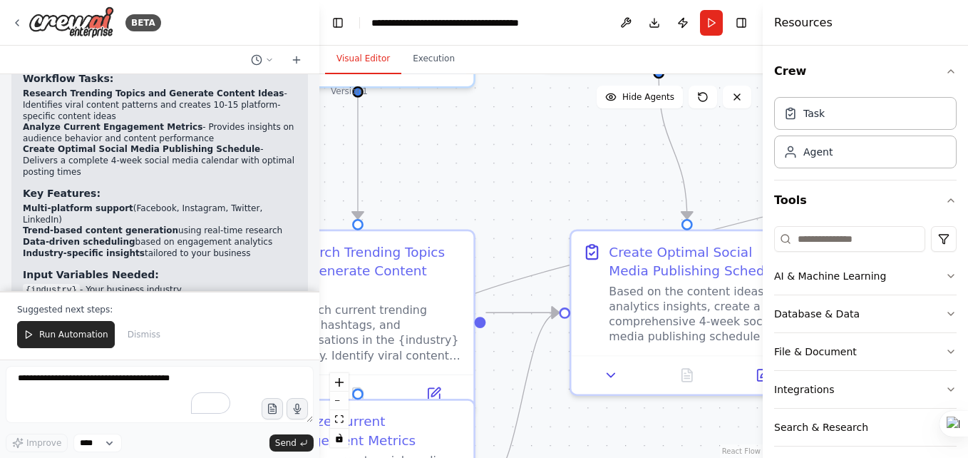
drag, startPoint x: 684, startPoint y: 425, endPoint x: 605, endPoint y: 447, distance: 81.9
click at [605, 447] on div ".deletable-edge-delete-btn { width: 20px; height: 20px; border: 0px solid #ffff…" at bounding box center [540, 265] width 443 height 383
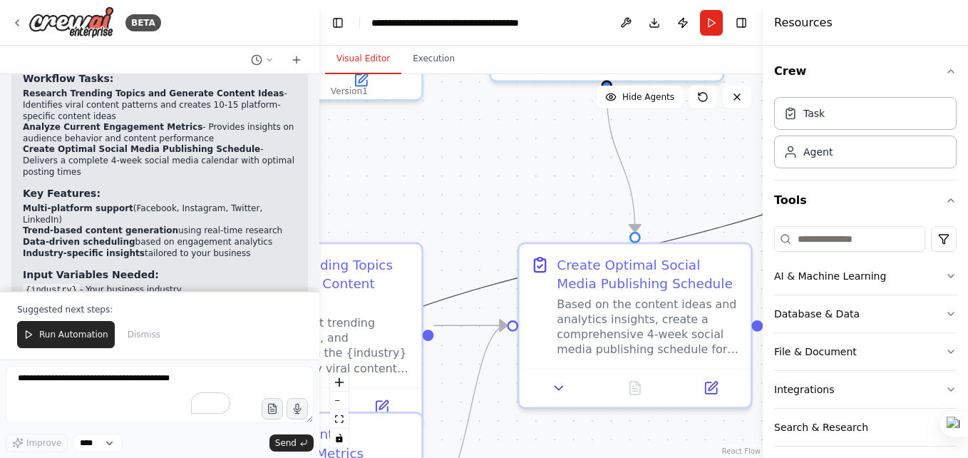
click at [716, 229] on icon "Edge from 6f133587-af7c-4de8-b848-a91ce8157793 to 9ab3592c-f439-4750-a416-1ba33…" at bounding box center [607, 255] width 602 height 291
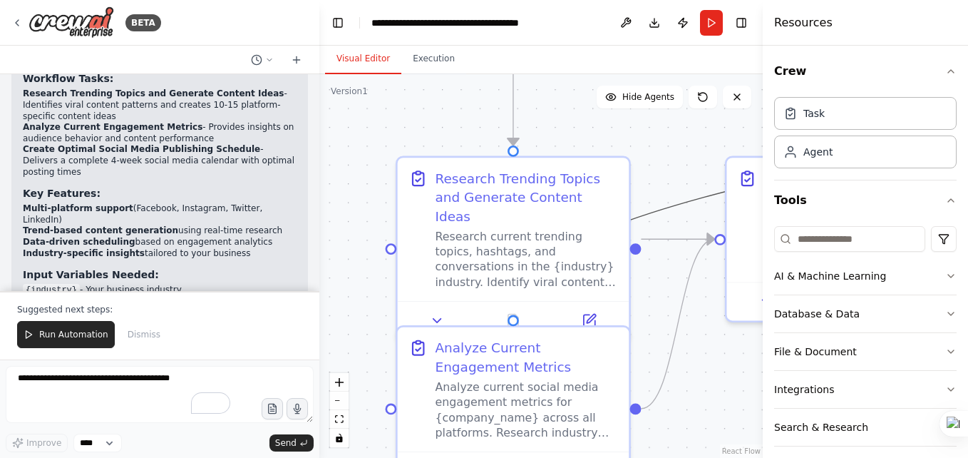
drag, startPoint x: 556, startPoint y: 441, endPoint x: 763, endPoint y: 355, distance: 224.6
click at [763, 355] on div "BETA Create a crew that schedules and publishes social media content across mul…" at bounding box center [484, 229] width 968 height 458
click at [668, 207] on icon "Edge from 6f133587-af7c-4de8-b848-a91ce8157793 to 9ab3592c-f439-4750-a416-1ba33…" at bounding box center [814, 169] width 602 height 291
click at [672, 356] on icon "Edge from 9ab3592c-f439-4750-a416-1ba336d93d26 to e6a51910-5468-42eb-ae6a-b8aa0…" at bounding box center [677, 324] width 73 height 170
click at [692, 371] on div ".deletable-edge-delete-btn { width: 20px; height: 20px; border: 0px solid #ffff…" at bounding box center [540, 265] width 443 height 383
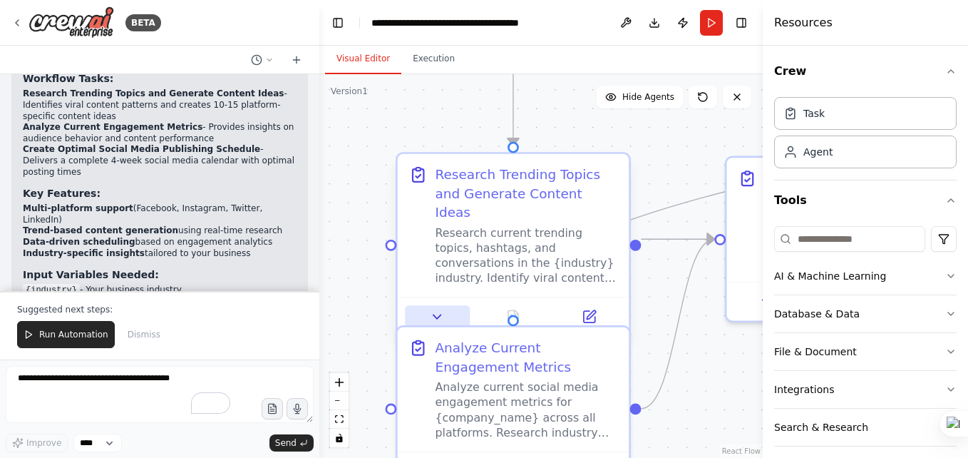
drag, startPoint x: 354, startPoint y: 291, endPoint x: 420, endPoint y: 291, distance: 66.3
click at [354, 291] on div ".deletable-edge-delete-btn { width: 20px; height: 20px; border: 0px solid #ffff…" at bounding box center [540, 265] width 443 height 383
click at [668, 207] on icon "Edge from 6f133587-af7c-4de8-b848-a91ce8157793 to 9ab3592c-f439-4750-a416-1ba33…" at bounding box center [815, 169] width 602 height 291
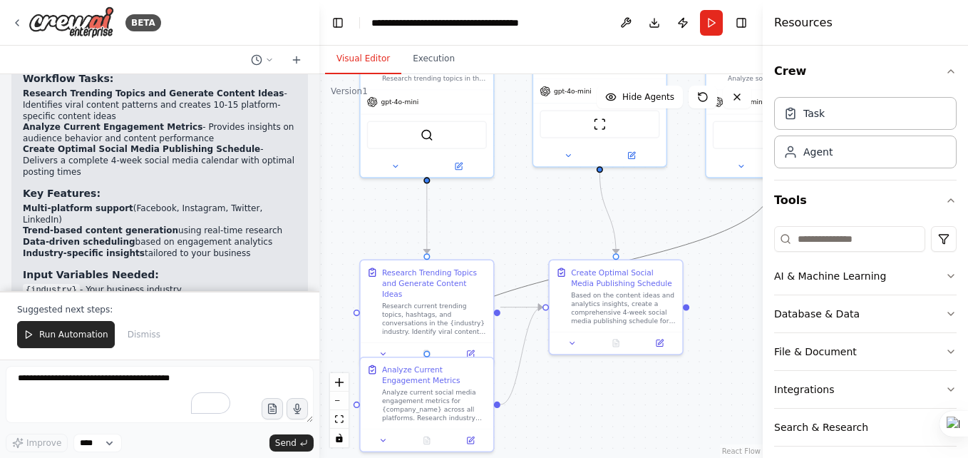
drag, startPoint x: 643, startPoint y: 349, endPoint x: 614, endPoint y: 401, distance: 59.3
click at [614, 401] on div ".deletable-edge-delete-btn { width: 20px; height: 20px; border: 0px solid #ffff…" at bounding box center [540, 265] width 443 height 383
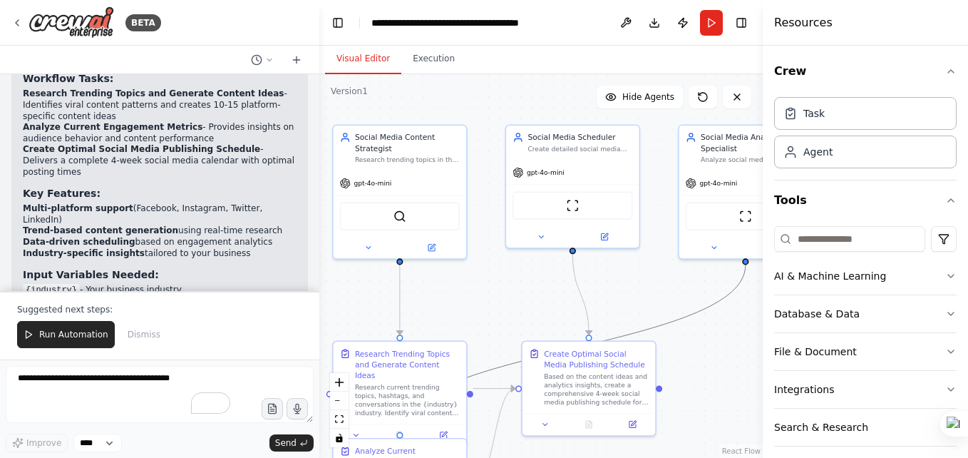
drag, startPoint x: 666, startPoint y: 201, endPoint x: 436, endPoint y: 120, distance: 243.9
click at [648, 271] on div ".deletable-edge-delete-btn { width: 20px; height: 20px; border: 0px solid #ffff…" at bounding box center [540, 265] width 443 height 383
click at [421, 61] on button "Execution" at bounding box center [433, 59] width 65 height 30
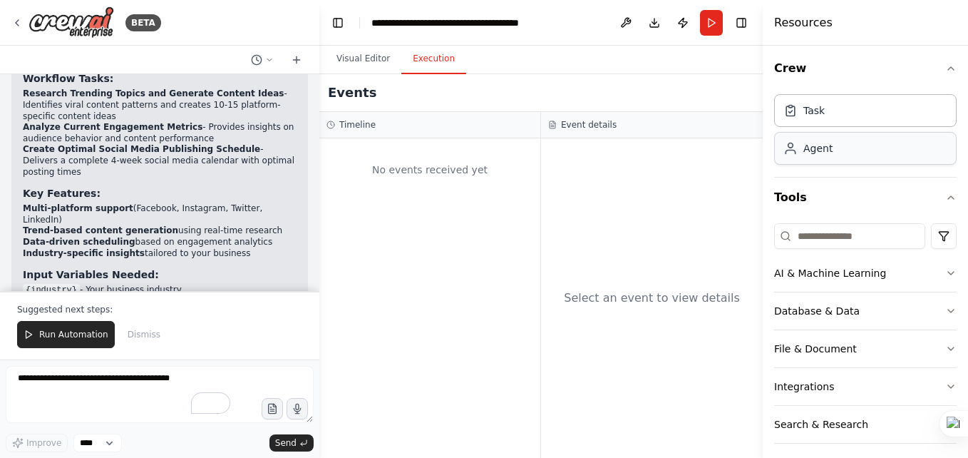
scroll to position [0, 0]
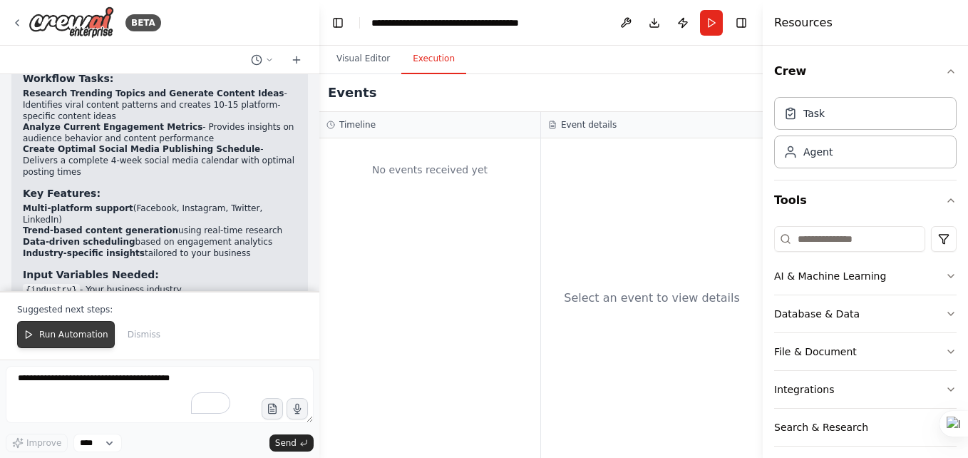
click at [42, 332] on span "Run Automation" at bounding box center [73, 334] width 69 height 11
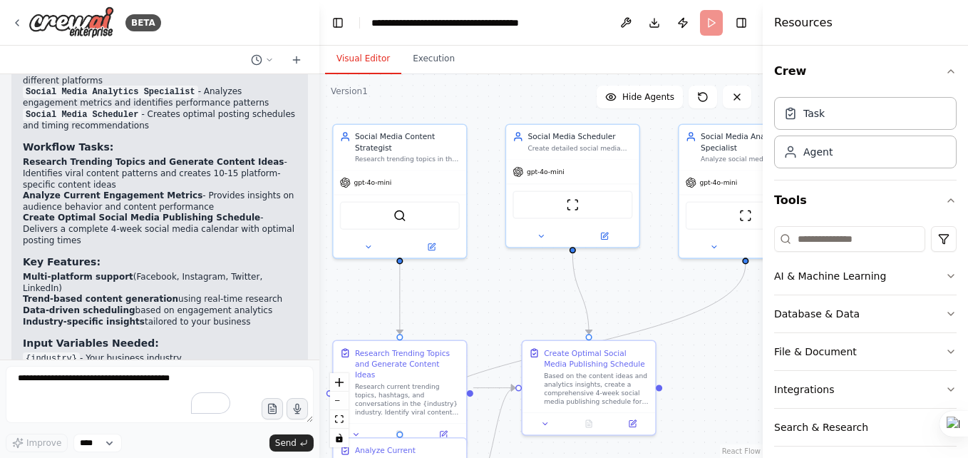
click at [371, 62] on button "Visual Editor" at bounding box center [363, 59] width 76 height 30
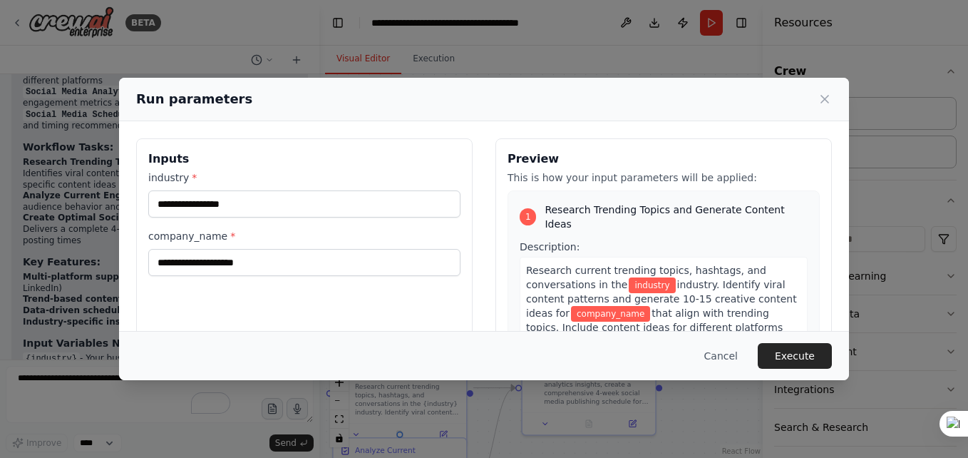
scroll to position [71, 0]
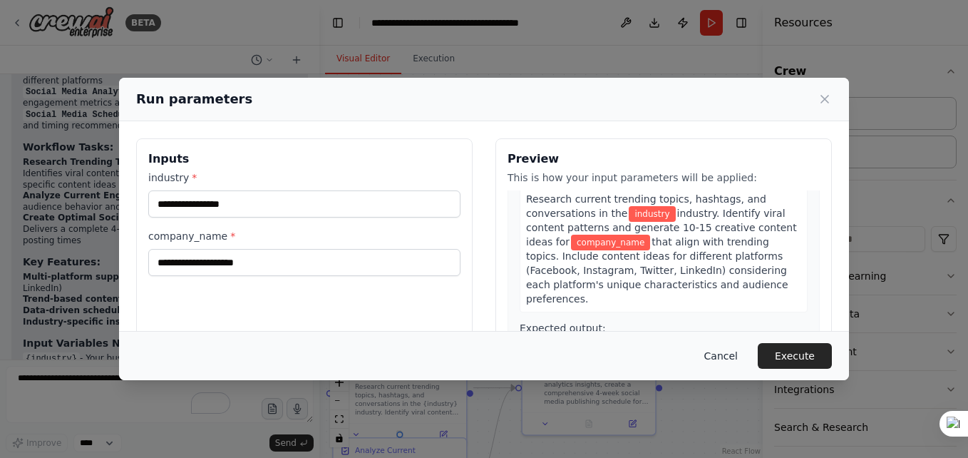
click at [731, 357] on button "Cancel" at bounding box center [721, 356] width 56 height 26
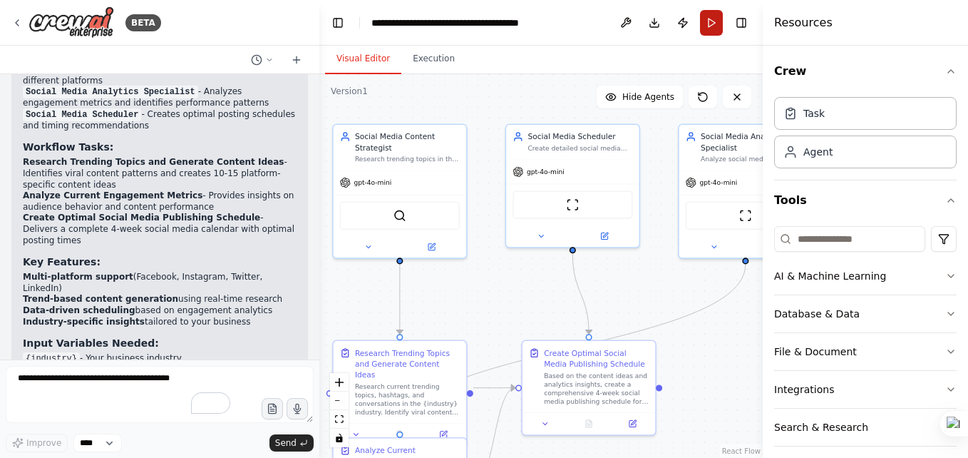
click at [710, 19] on button "Run" at bounding box center [711, 23] width 23 height 26
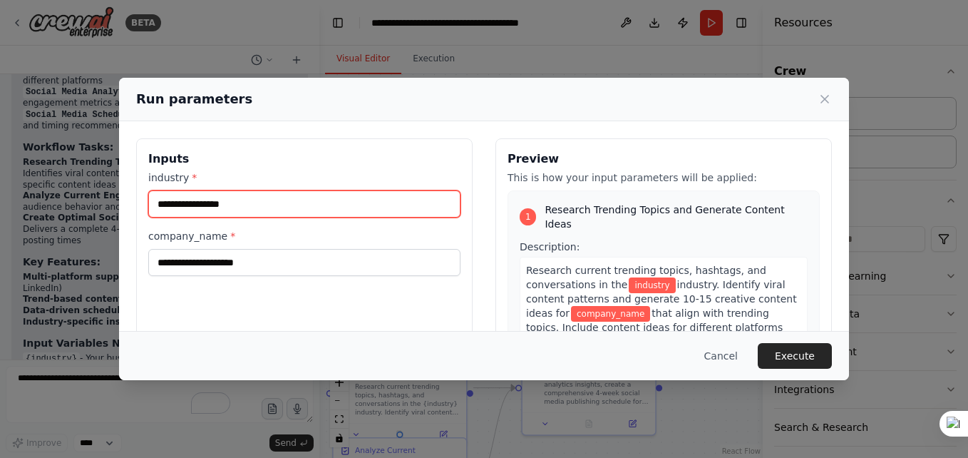
click at [279, 203] on input "industry *" at bounding box center [304, 203] width 312 height 27
type input "**********"
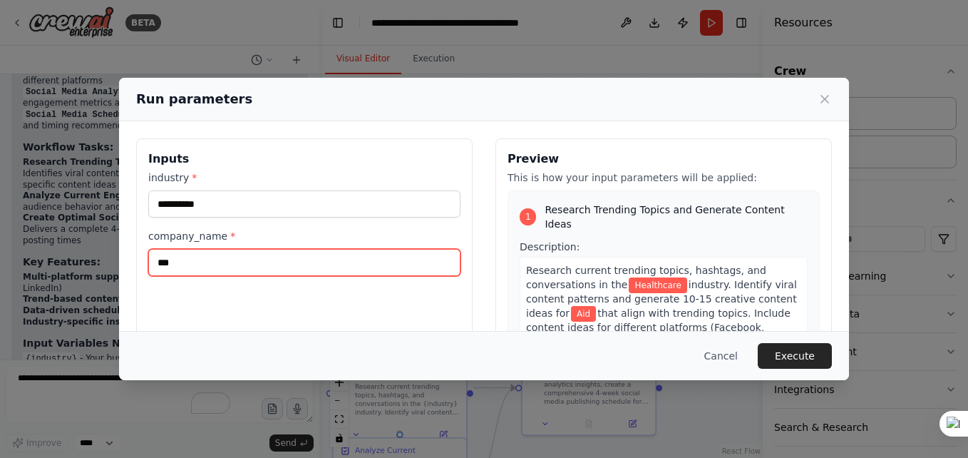
type input "**********"
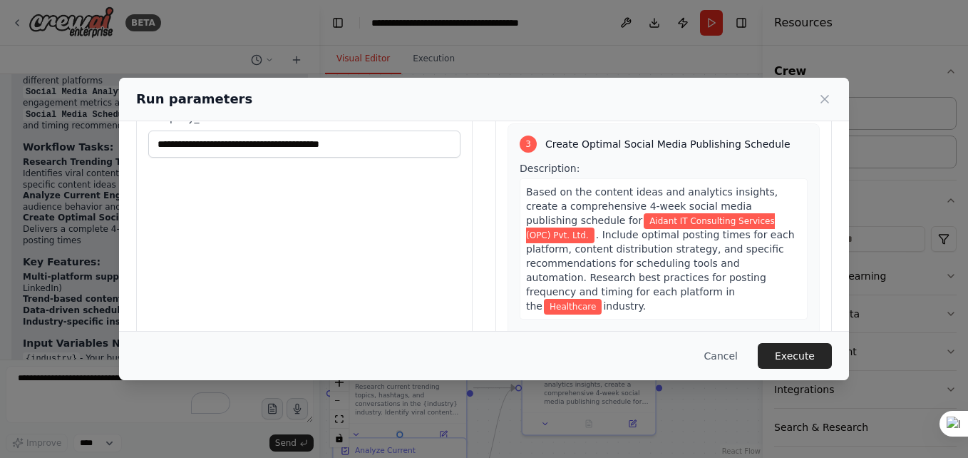
scroll to position [162, 0]
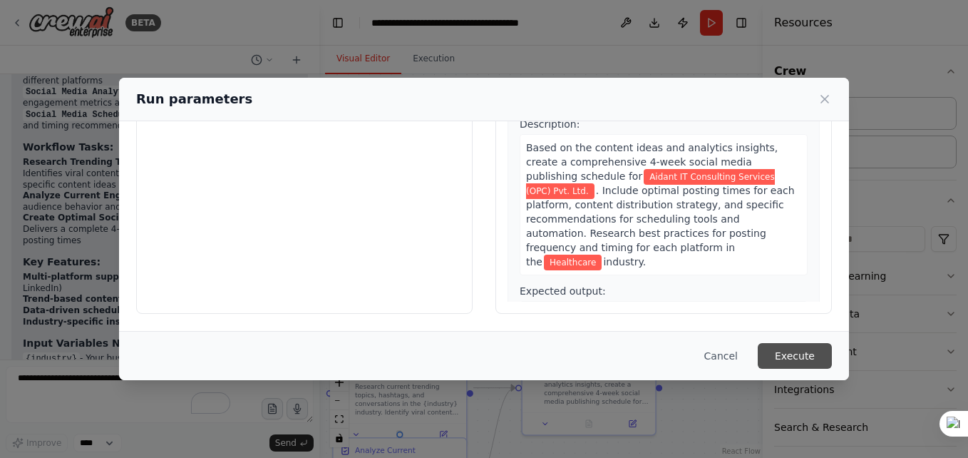
click at [795, 344] on button "Execute" at bounding box center [795, 356] width 74 height 26
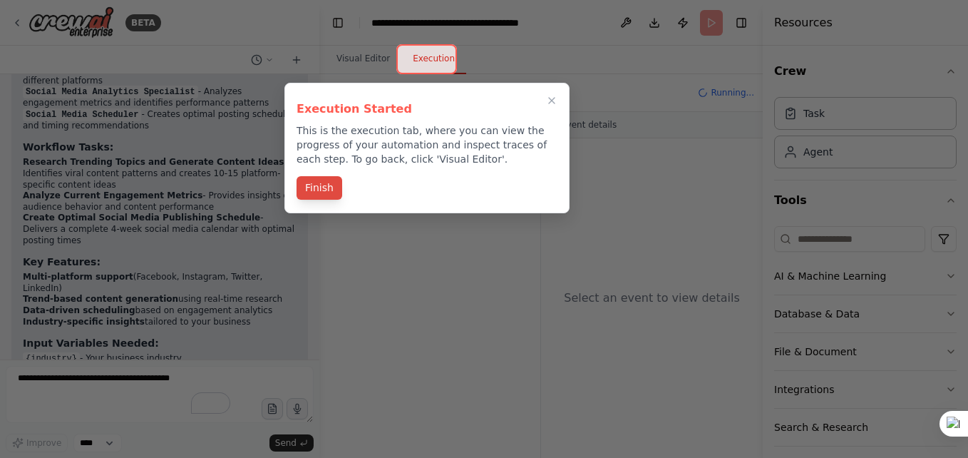
click at [320, 185] on button "Finish" at bounding box center [319, 188] width 46 height 24
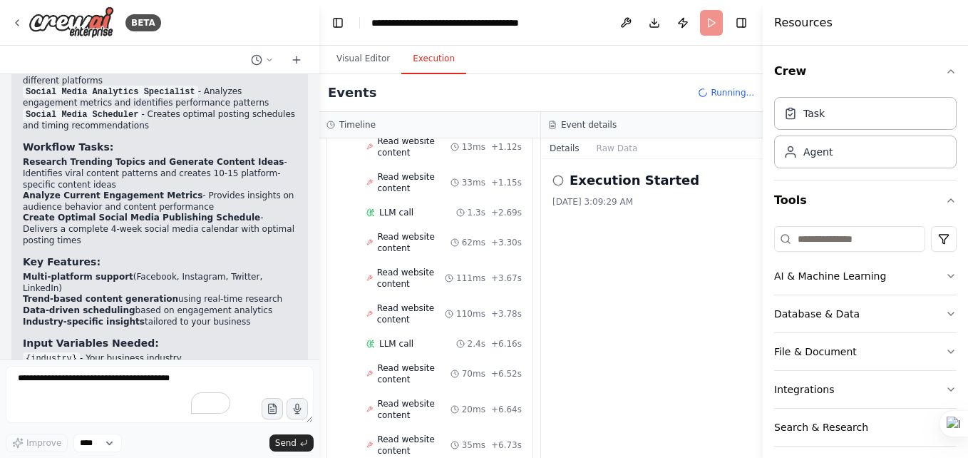
scroll to position [1698, 0]
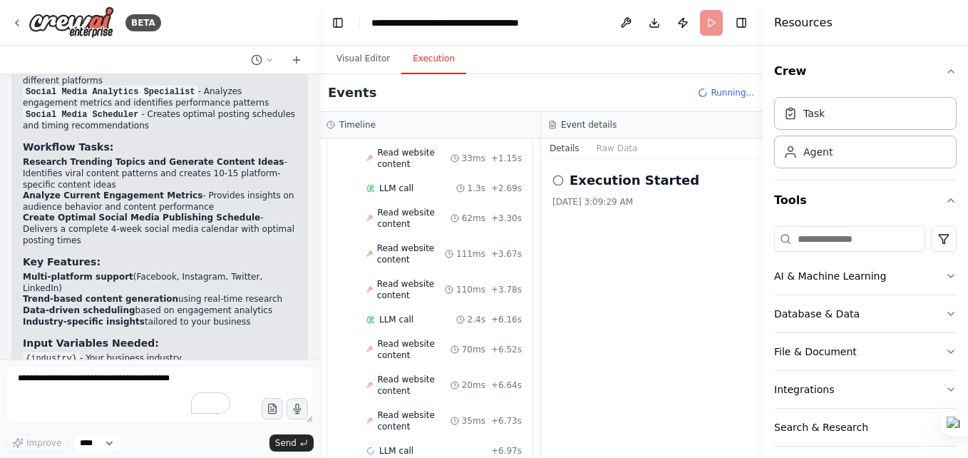
click at [520, 55] on div "Visual Editor Execution" at bounding box center [540, 60] width 443 height 29
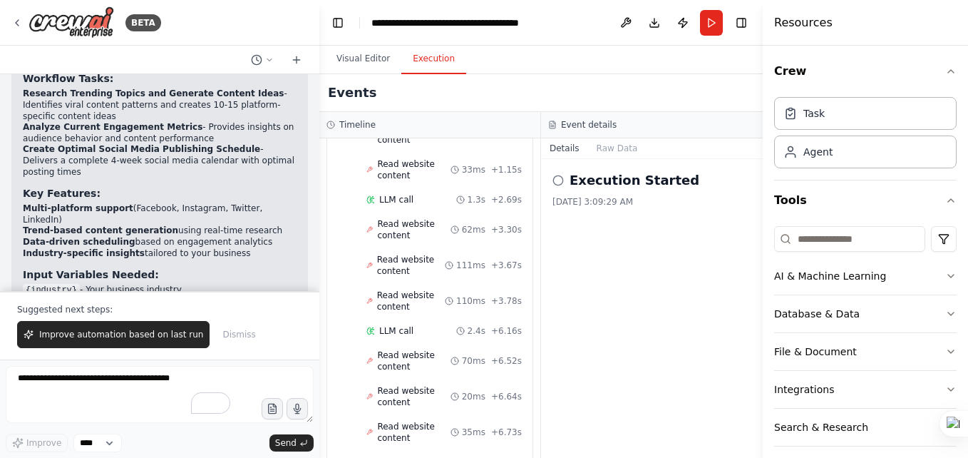
scroll to position [1750, 0]
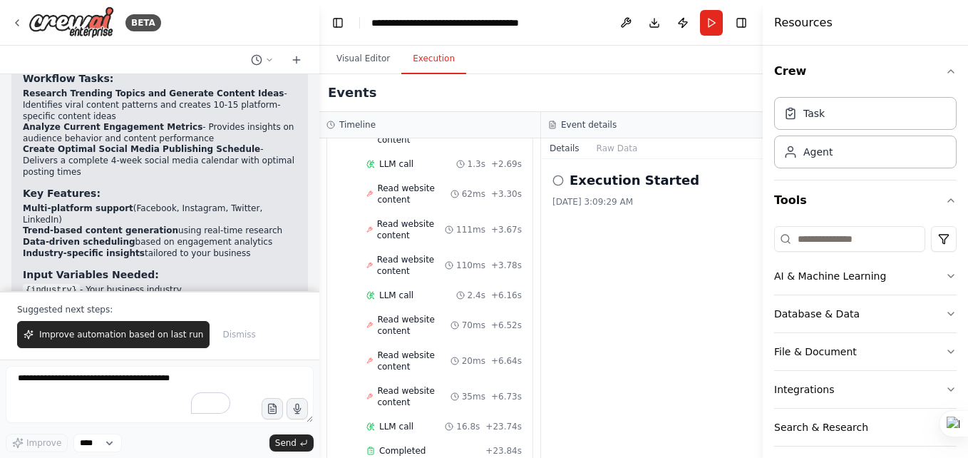
click at [604, 182] on h2 "Execution Started" at bounding box center [634, 180] width 130 height 20
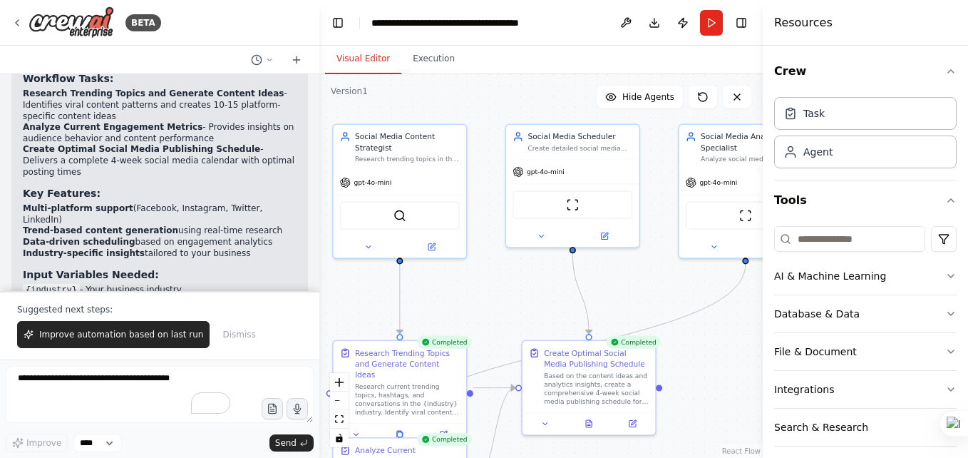
click at [358, 58] on button "Visual Editor" at bounding box center [363, 59] width 76 height 30
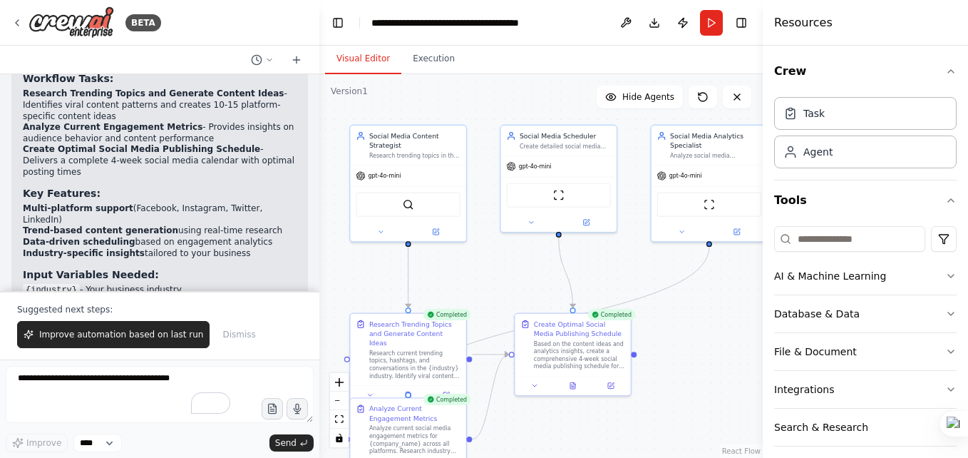
drag, startPoint x: 696, startPoint y: 374, endPoint x: 698, endPoint y: 355, distance: 19.5
click at [698, 355] on div ".deletable-edge-delete-btn { width: 20px; height: 20px; border: 0px solid #ffff…" at bounding box center [540, 265] width 443 height 383
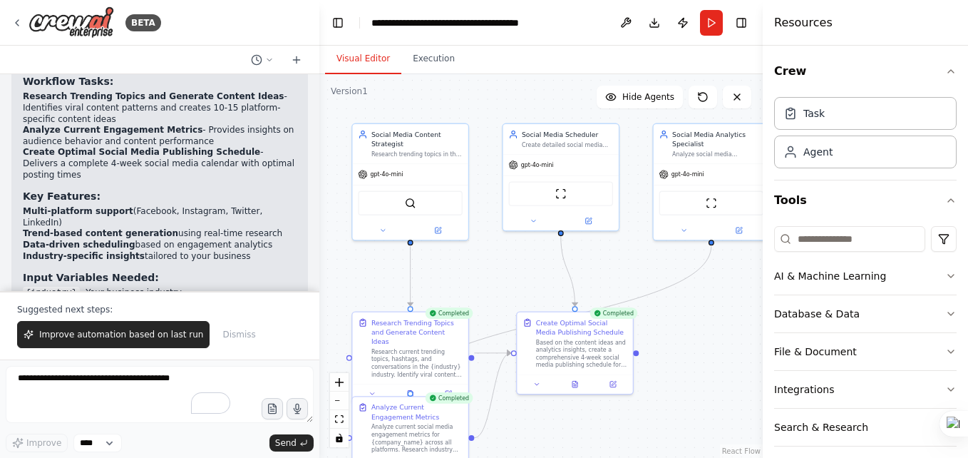
scroll to position [1715, 0]
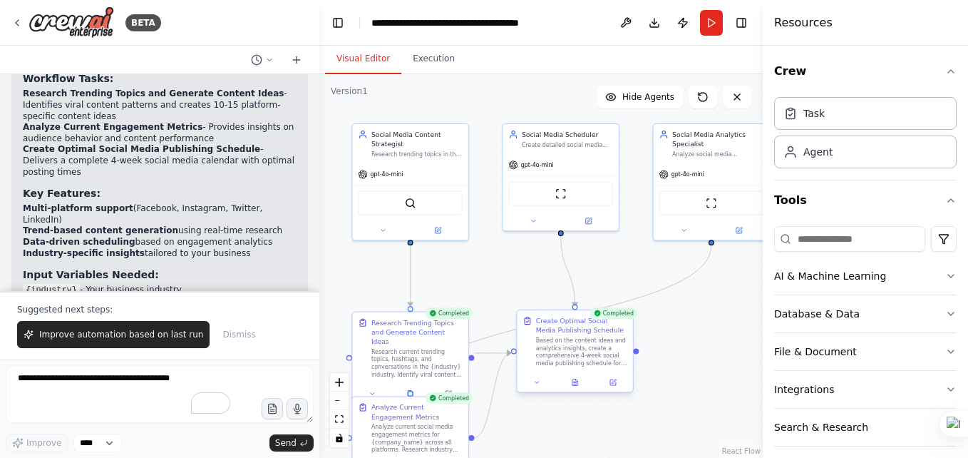
click at [572, 351] on div "Based on the content ideas and analytics insights, create a comprehensive 4-wee…" at bounding box center [581, 351] width 91 height 30
click at [576, 383] on icon at bounding box center [574, 382] width 5 height 6
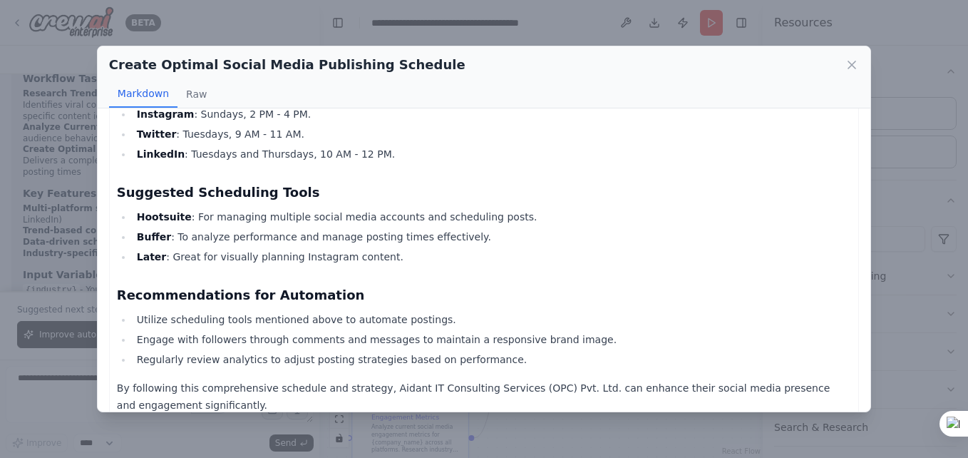
scroll to position [950, 0]
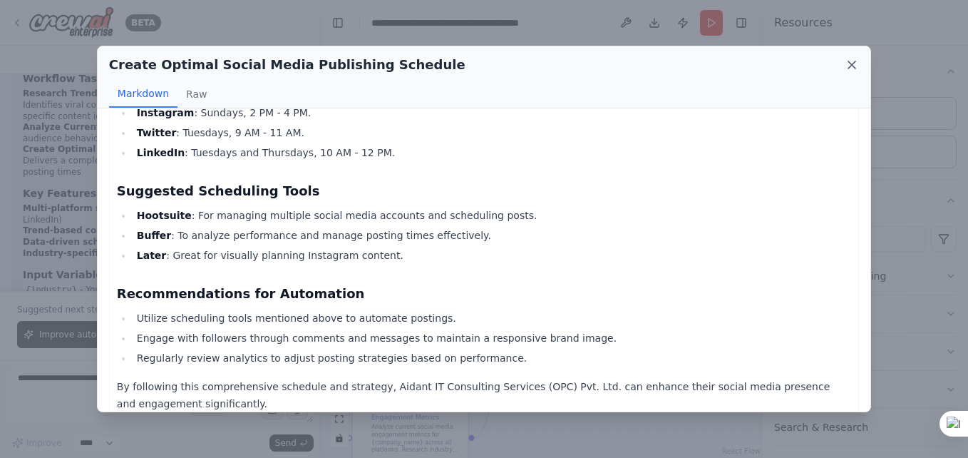
click at [849, 69] on icon at bounding box center [852, 65] width 14 height 14
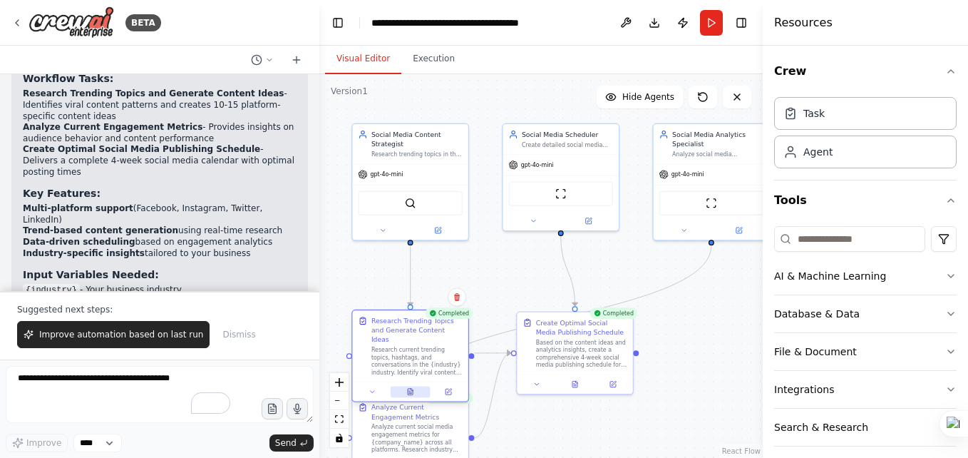
click at [407, 388] on icon at bounding box center [410, 392] width 8 height 8
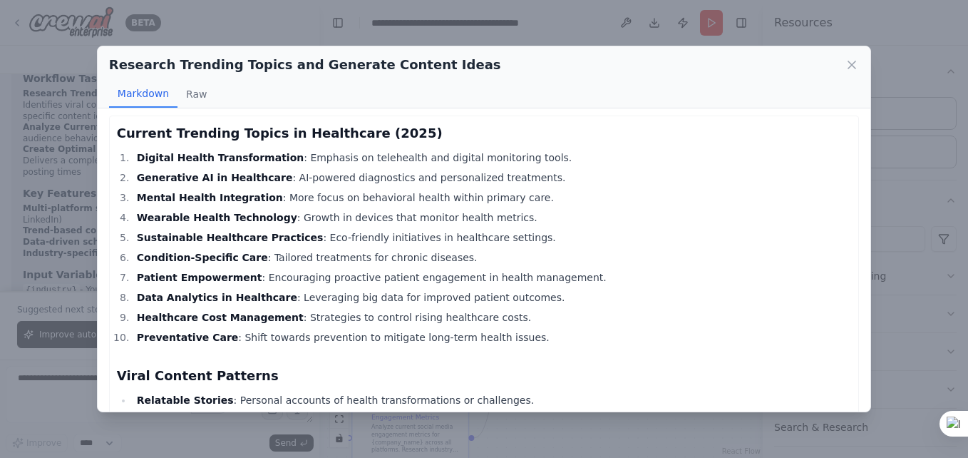
scroll to position [0, 0]
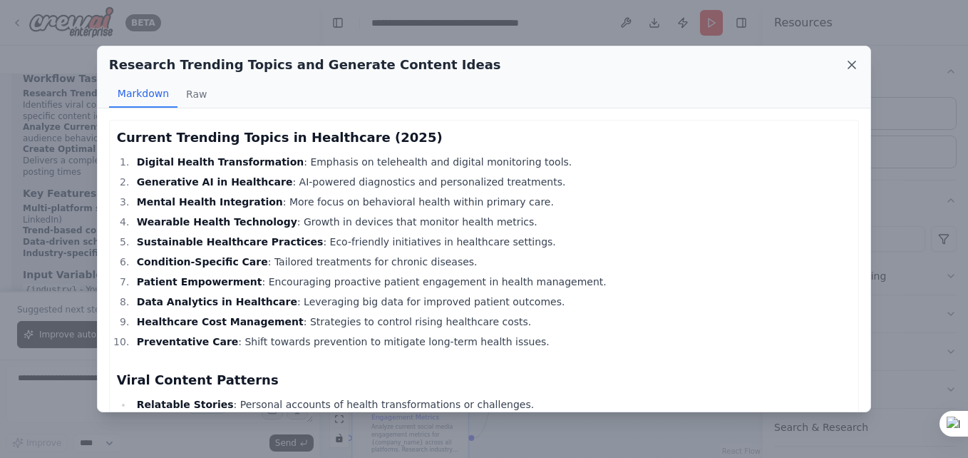
click at [847, 68] on icon at bounding box center [852, 65] width 14 height 14
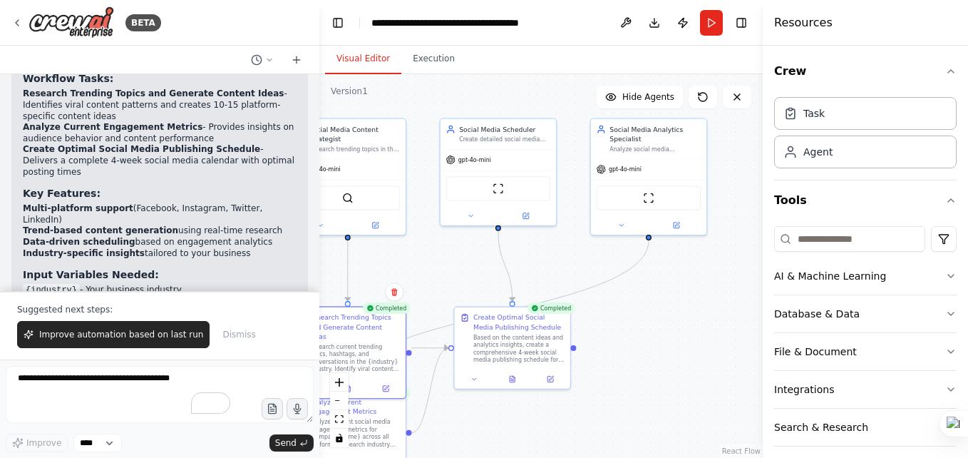
drag, startPoint x: 698, startPoint y: 346, endPoint x: 634, endPoint y: 340, distance: 65.1
click at [634, 341] on div ".deletable-edge-delete-btn { width: 20px; height: 20px; border: 0px solid #ffff…" at bounding box center [540, 265] width 443 height 383
click at [467, 220] on div at bounding box center [495, 214] width 115 height 19
click at [495, 189] on img at bounding box center [495, 186] width 11 height 11
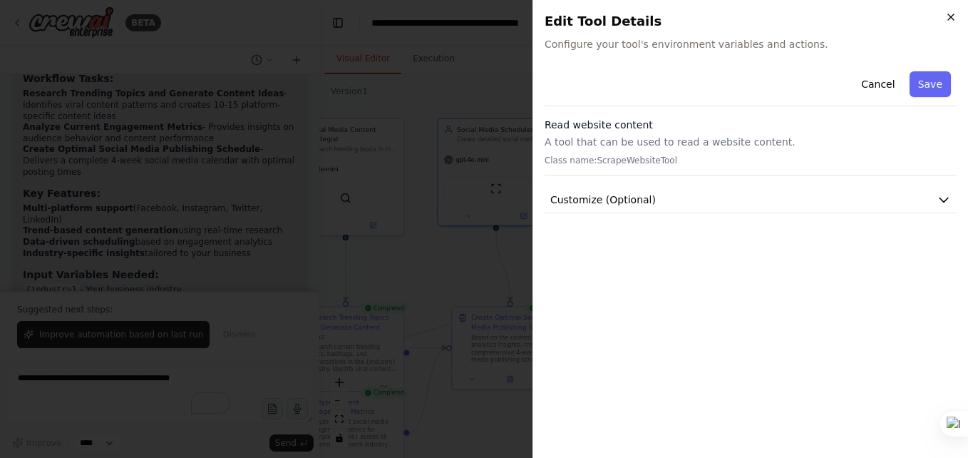
click at [954, 16] on icon "button" at bounding box center [950, 16] width 11 height 11
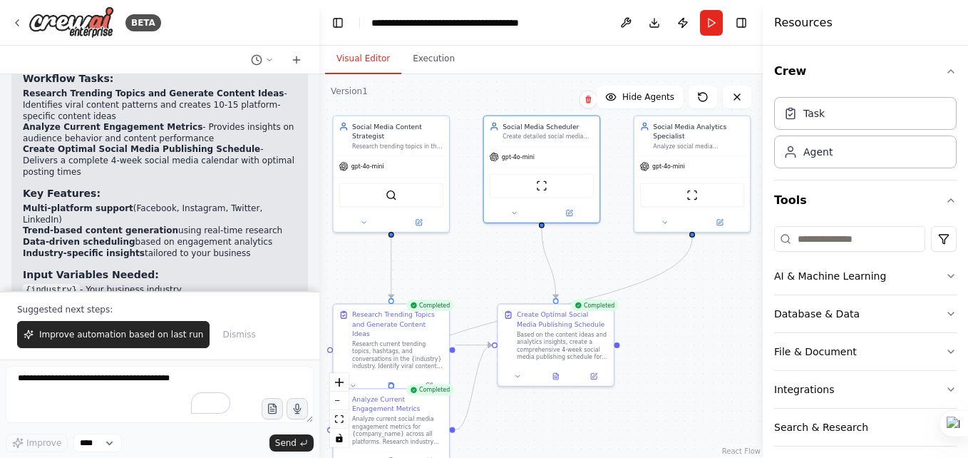
drag, startPoint x: 670, startPoint y: 331, endPoint x: 709, endPoint y: 330, distance: 39.2
click at [709, 330] on div ".deletable-edge-delete-btn { width: 20px; height: 20px; border: 0px solid #ffff…" at bounding box center [540, 265] width 443 height 383
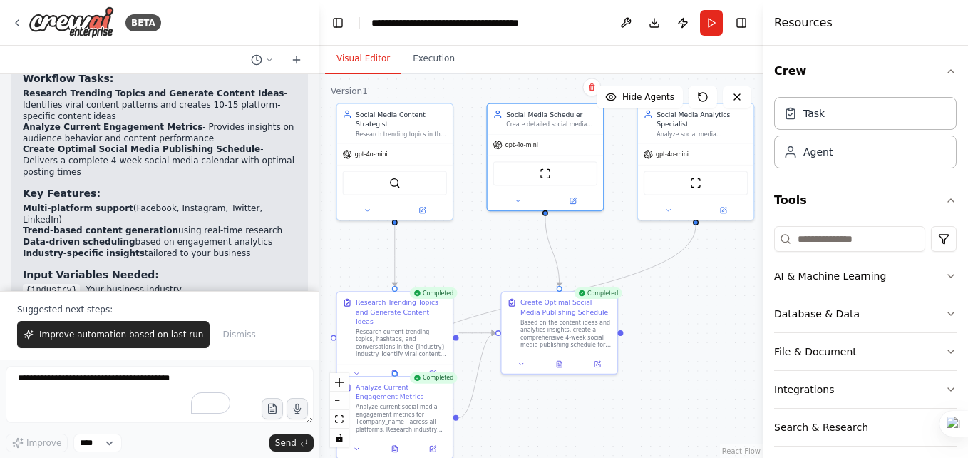
drag, startPoint x: 672, startPoint y: 349, endPoint x: 584, endPoint y: 269, distance: 118.6
click at [673, 335] on div ".deletable-edge-delete-btn { width: 20px; height: 20px; border: 0px solid #ffff…" at bounding box center [540, 265] width 443 height 383
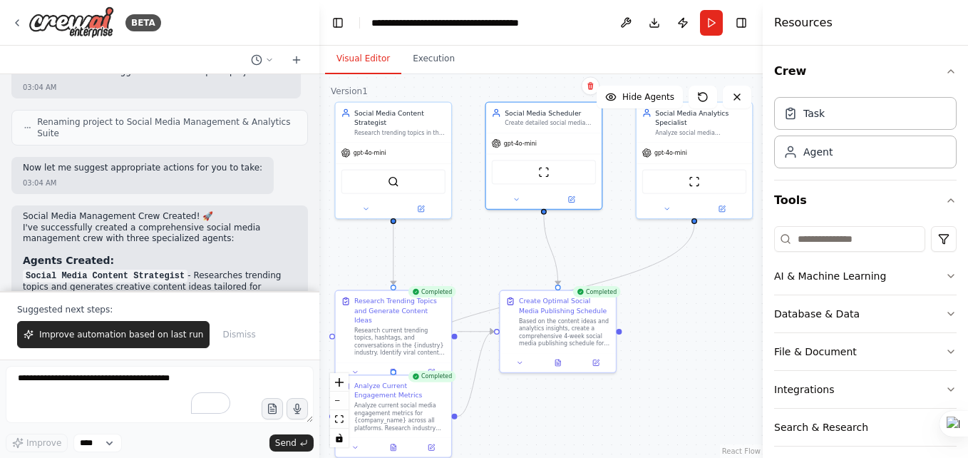
scroll to position [1430, 0]
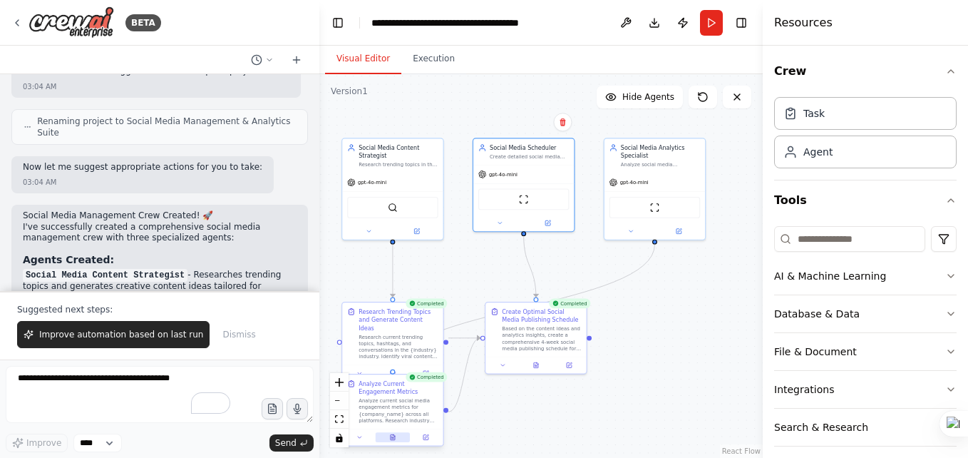
click at [392, 438] on icon at bounding box center [392, 438] width 2 height 0
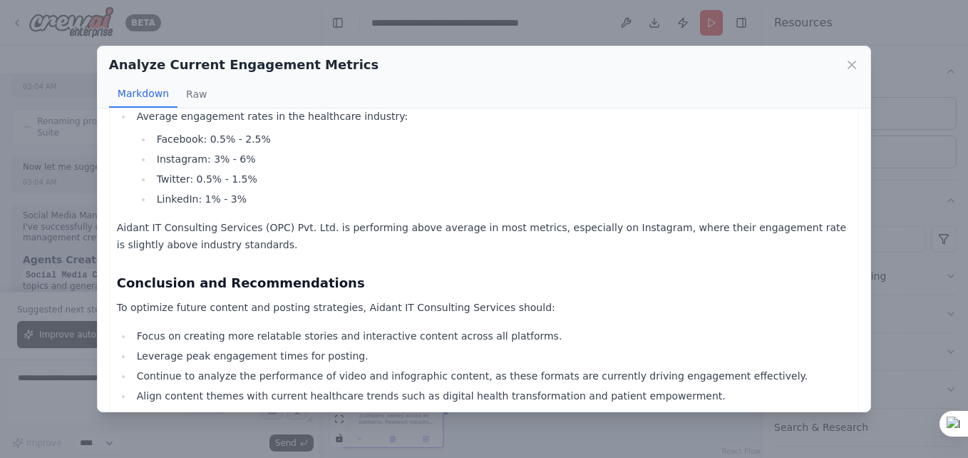
scroll to position [636, 0]
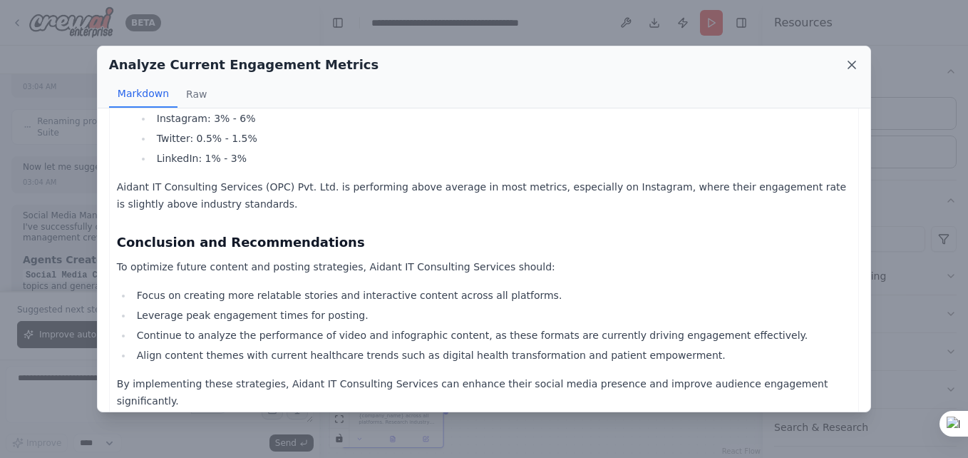
click at [851, 63] on icon at bounding box center [852, 65] width 14 height 14
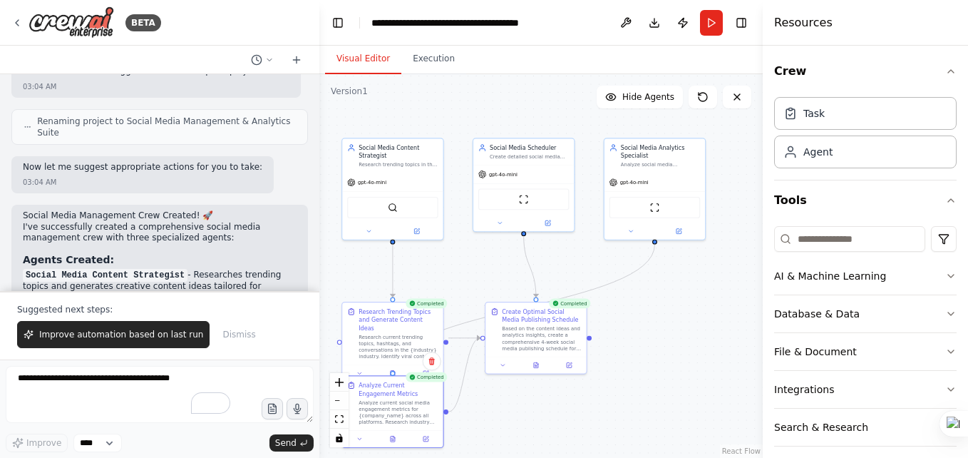
click at [537, 373] on div "Completed Create Optimal Social Media Publishing Schedule Based on the content …" at bounding box center [536, 337] width 103 height 73
click at [561, 398] on div ".deletable-edge-delete-btn { width: 20px; height: 20px; border: 0px solid #ffff…" at bounding box center [540, 265] width 443 height 383
click at [536, 370] on div at bounding box center [535, 363] width 100 height 17
click at [537, 363] on icon at bounding box center [536, 364] width 4 height 6
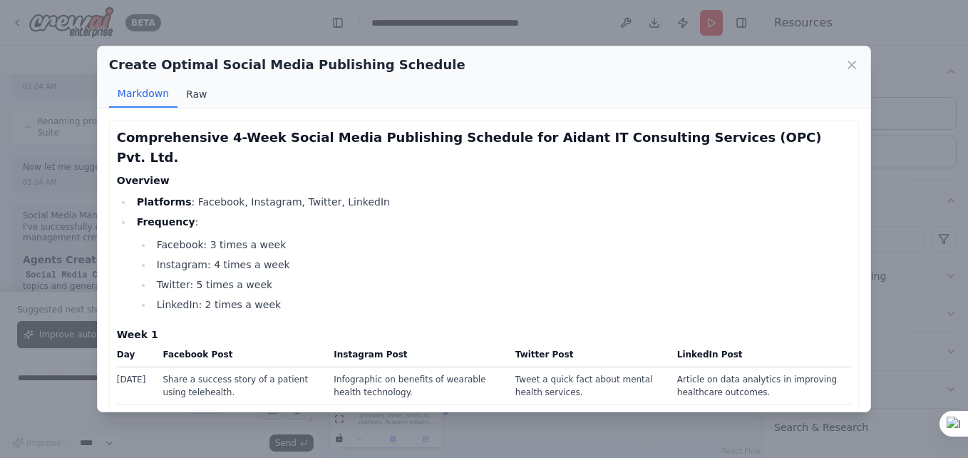
click at [197, 99] on button "Raw" at bounding box center [196, 94] width 38 height 27
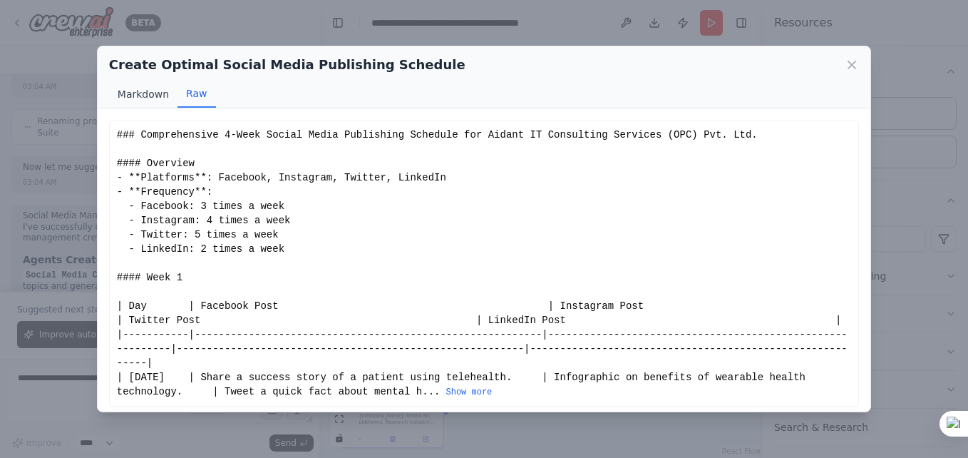
click at [139, 93] on button "Markdown" at bounding box center [143, 94] width 68 height 27
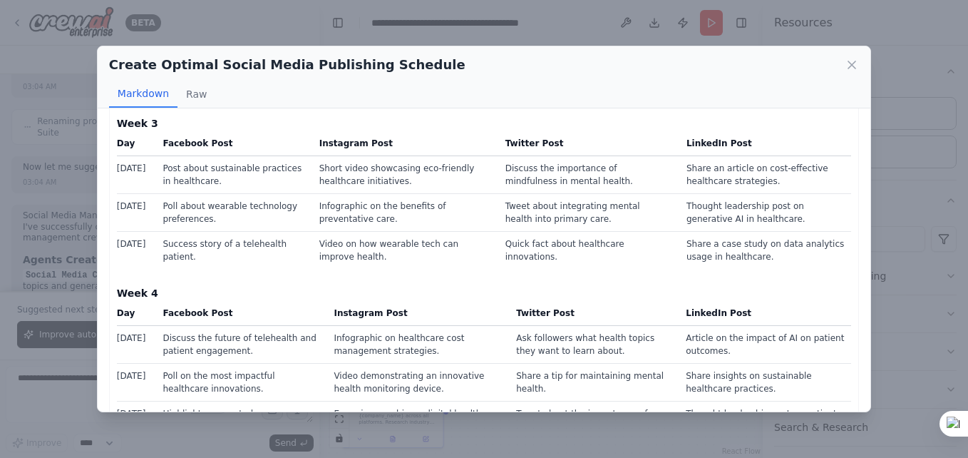
scroll to position [522, 0]
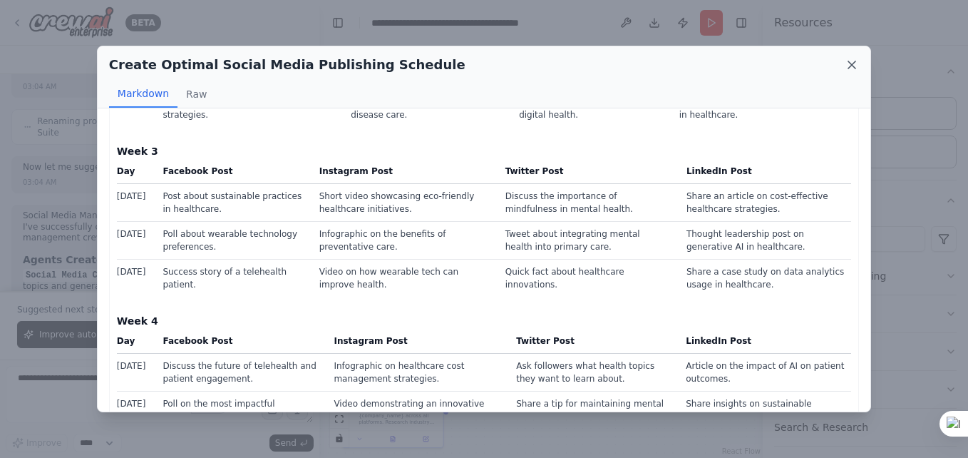
click at [856, 63] on icon at bounding box center [852, 65] width 14 height 14
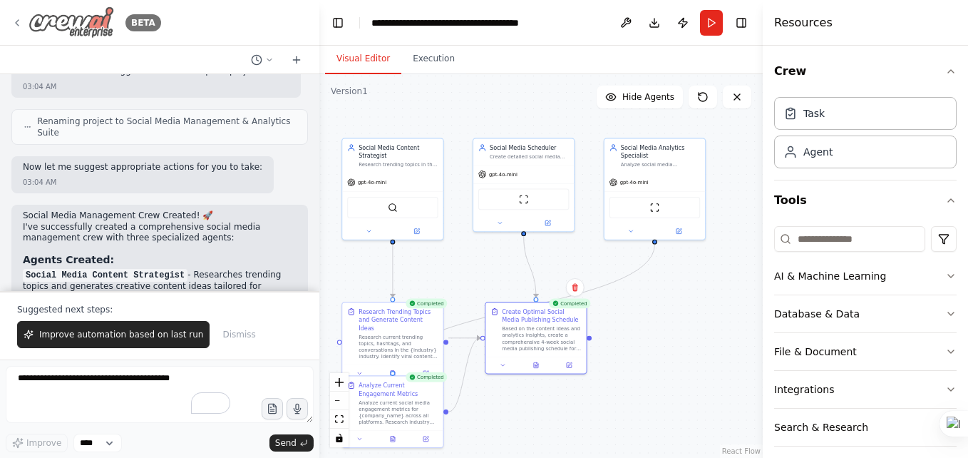
click at [17, 19] on icon at bounding box center [16, 22] width 11 height 11
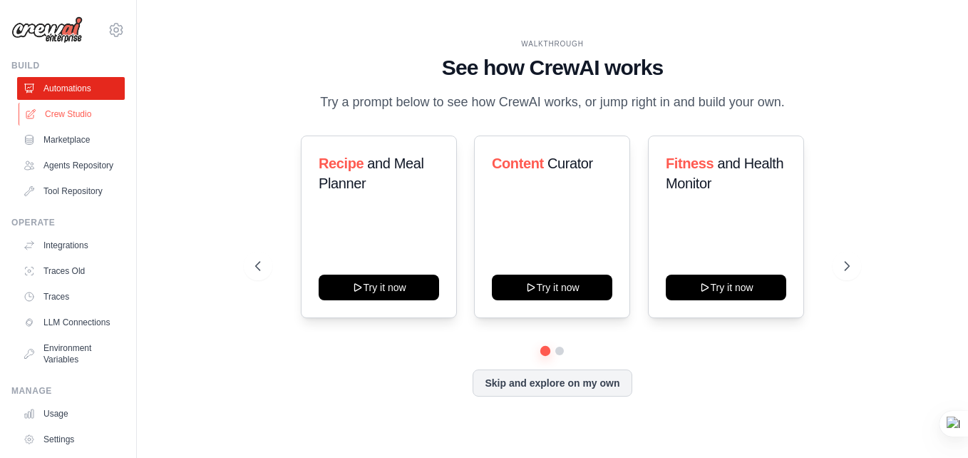
click at [47, 107] on link "Crew Studio" at bounding box center [73, 114] width 108 height 23
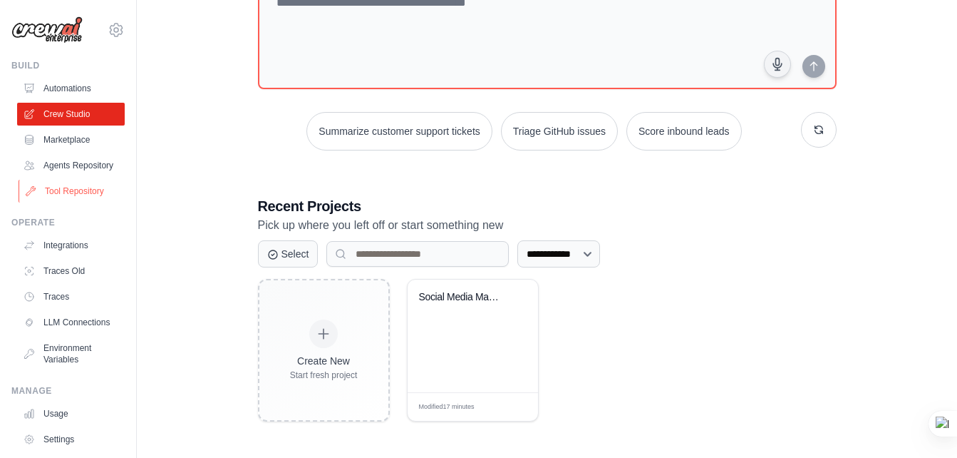
click at [63, 202] on link "Tool Repository" at bounding box center [73, 191] width 108 height 23
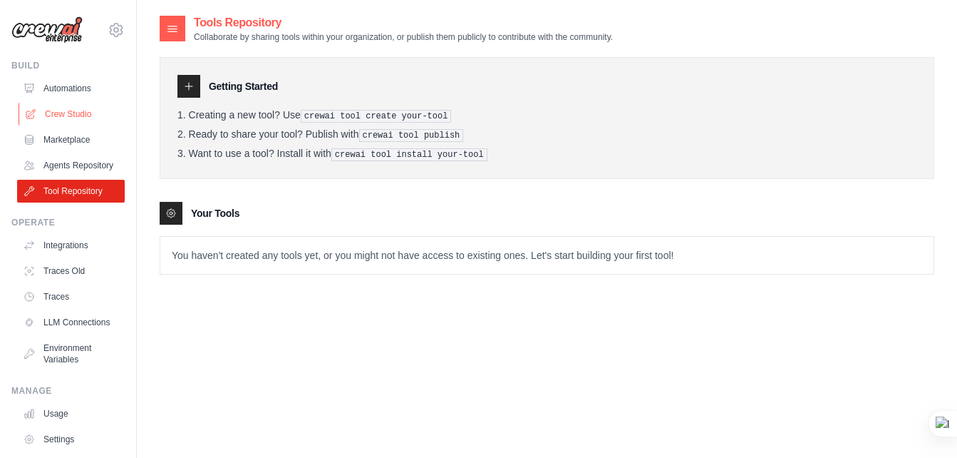
click at [69, 113] on link "Crew Studio" at bounding box center [73, 114] width 108 height 23
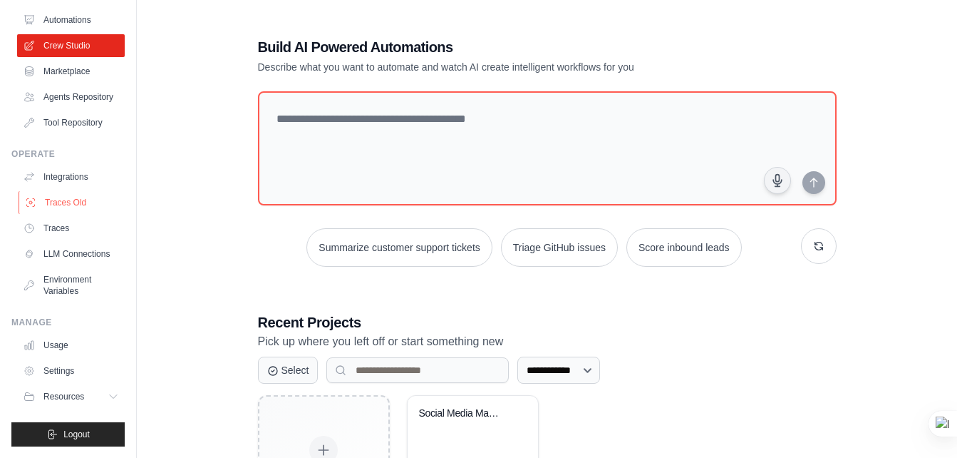
scroll to position [91, 0]
click at [60, 165] on link "Integrations" at bounding box center [73, 176] width 108 height 23
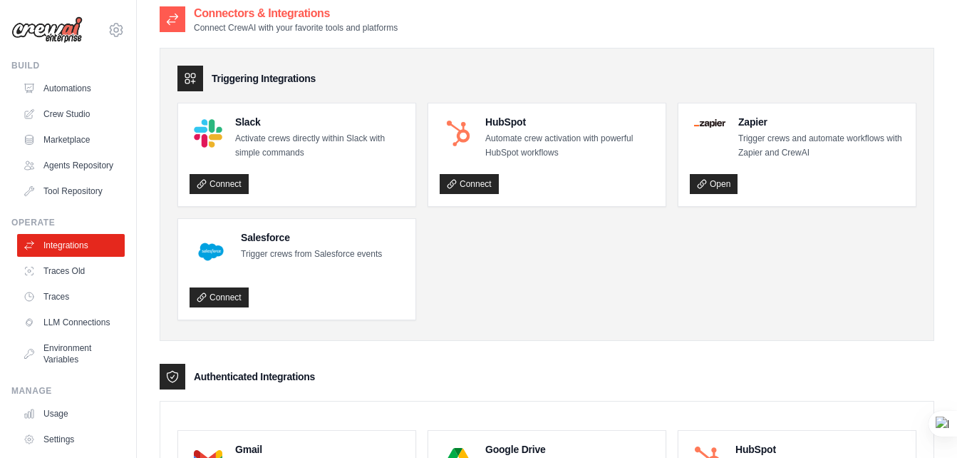
scroll to position [11, 0]
